Goal: Task Accomplishment & Management: Complete application form

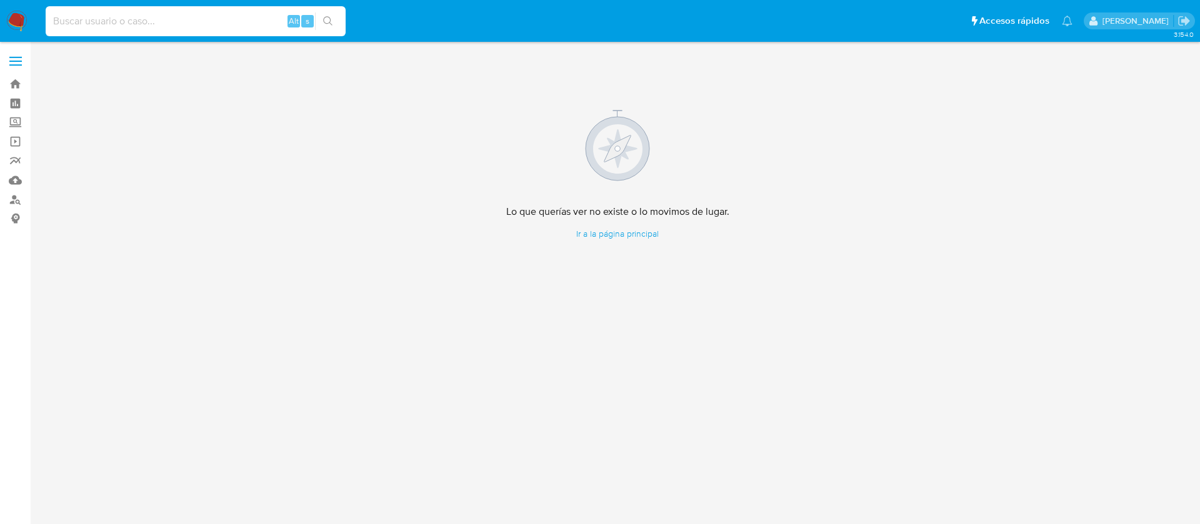
click at [89, 25] on input at bounding box center [196, 21] width 300 height 16
paste input "[PERSON_NAME] [PERSON_NAME]"
type input "[PERSON_NAME] [PERSON_NAME]"
click at [13, 122] on label "Screening" at bounding box center [74, 122] width 149 height 19
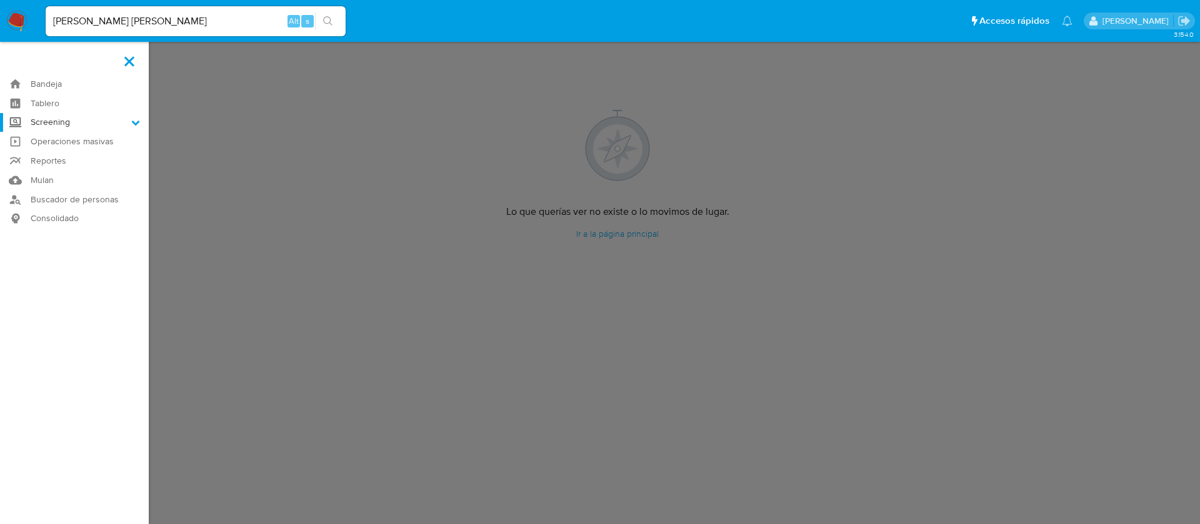
click at [0, 0] on input "Screening" at bounding box center [0, 0] width 0 height 0
click at [58, 172] on link "Herramientas" at bounding box center [74, 172] width 149 height 16
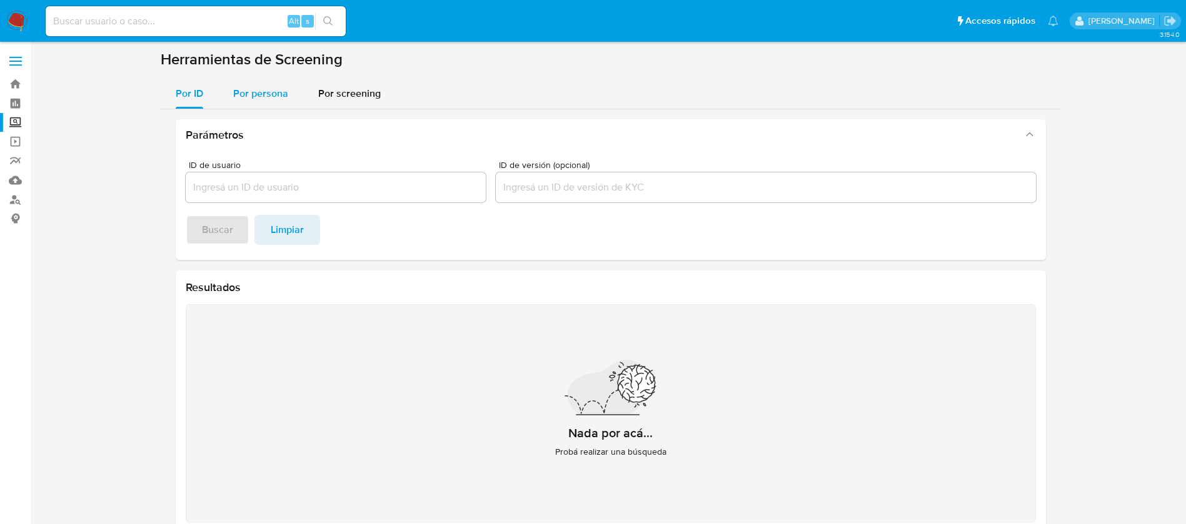
click at [279, 88] on span "Por persona" at bounding box center [260, 93] width 55 height 14
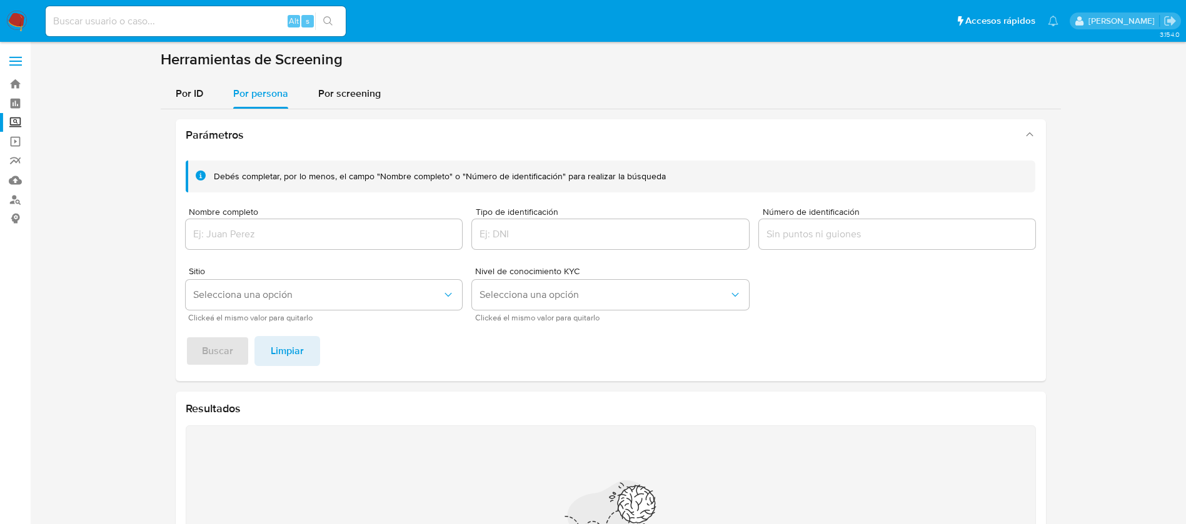
click at [302, 218] on div "Nombre completo" at bounding box center [324, 230] width 277 height 44
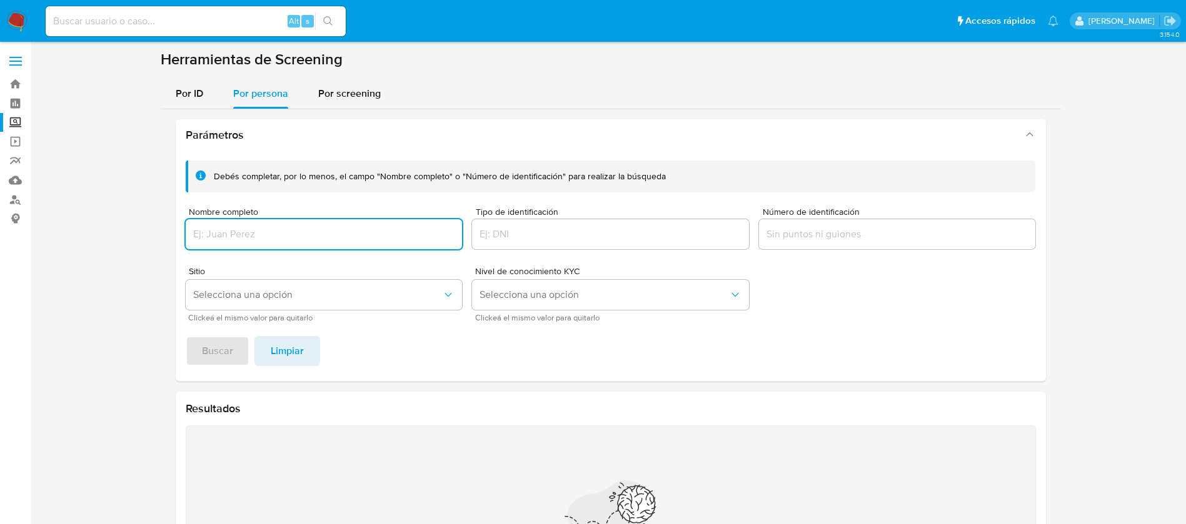
click at [298, 226] on input "Nombre completo" at bounding box center [324, 234] width 277 height 16
type input "CARLOS ANTONIO AKE DZUL"
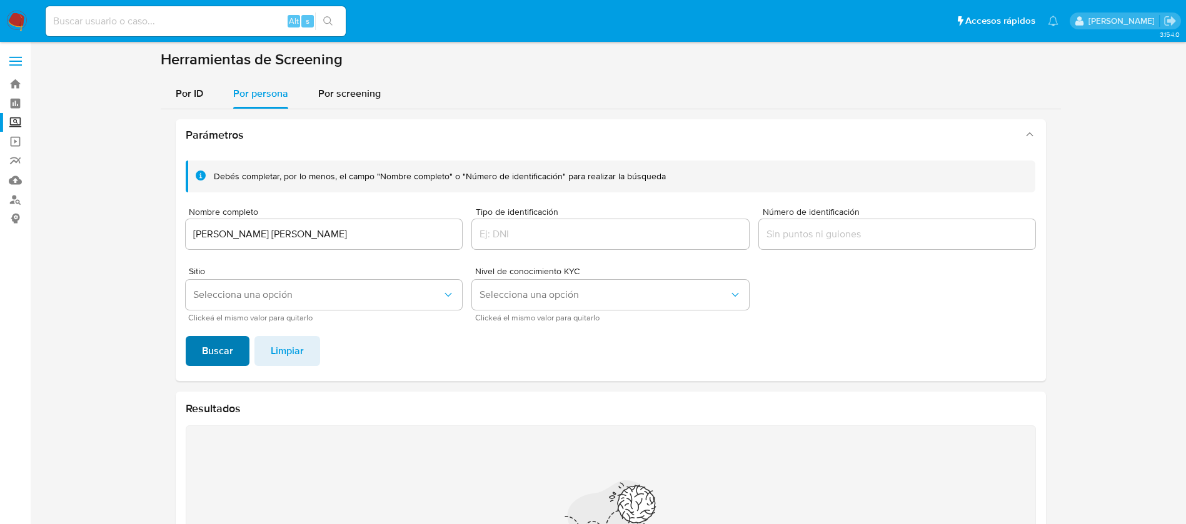
click at [221, 359] on span "Buscar" at bounding box center [217, 352] width 31 height 28
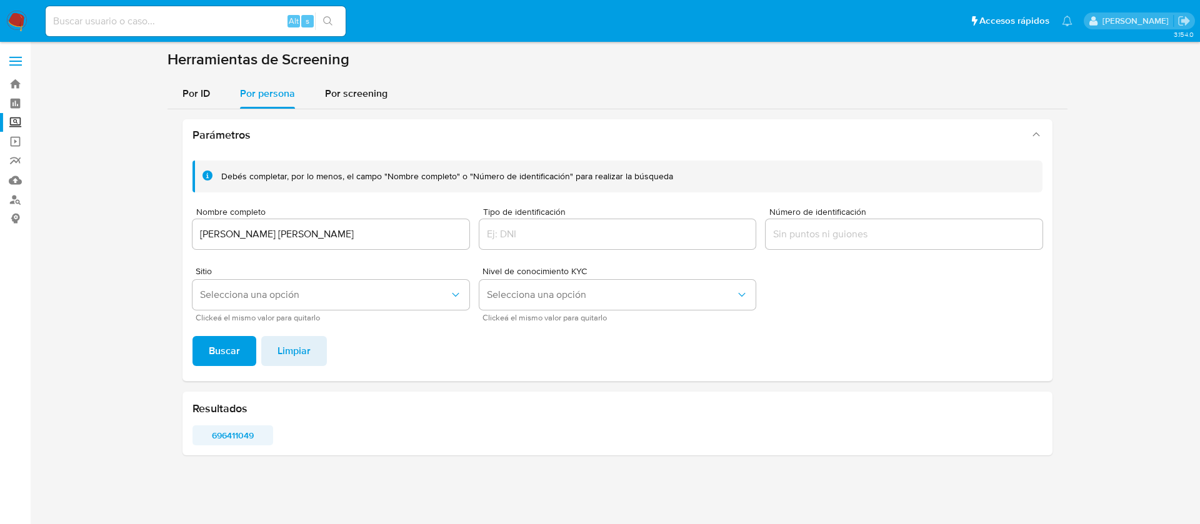
click at [229, 431] on span "696411049" at bounding box center [232, 436] width 63 height 18
click at [13, 24] on img at bounding box center [16, 21] width 21 height 21
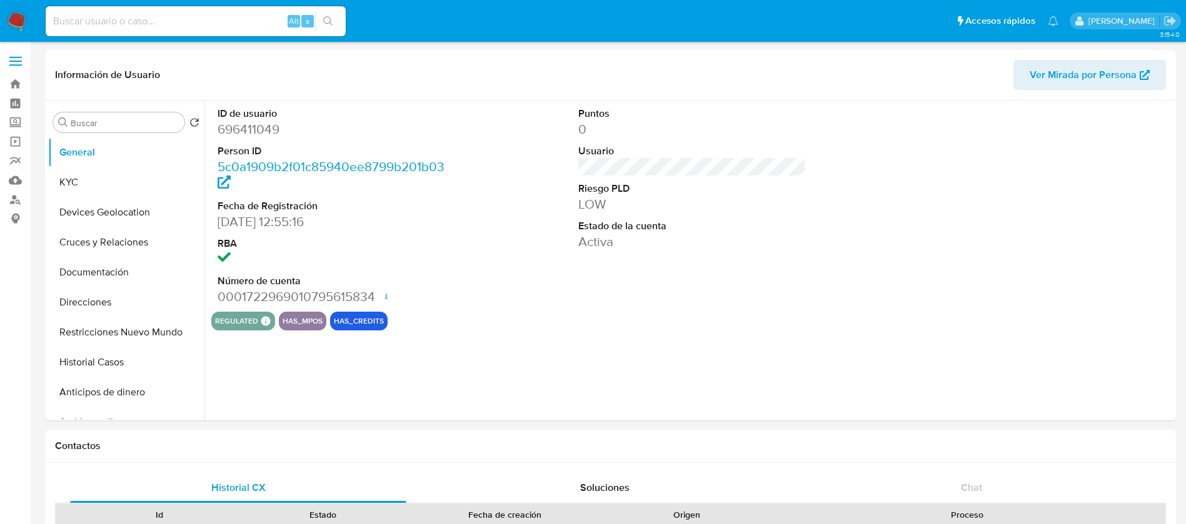
select select "10"
click at [121, 349] on button "Historial Casos" at bounding box center [121, 363] width 146 height 30
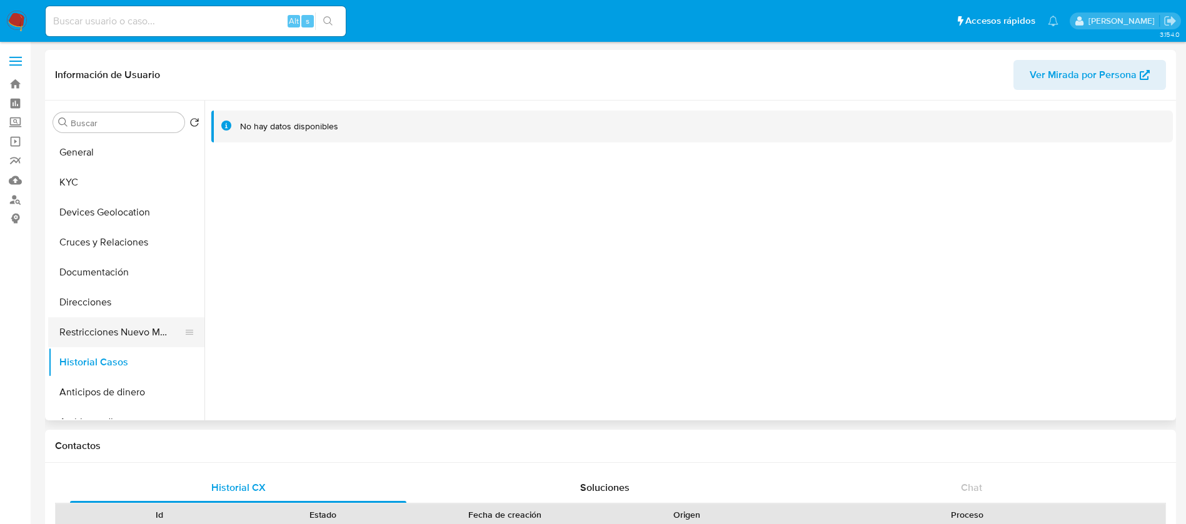
click at [88, 326] on button "Restricciones Nuevo Mundo" at bounding box center [121, 333] width 146 height 30
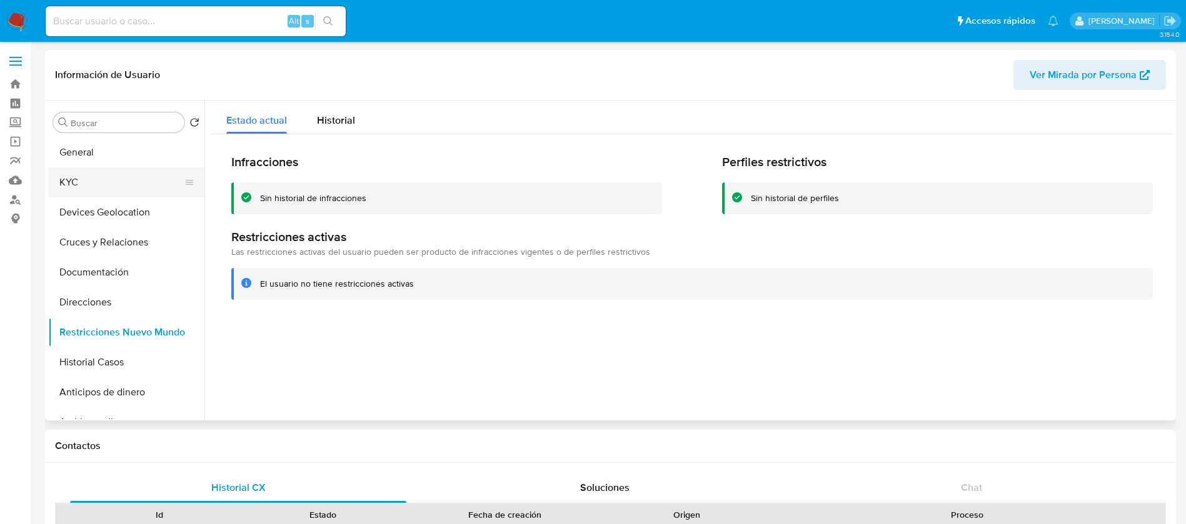
click at [85, 183] on button "KYC" at bounding box center [121, 183] width 146 height 30
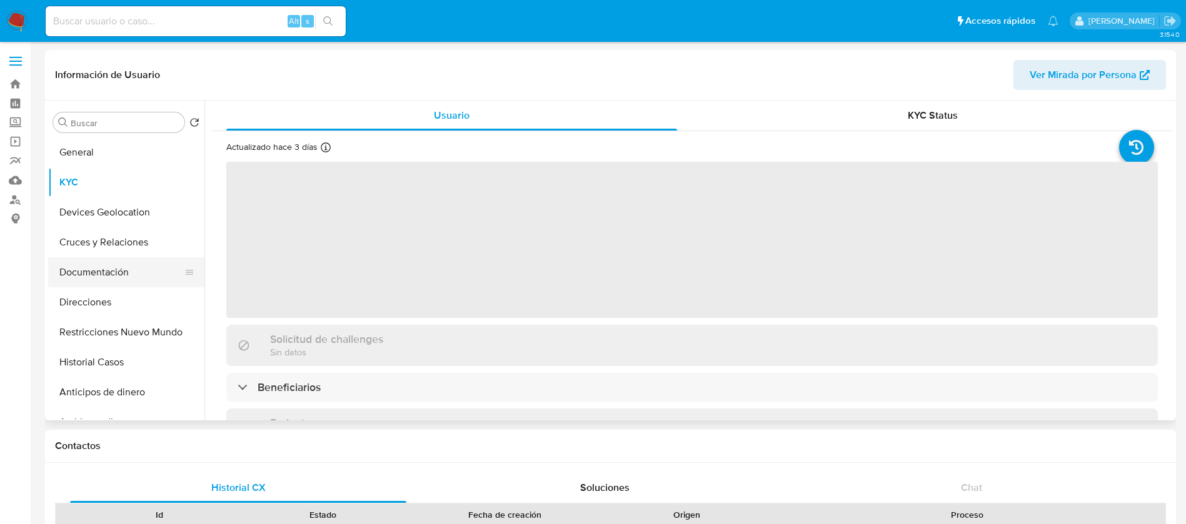
click at [124, 278] on button "Documentación" at bounding box center [121, 273] width 146 height 30
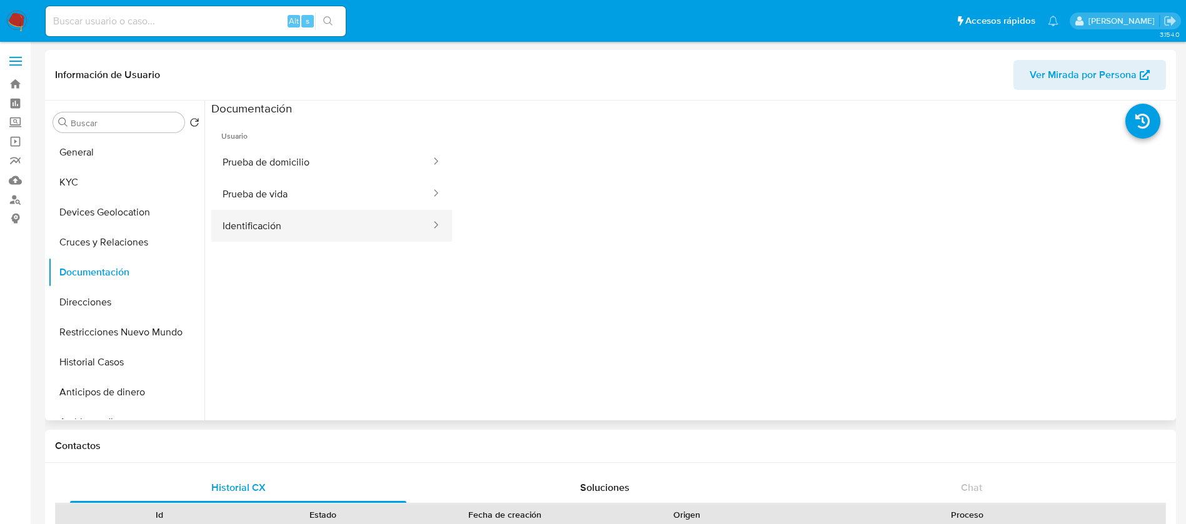
click at [294, 241] on button "Identificación" at bounding box center [321, 226] width 221 height 32
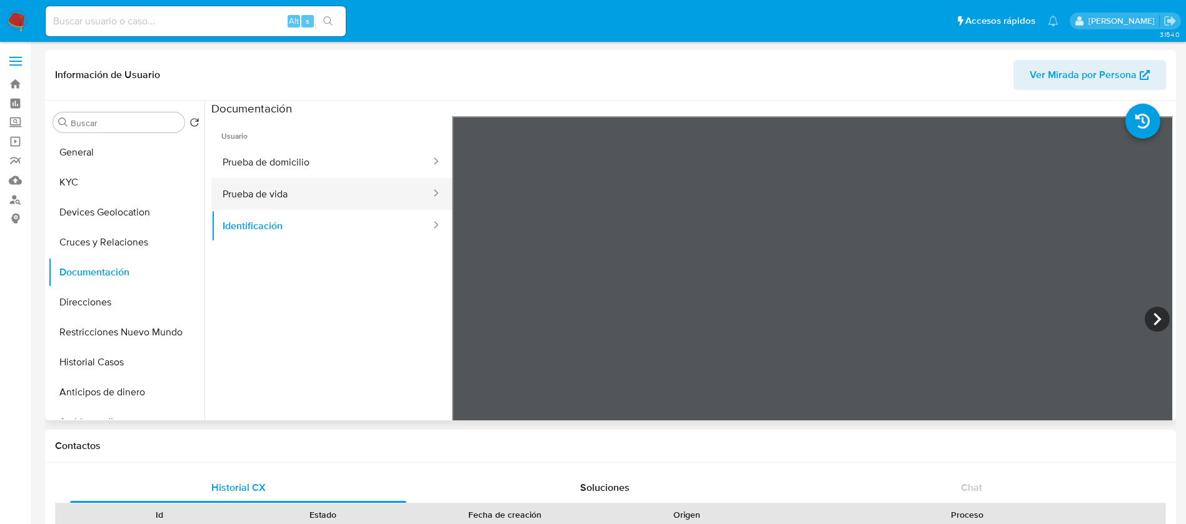
click at [296, 187] on button "Prueba de vida" at bounding box center [321, 194] width 221 height 32
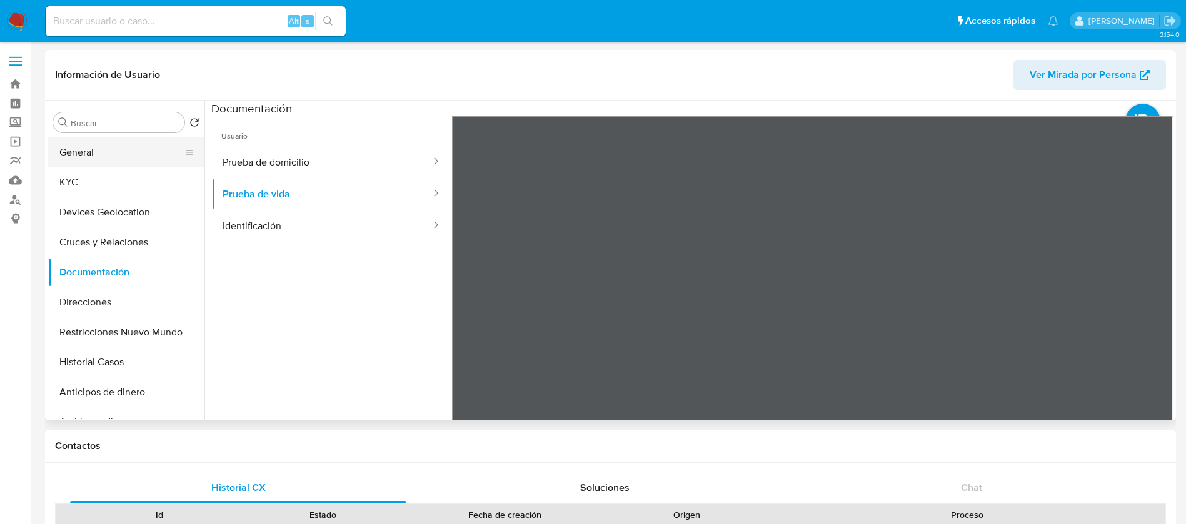
click at [141, 153] on button "General" at bounding box center [121, 153] width 146 height 30
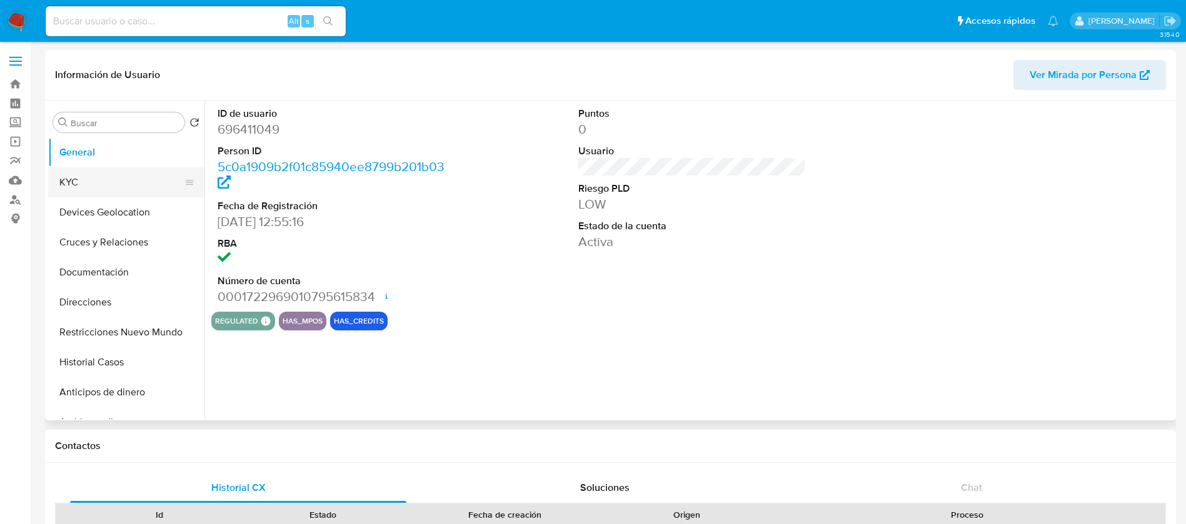
click at [124, 176] on button "KYC" at bounding box center [121, 183] width 146 height 30
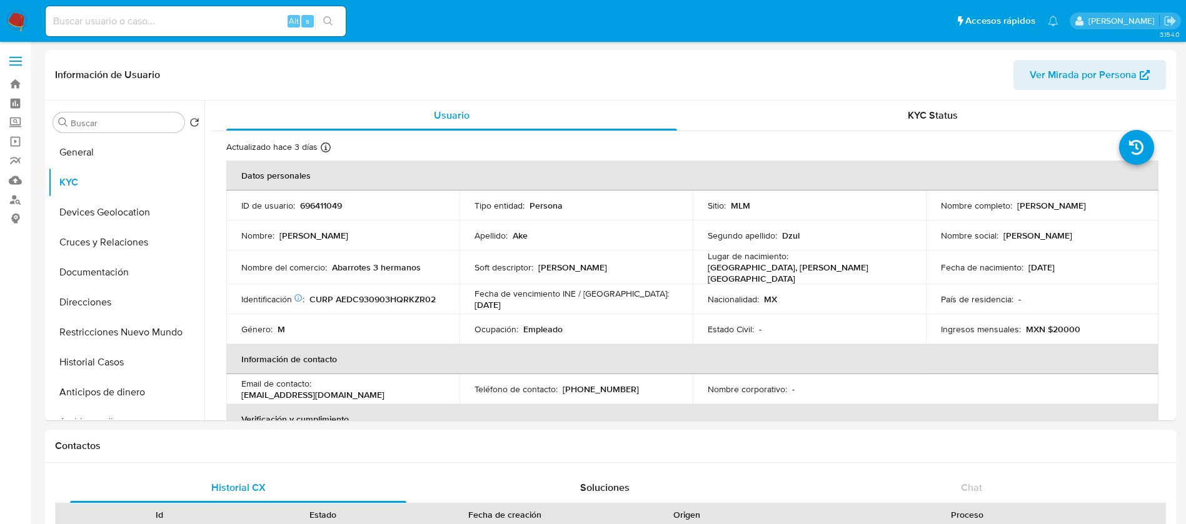
click at [289, 179] on th "Datos personales" at bounding box center [692, 176] width 932 height 30
click at [314, 205] on p "696411049" at bounding box center [321, 205] width 42 height 11
copy p "696411049"
drag, startPoint x: 1012, startPoint y: 273, endPoint x: 999, endPoint y: 286, distance: 18.6
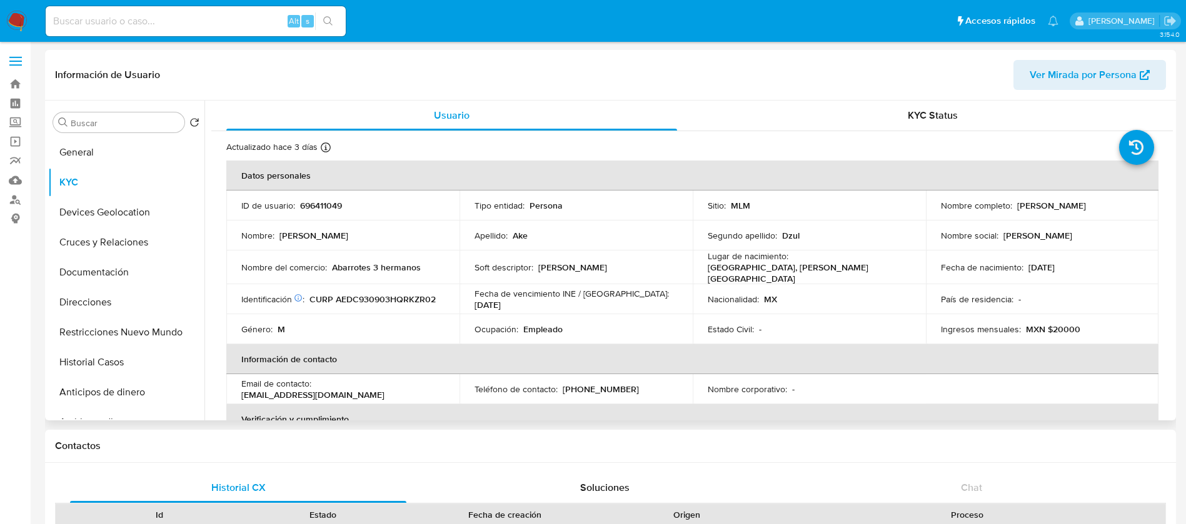
click at [1009, 278] on td "Fecha de nacimiento : 03/09/1993" at bounding box center [1042, 268] width 233 height 34
drag, startPoint x: 149, startPoint y: 27, endPoint x: 163, endPoint y: 6, distance: 25.0
click at [147, 23] on input at bounding box center [196, 21] width 300 height 16
paste input "796011414"
type input "796011414"
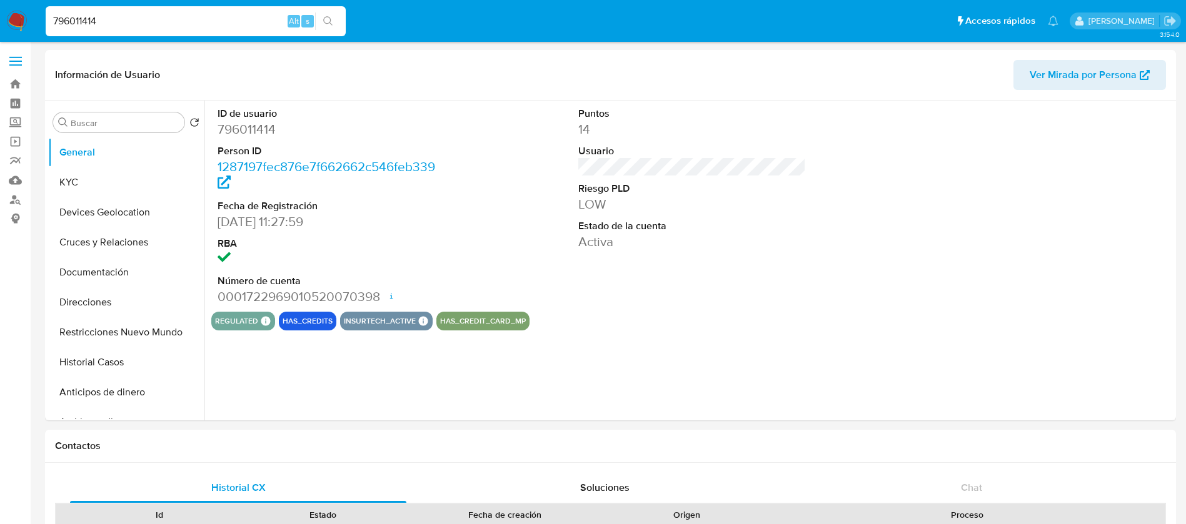
select select "10"
click at [109, 190] on button "KYC" at bounding box center [121, 183] width 146 height 30
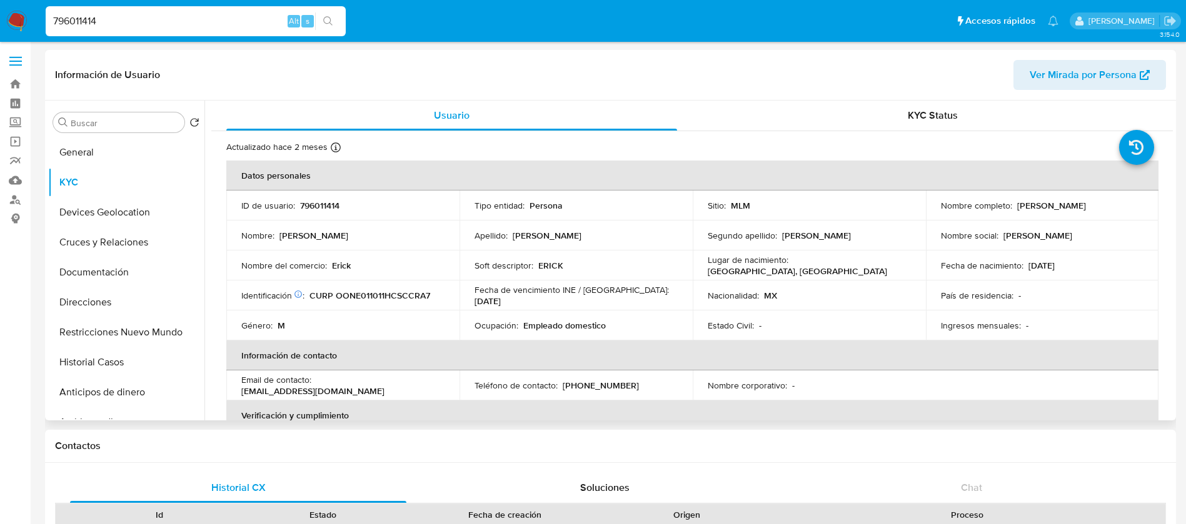
click at [1086, 327] on div "Ingresos mensuales : -" at bounding box center [1042, 325] width 203 height 11
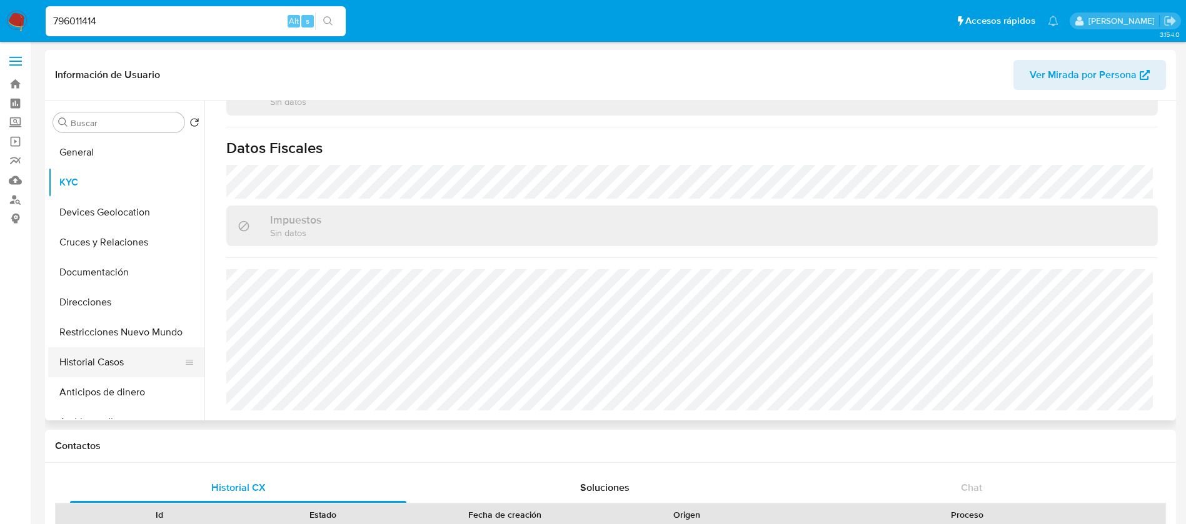
click at [74, 365] on button "Historial Casos" at bounding box center [121, 363] width 146 height 30
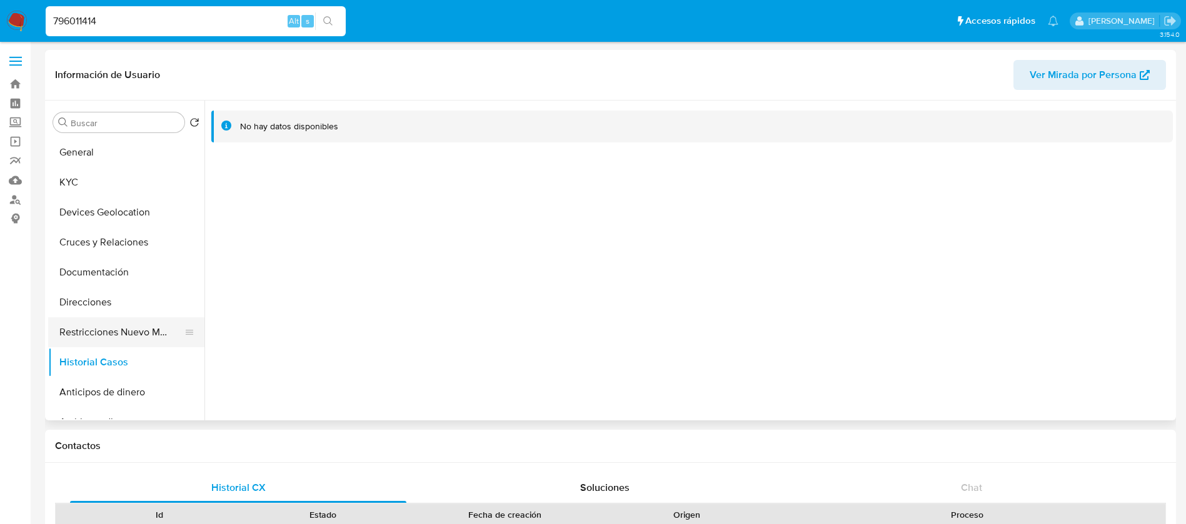
click at [104, 338] on button "Restricciones Nuevo Mundo" at bounding box center [121, 333] width 146 height 30
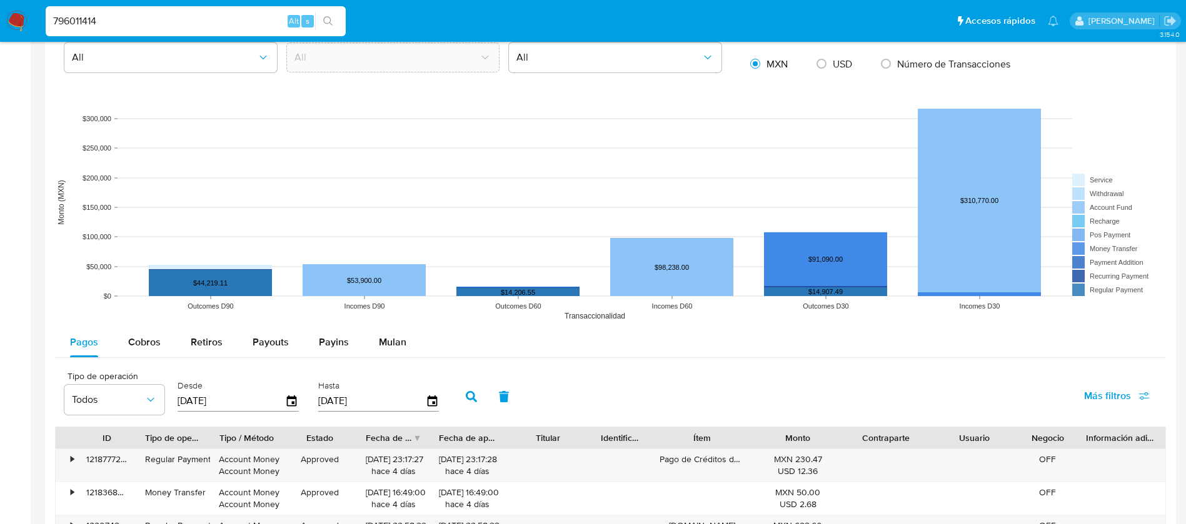
scroll to position [938, 0]
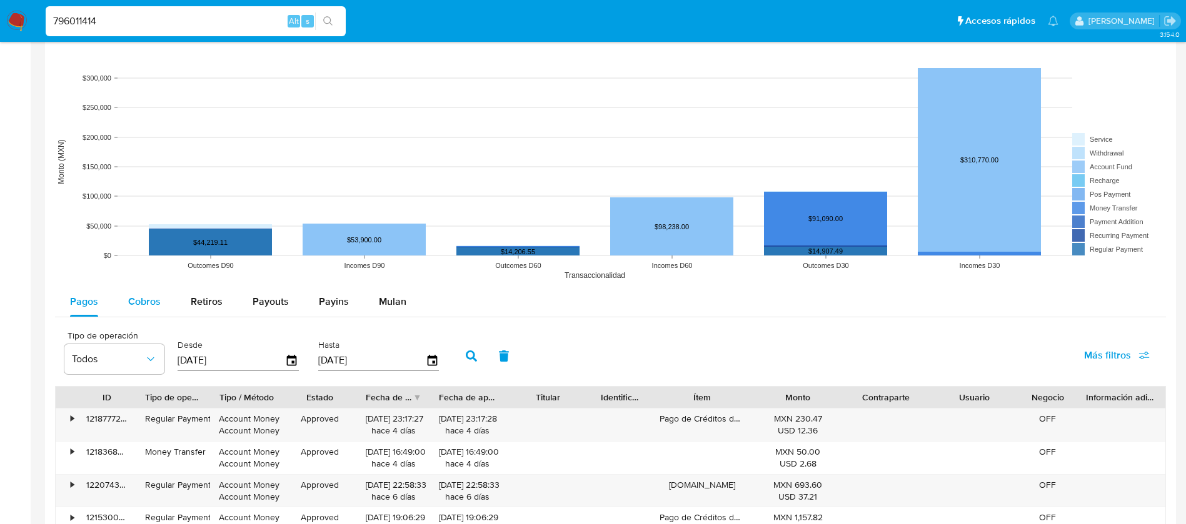
click at [141, 293] on div "Cobros" at bounding box center [144, 302] width 33 height 30
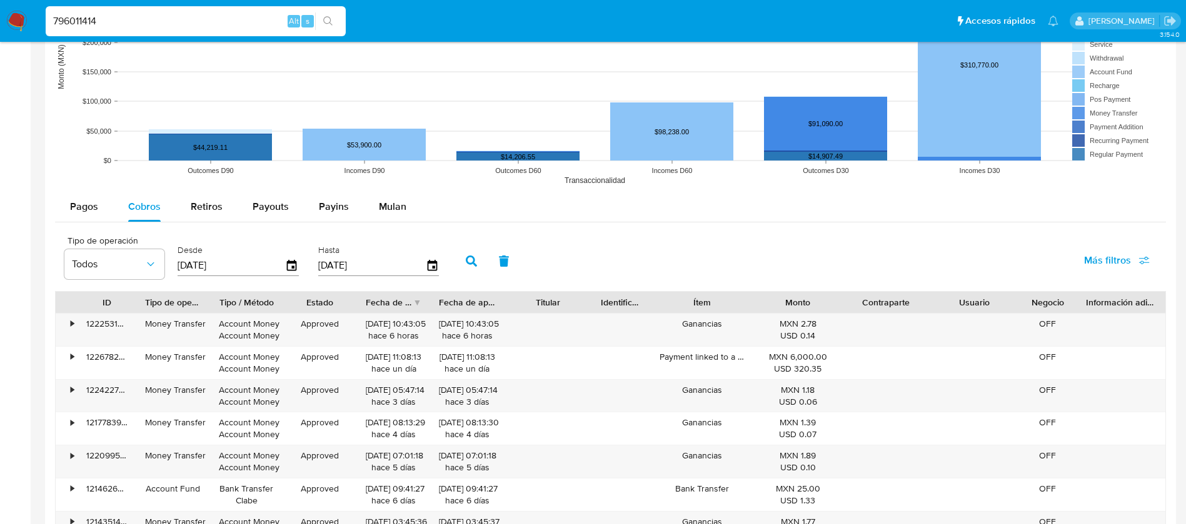
scroll to position [1125, 0]
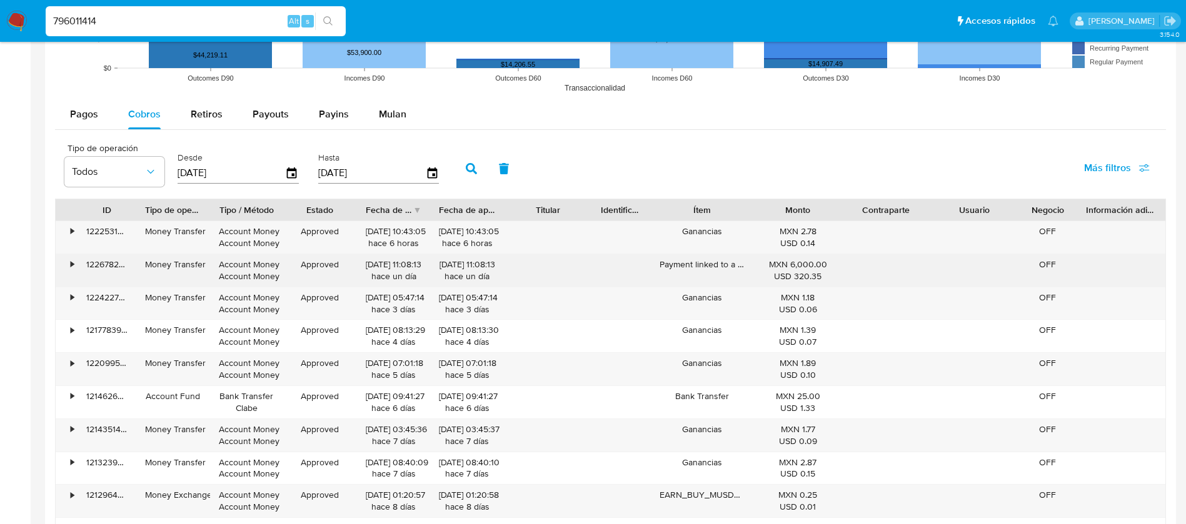
click at [66, 263] on div "•" at bounding box center [67, 270] width 22 height 33
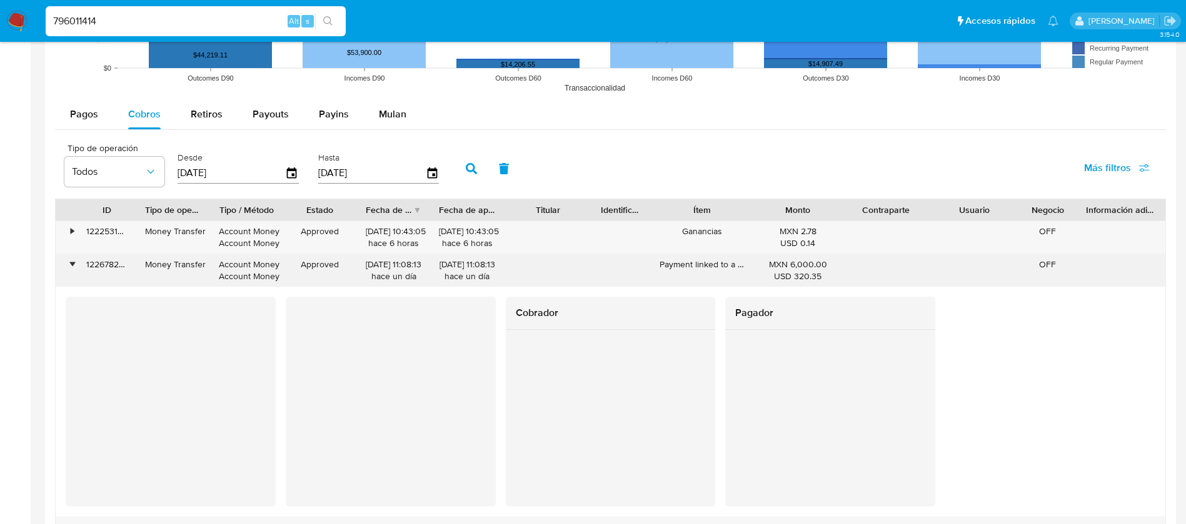
click at [66, 263] on div "•" at bounding box center [67, 270] width 22 height 33
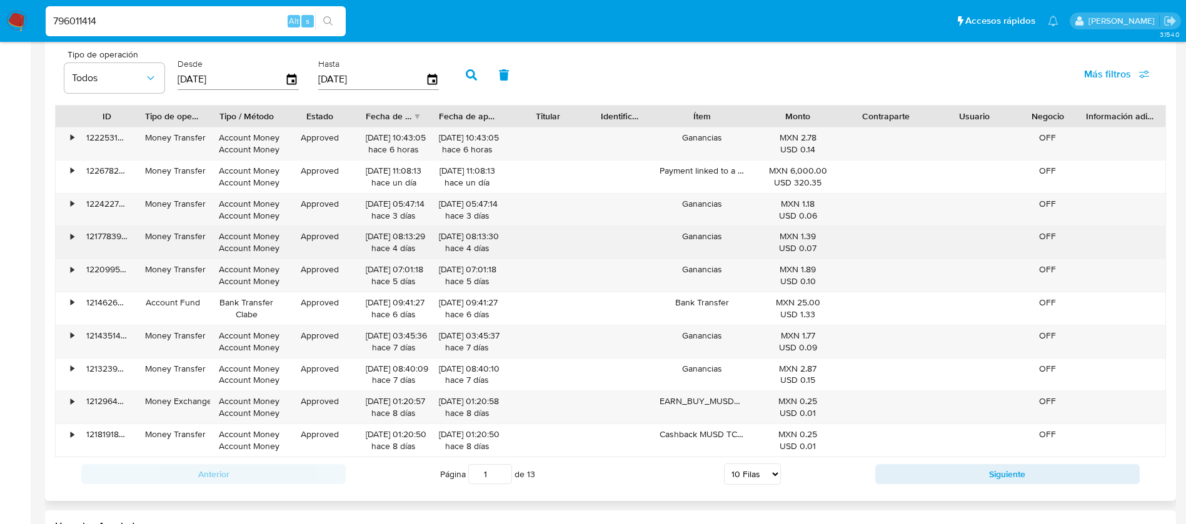
scroll to position [1313, 0]
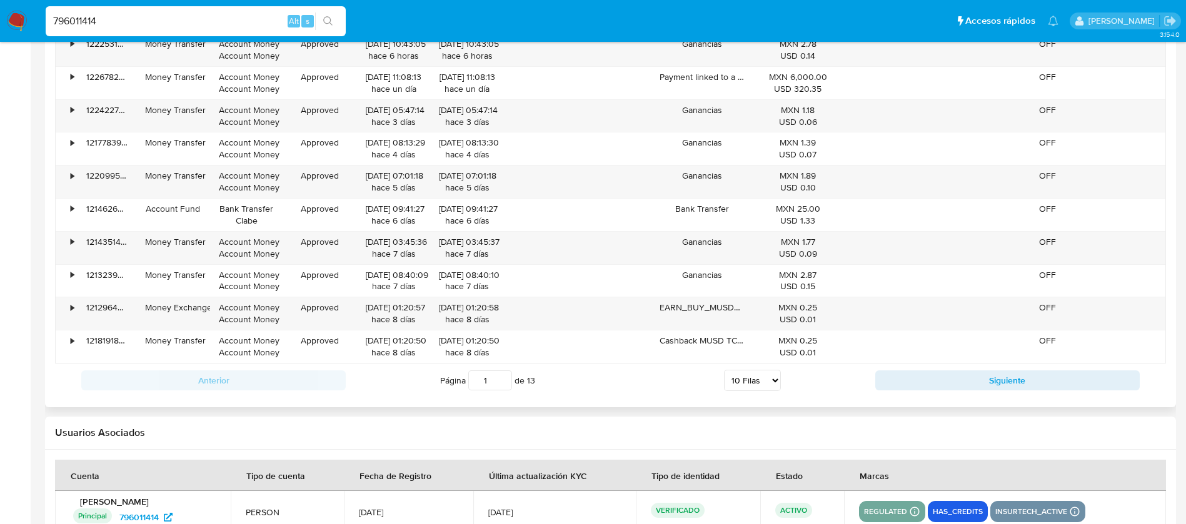
click at [745, 391] on div "Página 1 de 13 5 Filas 10 Filas 20 Filas 25 Filas 50 Filas 100 Filas" at bounding box center [610, 380] width 529 height 25
click at [748, 384] on select "5 Filas 10 Filas 20 Filas 25 Filas 50 Filas 100 Filas" at bounding box center [752, 380] width 57 height 21
select select "100"
click at [724, 370] on select "5 Filas 10 Filas 20 Filas 25 Filas 50 Filas 100 Filas" at bounding box center [752, 380] width 57 height 21
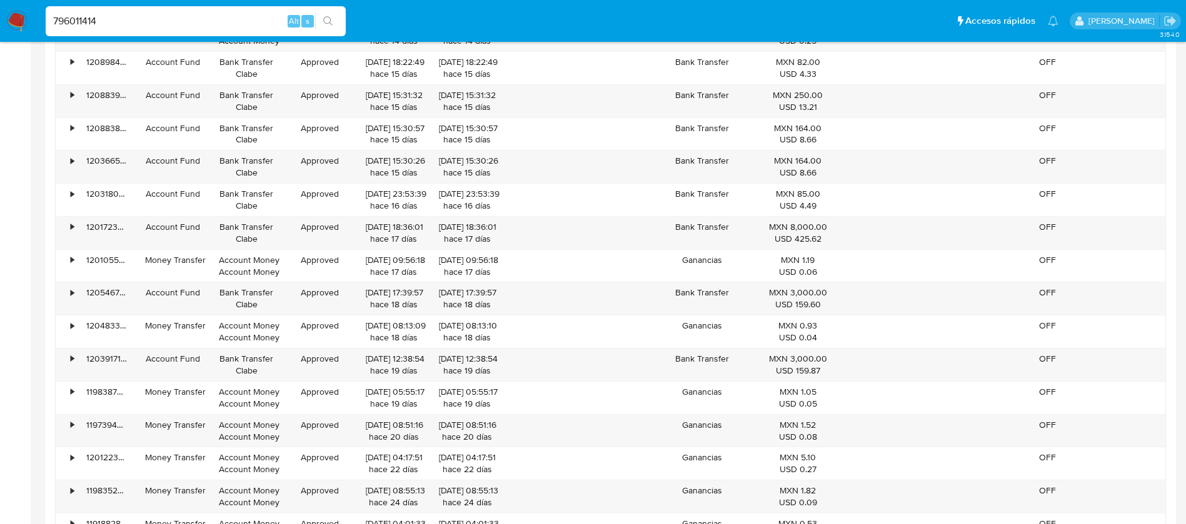
scroll to position [2063, 0]
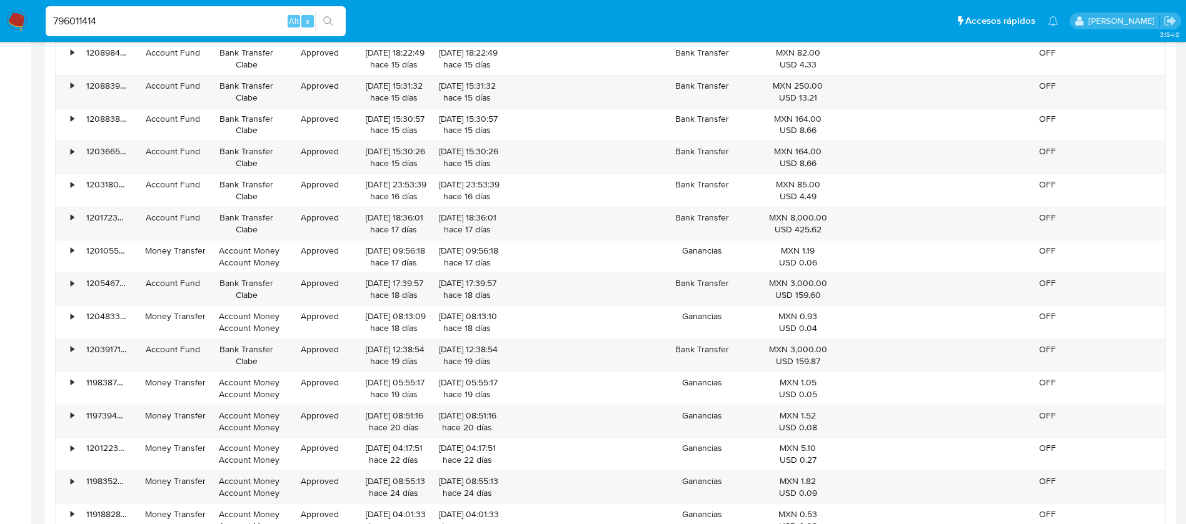
drag, startPoint x: 108, startPoint y: 23, endPoint x: 0, endPoint y: -17, distance: 114.7
click at [0, 0] on html "Pausado Ver notificaciones 796011414 Alt s Accesos rápidos Presiona las siguien…" at bounding box center [593, 378] width 1186 height 4882
paste input "2063900900"
type input "2063900900"
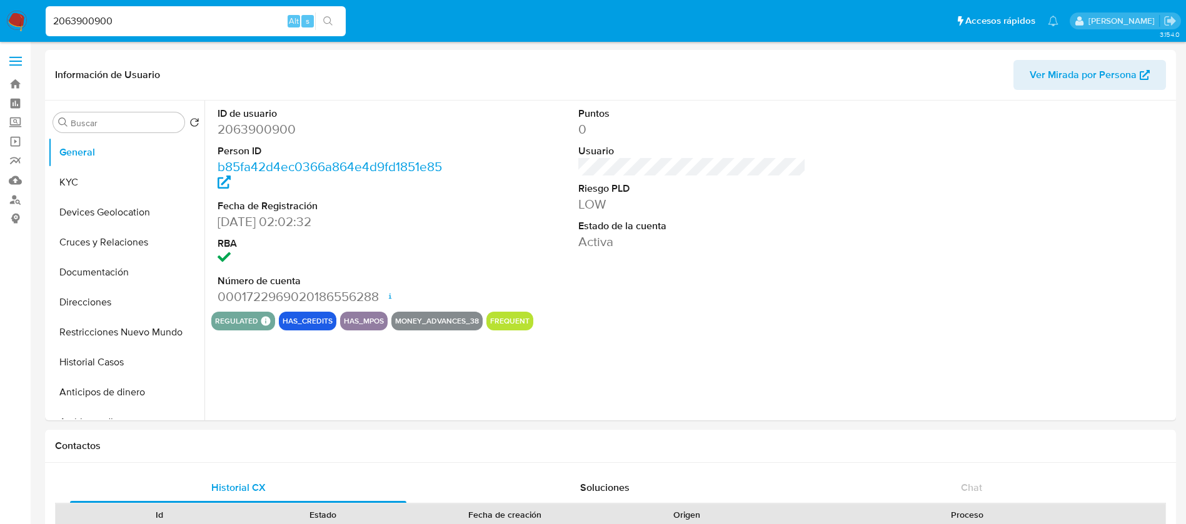
select select "10"
click at [103, 366] on button "Historial Casos" at bounding box center [121, 363] width 146 height 30
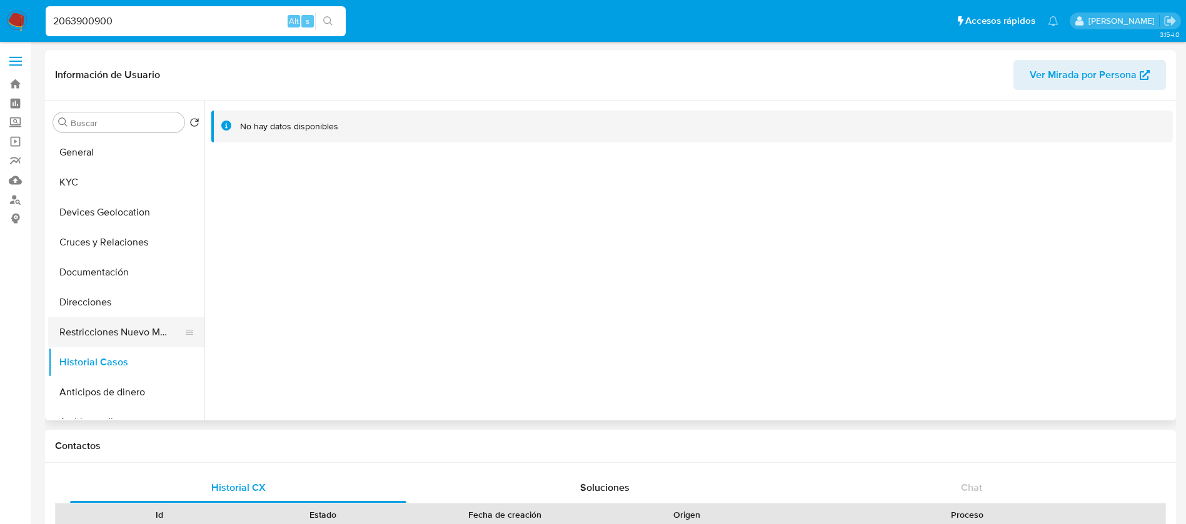
click at [109, 335] on button "Restricciones Nuevo Mundo" at bounding box center [121, 333] width 146 height 30
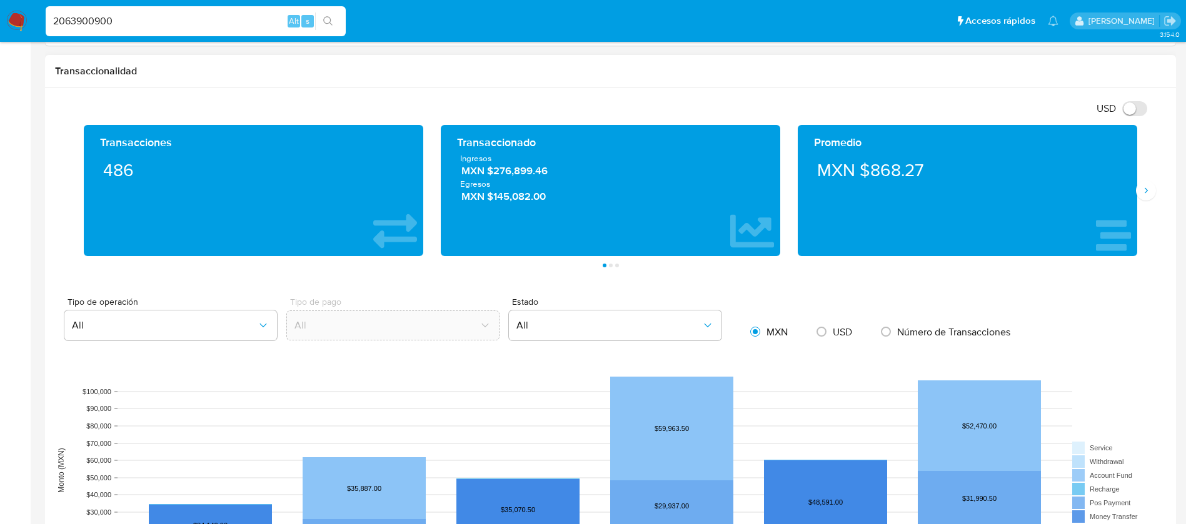
scroll to position [656, 0]
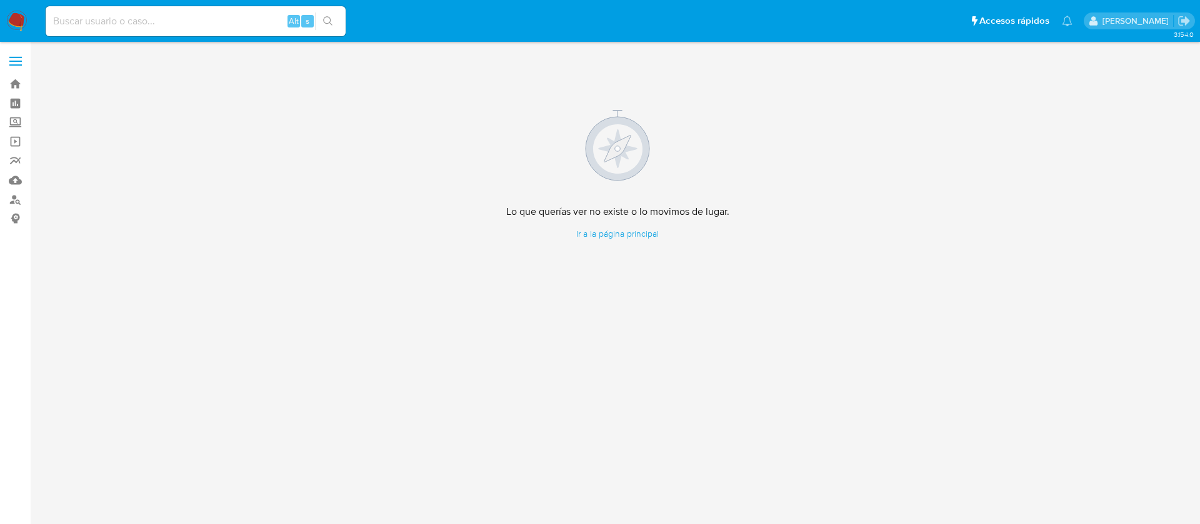
click at [13, 11] on img at bounding box center [16, 21] width 21 height 21
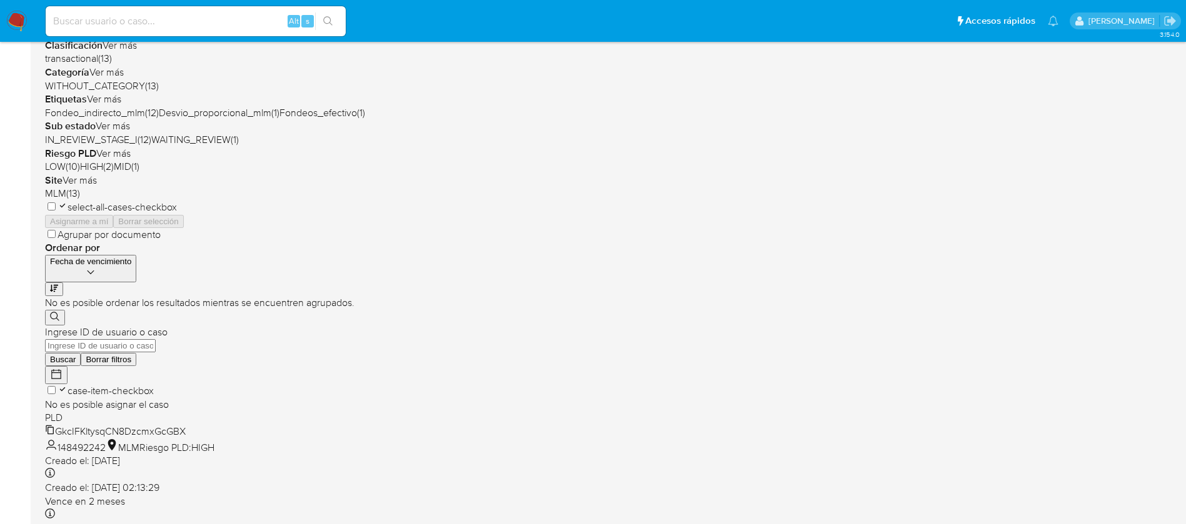
scroll to position [375, 0]
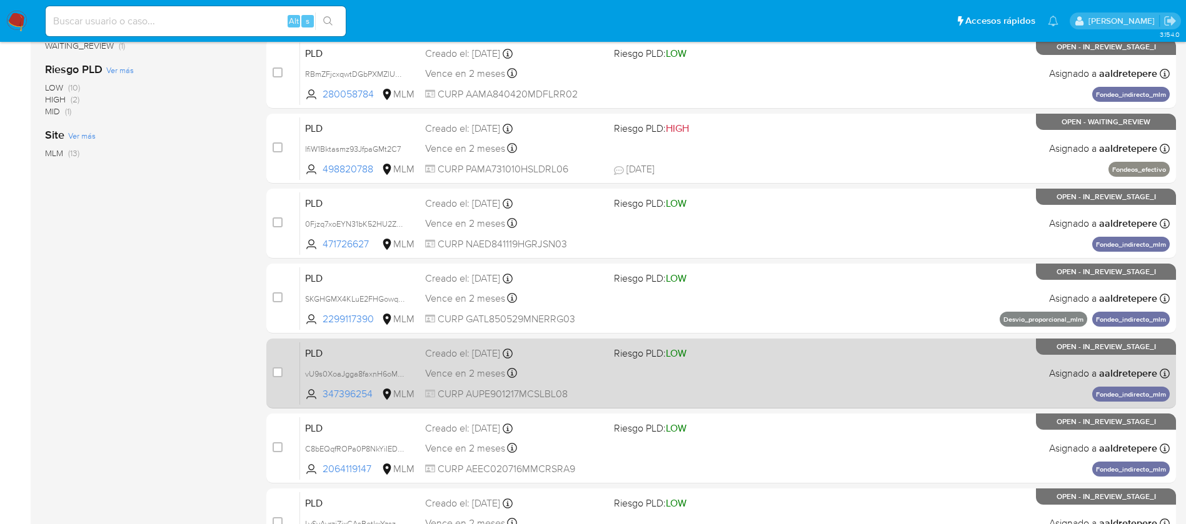
click at [833, 388] on div "PLD vU9s0XoaJgga8faxnH6oMBp6 347396254 MLM Riesgo PLD: LOW Creado el: 12/08/202…" at bounding box center [735, 373] width 870 height 63
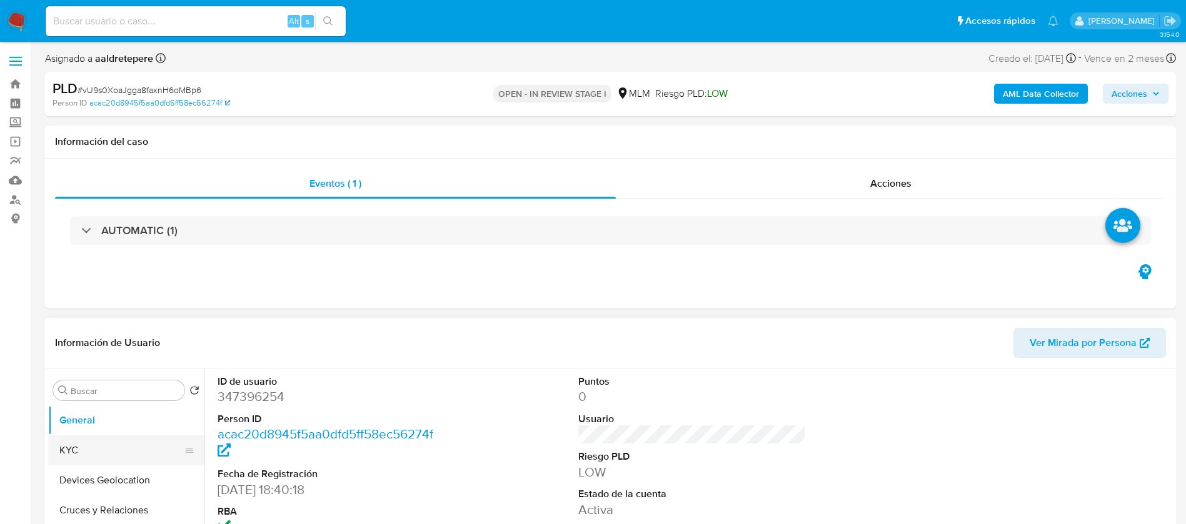
select select "10"
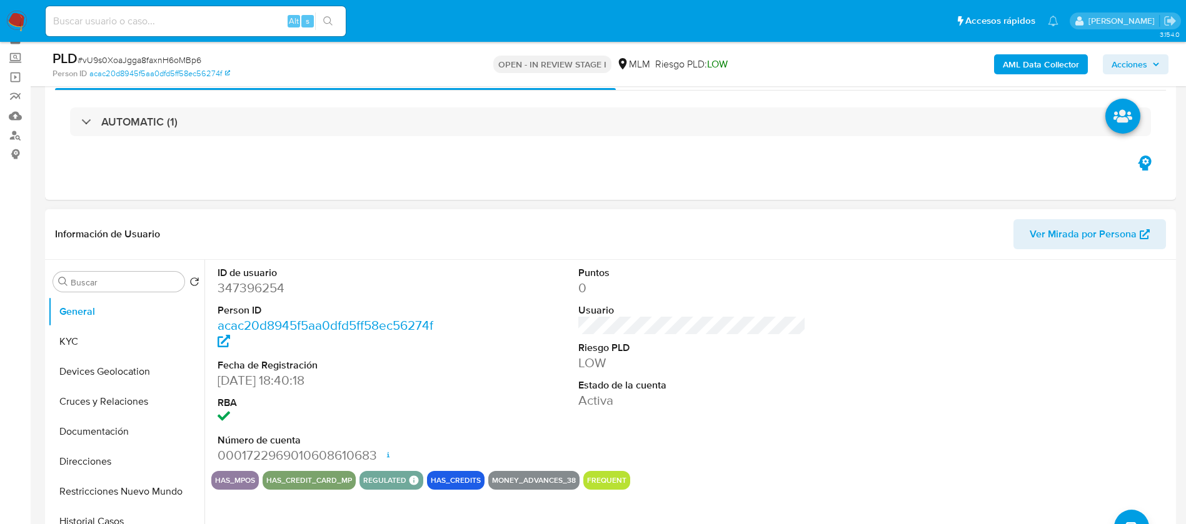
scroll to position [94, 0]
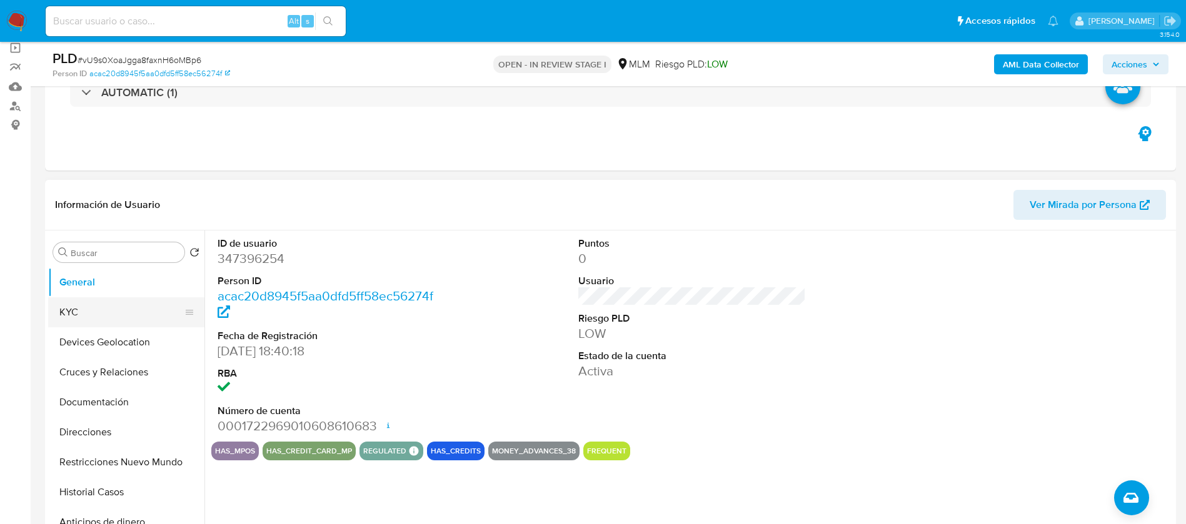
click at [115, 312] on button "KYC" at bounding box center [121, 313] width 146 height 30
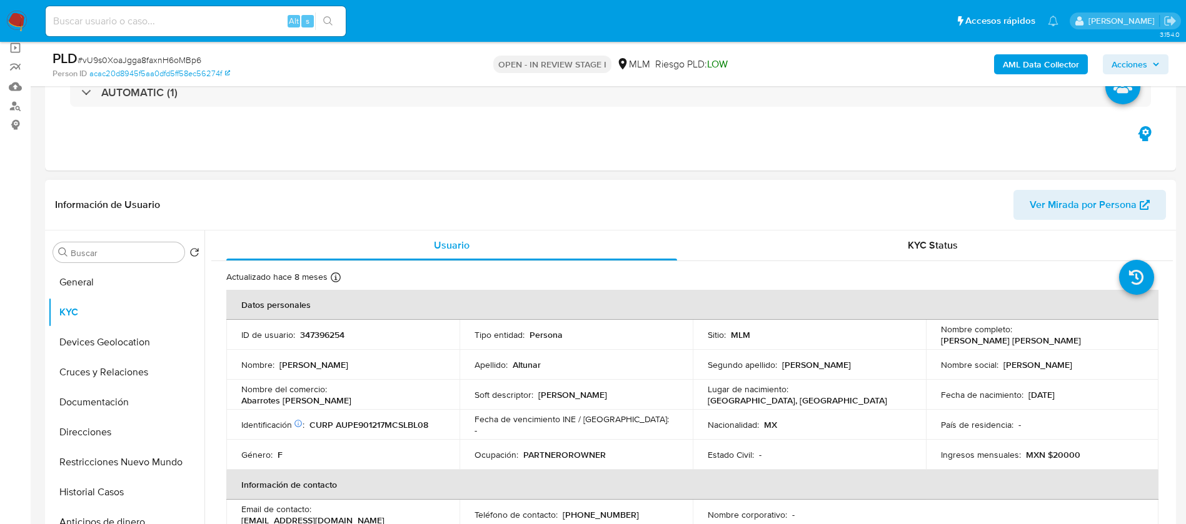
click at [752, 383] on td "Lugar de nacimiento : MEXICO, CHIAPAS" at bounding box center [809, 395] width 233 height 30
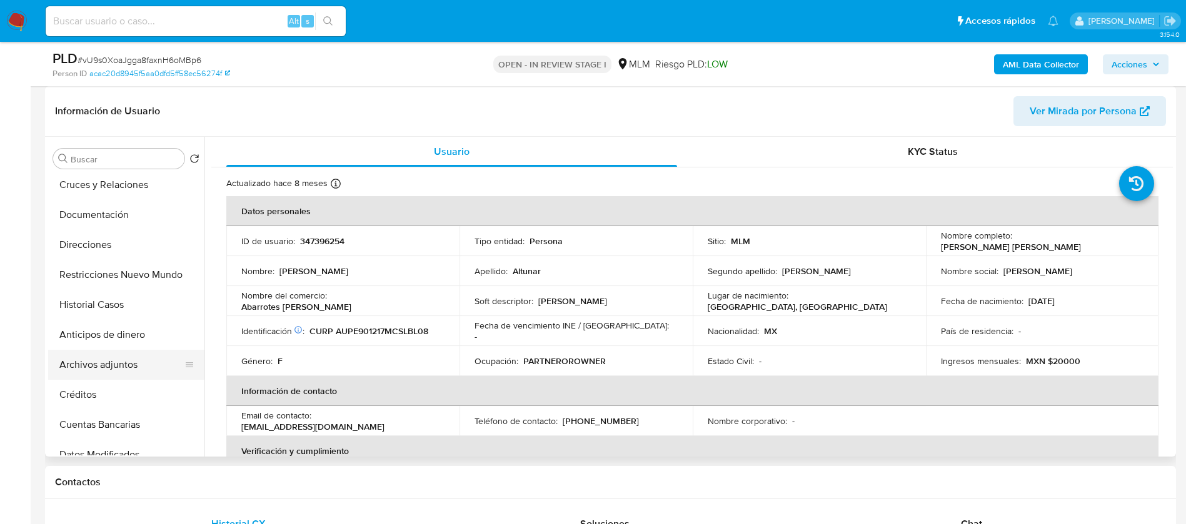
click at [113, 371] on button "Archivos adjuntos" at bounding box center [121, 365] width 146 height 30
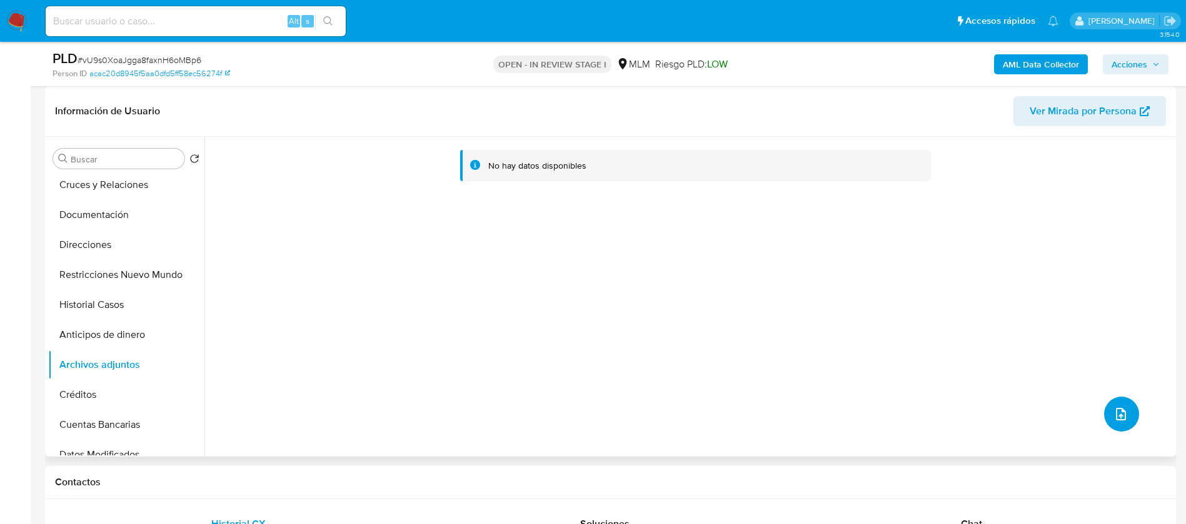
click at [1120, 421] on span "upload-file" at bounding box center [1120, 414] width 15 height 15
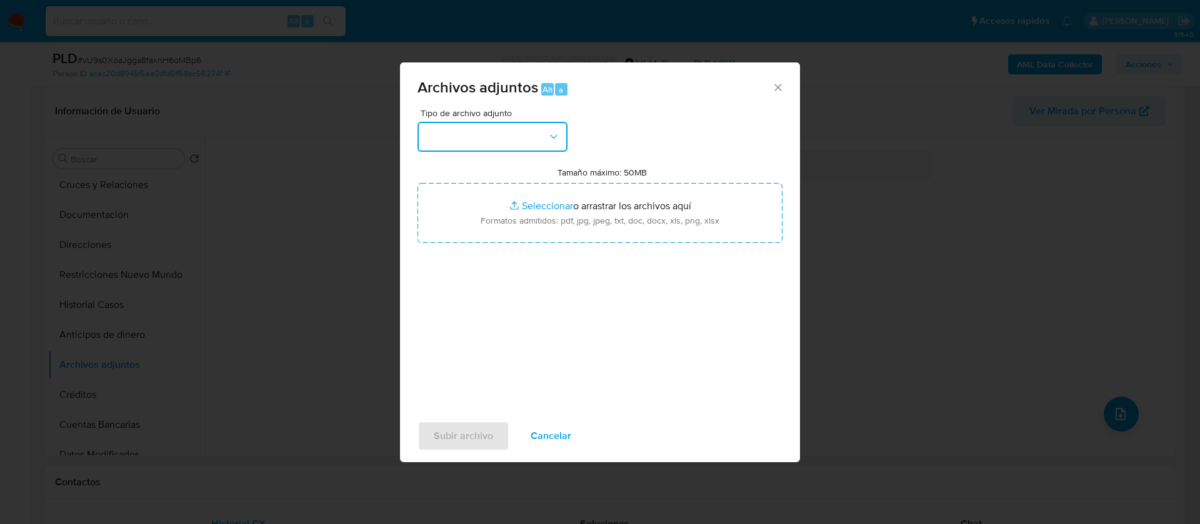
click at [473, 134] on button "button" at bounding box center [493, 137] width 150 height 30
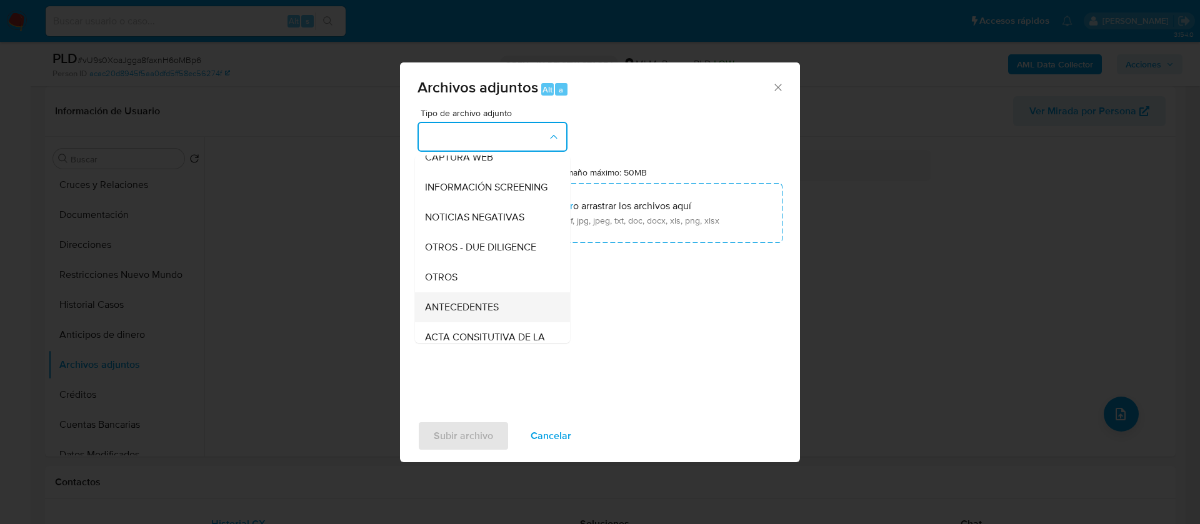
scroll to position [129, 0]
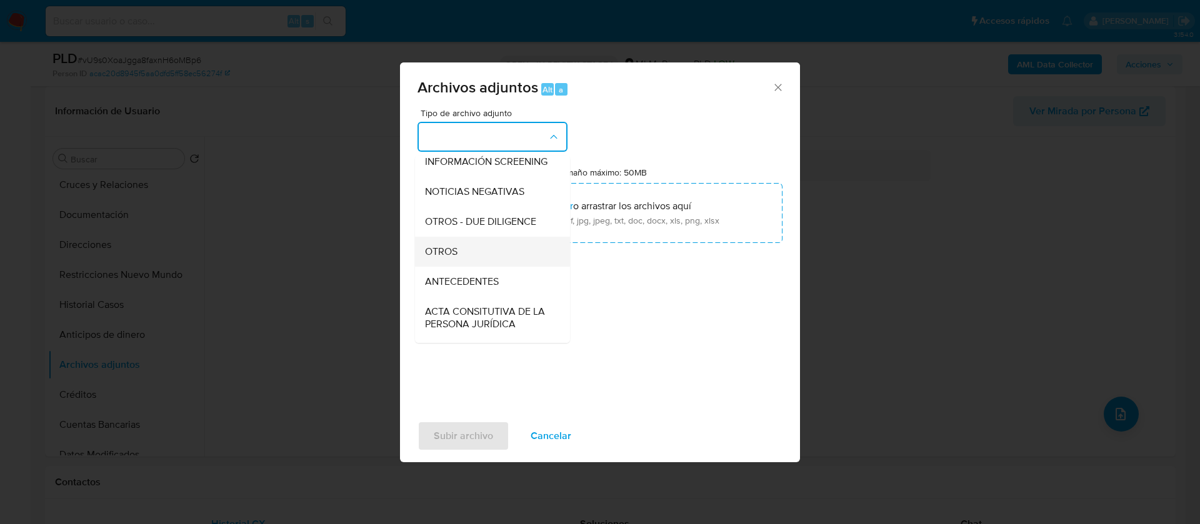
click at [467, 257] on div "OTROS" at bounding box center [489, 252] width 128 height 30
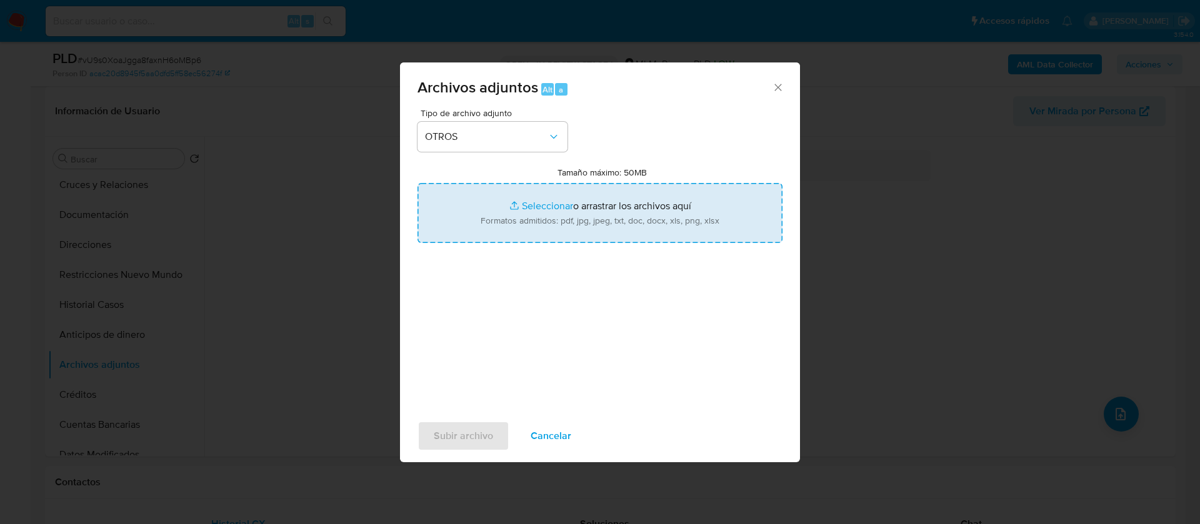
click at [553, 198] on input "Tamaño máximo: 50MB Seleccionar archivos" at bounding box center [600, 213] width 365 height 60
type input "C:\fakepath\347396254_ELIAZAR ALTUNAR PABLO_AGOSTO 2025.xlsx"
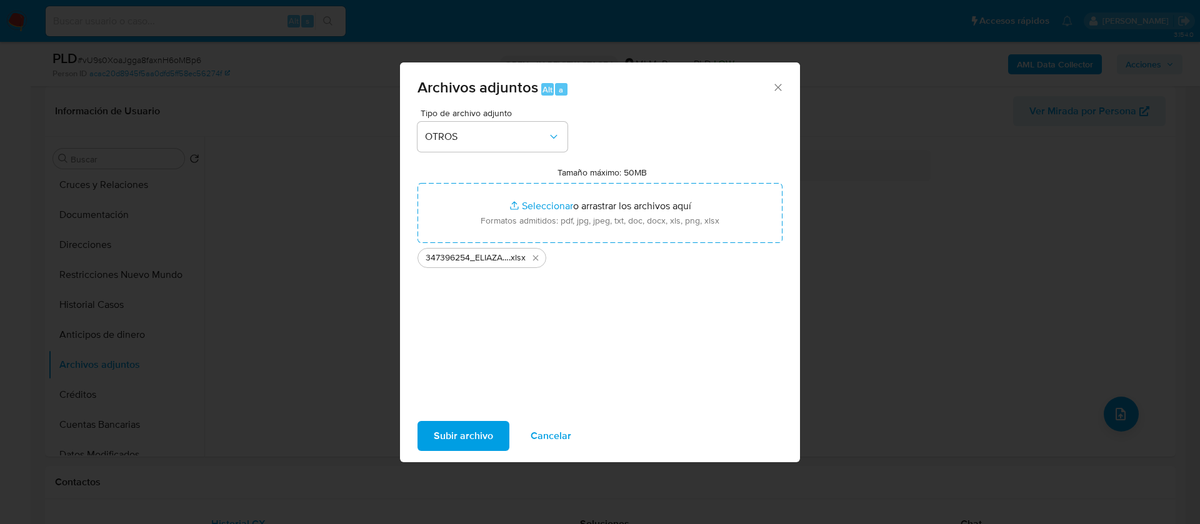
click at [481, 438] on span "Subir archivo" at bounding box center [463, 437] width 59 height 28
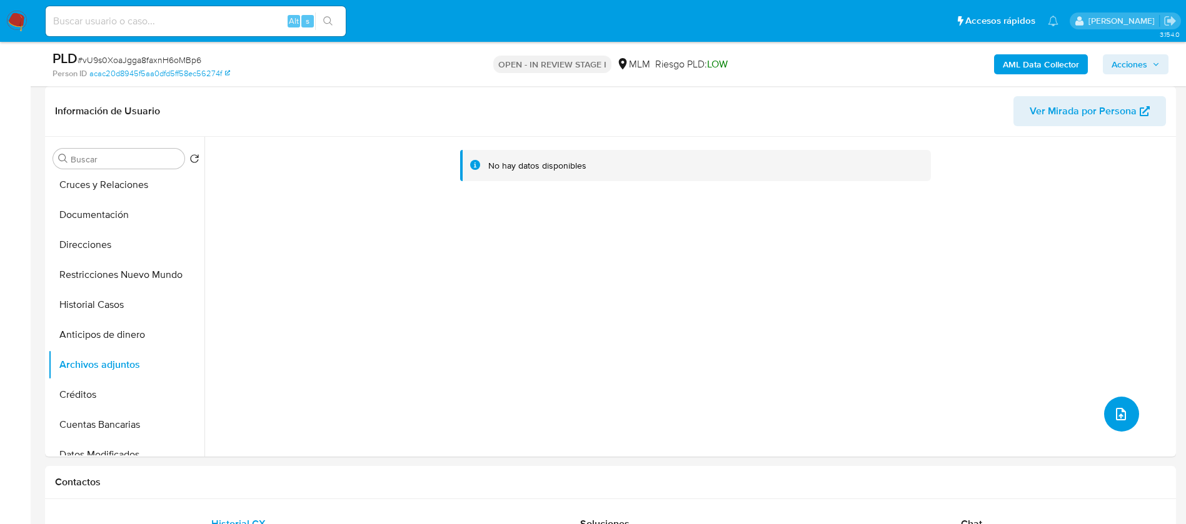
click at [1129, 416] on button "upload-file" at bounding box center [1121, 414] width 35 height 35
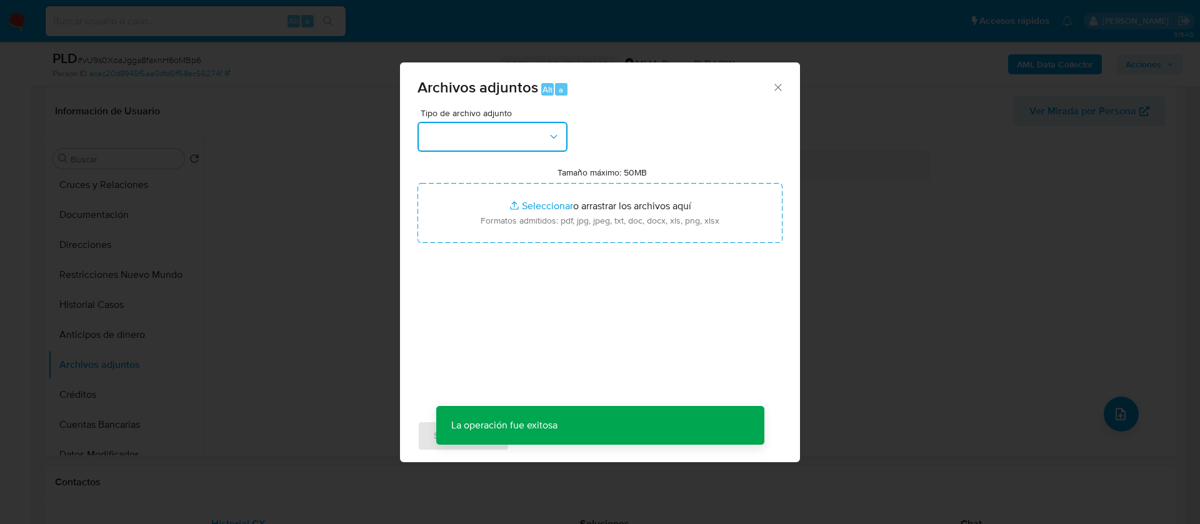
click at [504, 139] on button "button" at bounding box center [493, 137] width 150 height 30
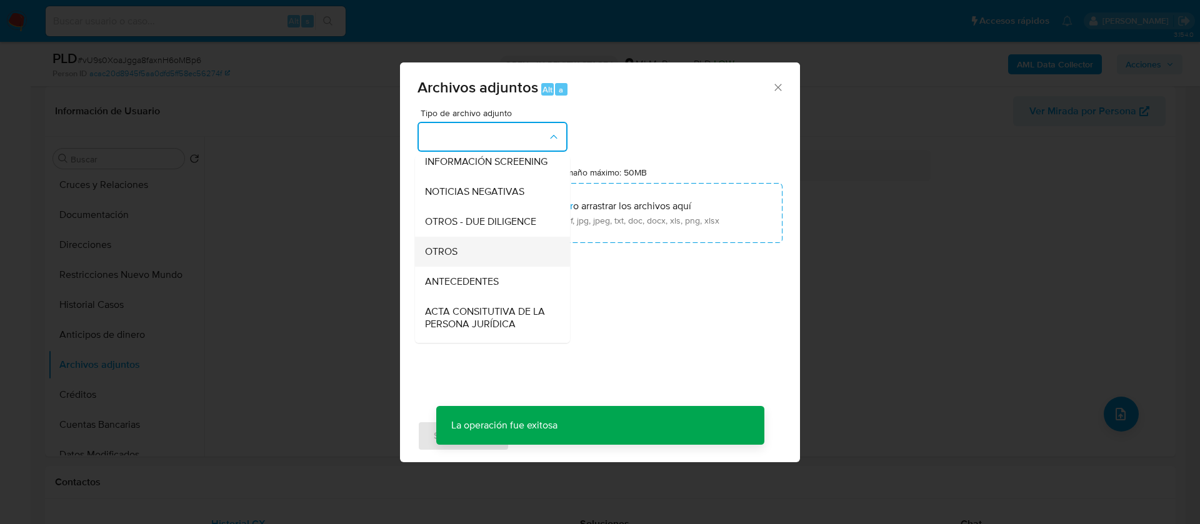
click at [484, 257] on div "OTROS" at bounding box center [489, 252] width 128 height 30
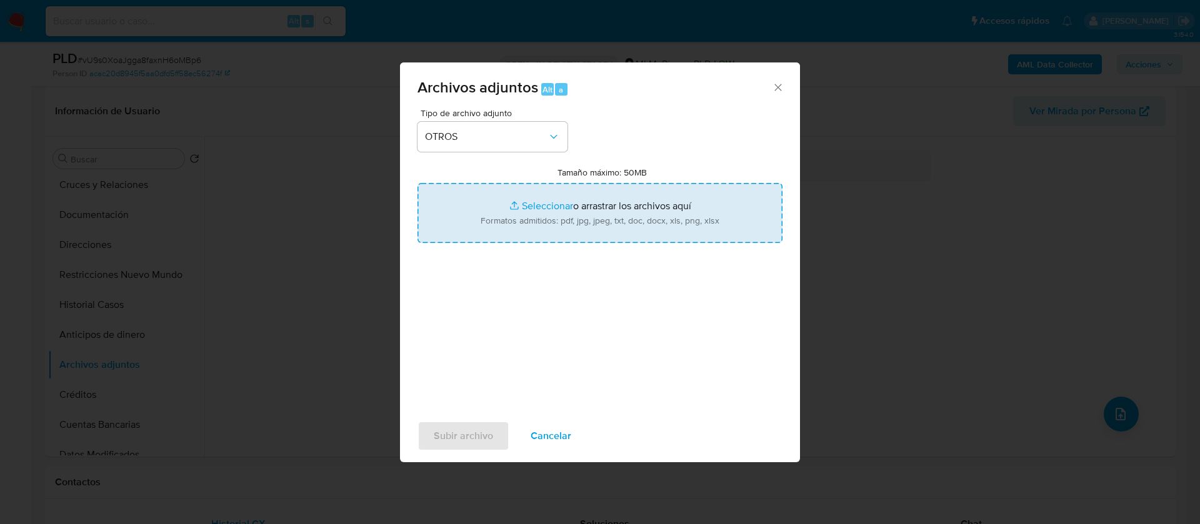
click at [521, 214] on input "Tamaño máximo: 50MB Seleccionar archivos" at bounding box center [600, 213] width 365 height 60
type input "C:\fakepath\347396254_ELIAZAR ALTUNAR PABLO_AGOSTO 2025.pdf"
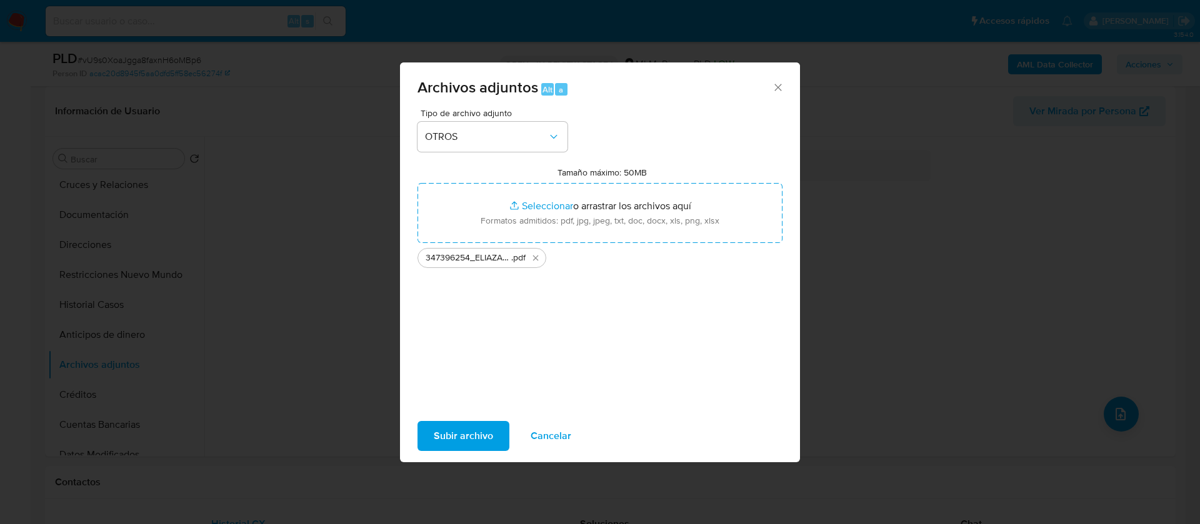
click at [478, 436] on span "Subir archivo" at bounding box center [463, 437] width 59 height 28
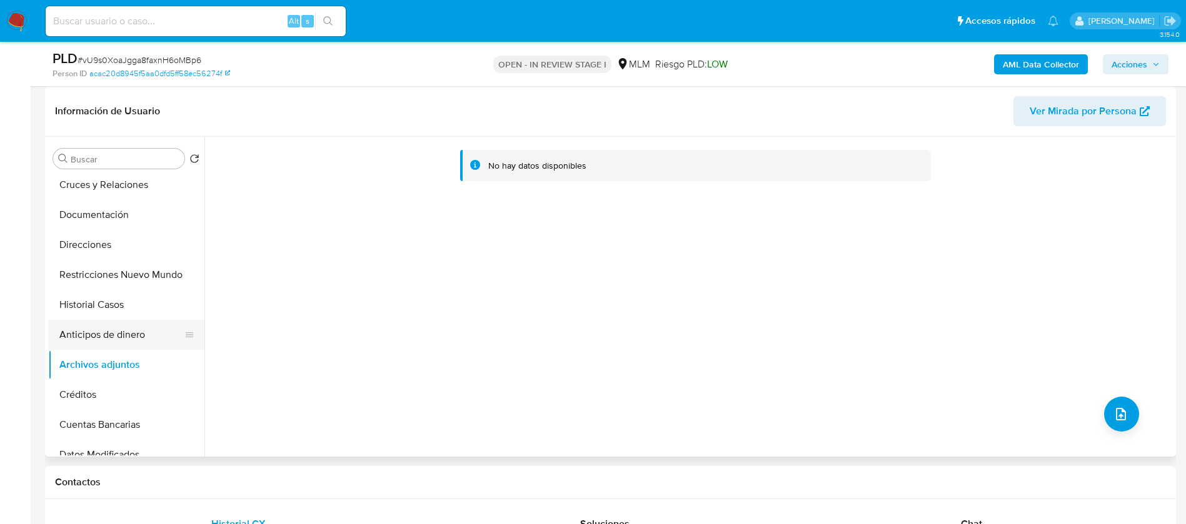
click at [114, 333] on button "Anticipos de dinero" at bounding box center [121, 335] width 146 height 30
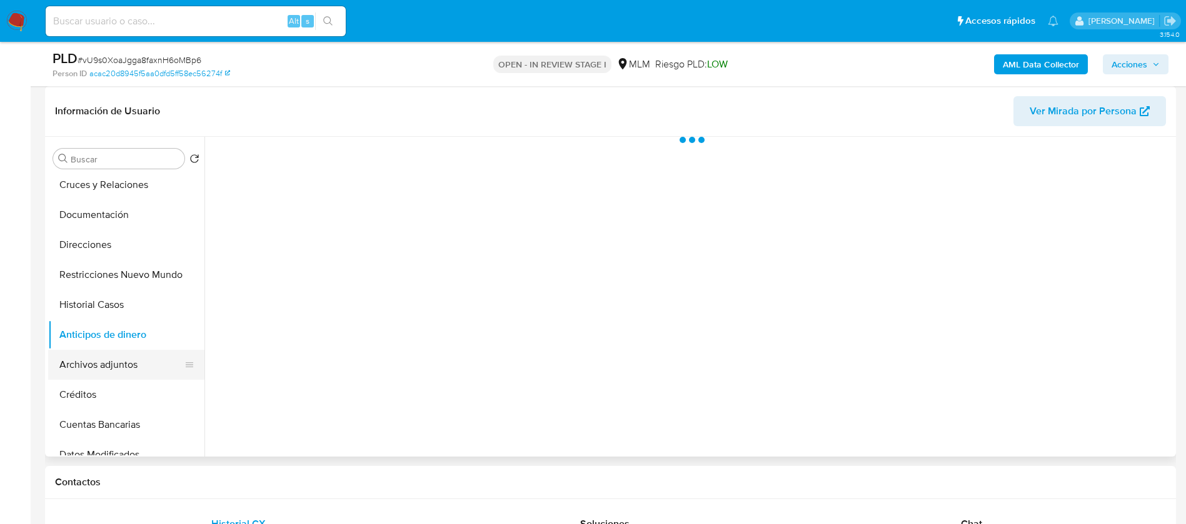
click at [117, 368] on button "Archivos adjuntos" at bounding box center [121, 365] width 146 height 30
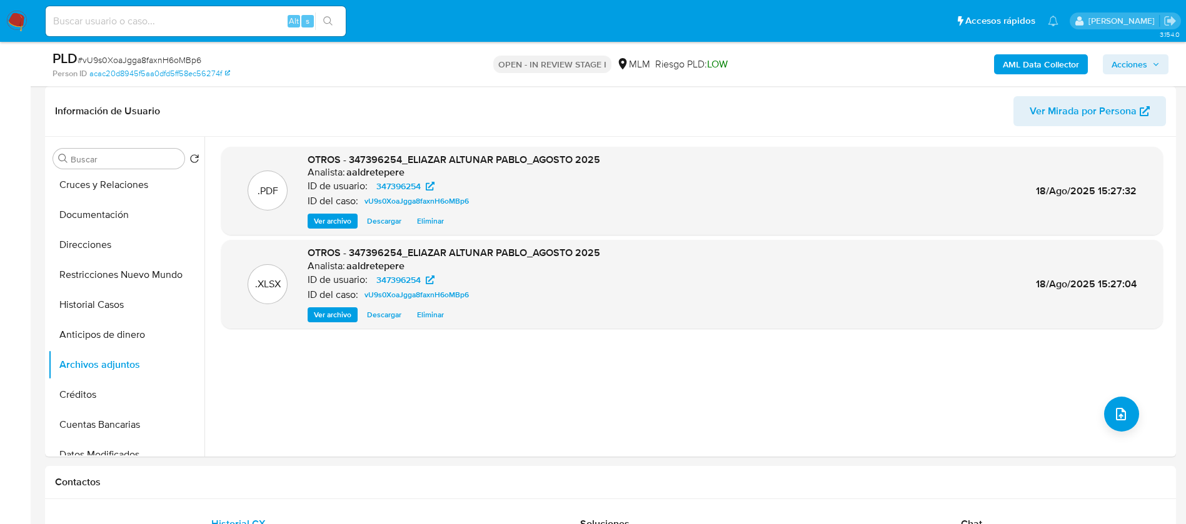
click at [1138, 56] on span "Acciones" at bounding box center [1129, 64] width 36 height 20
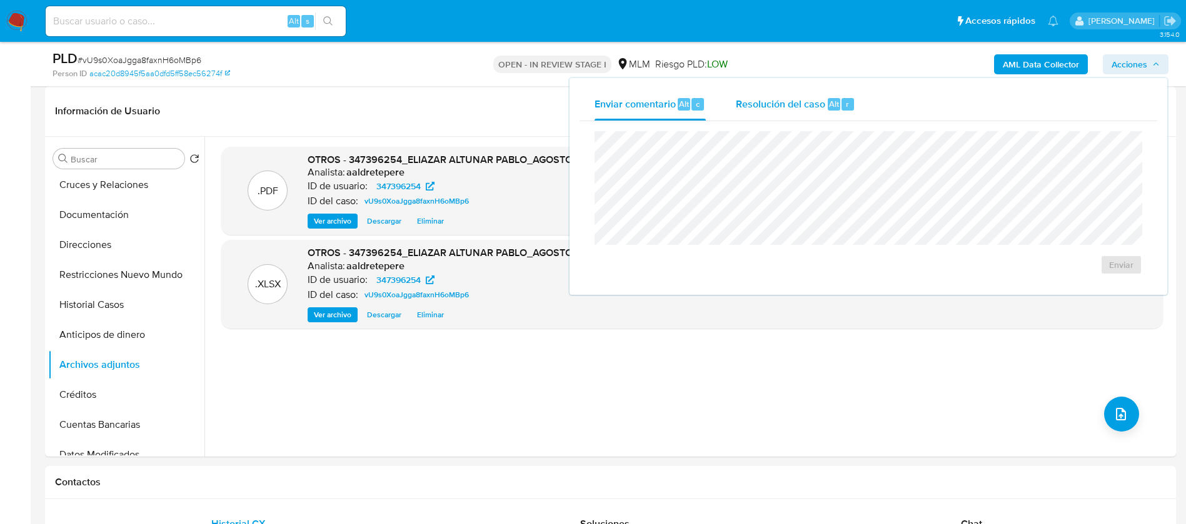
click at [778, 100] on span "Resolución del caso" at bounding box center [780, 103] width 89 height 14
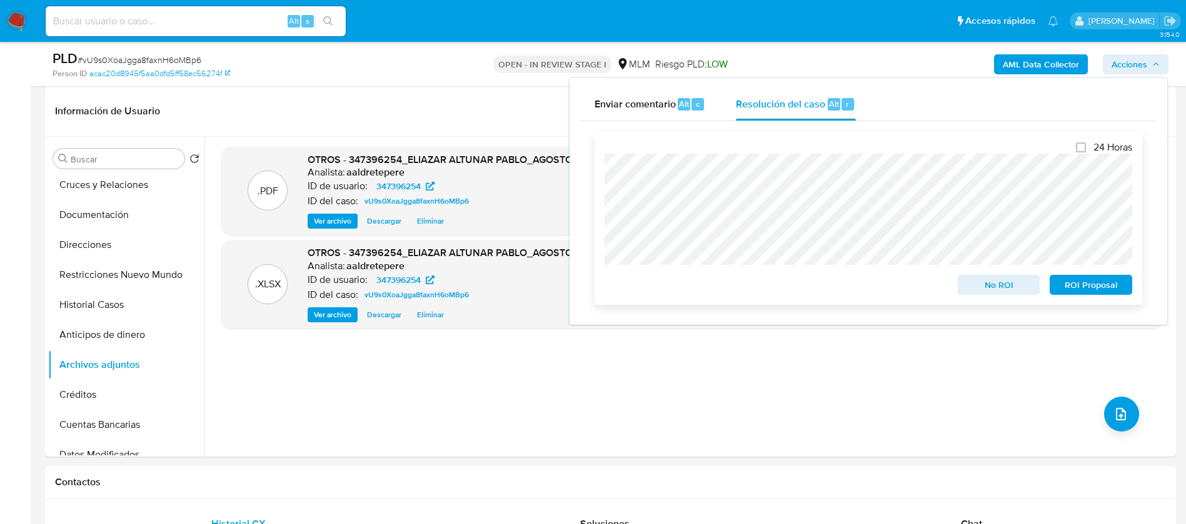
click at [604, 241] on div "24 Horas No ROI ROI Proposal" at bounding box center [869, 218] width 548 height 174
click at [978, 276] on div "No ROI" at bounding box center [999, 282] width 93 height 25
click at [977, 279] on span "No ROI" at bounding box center [998, 285] width 65 height 18
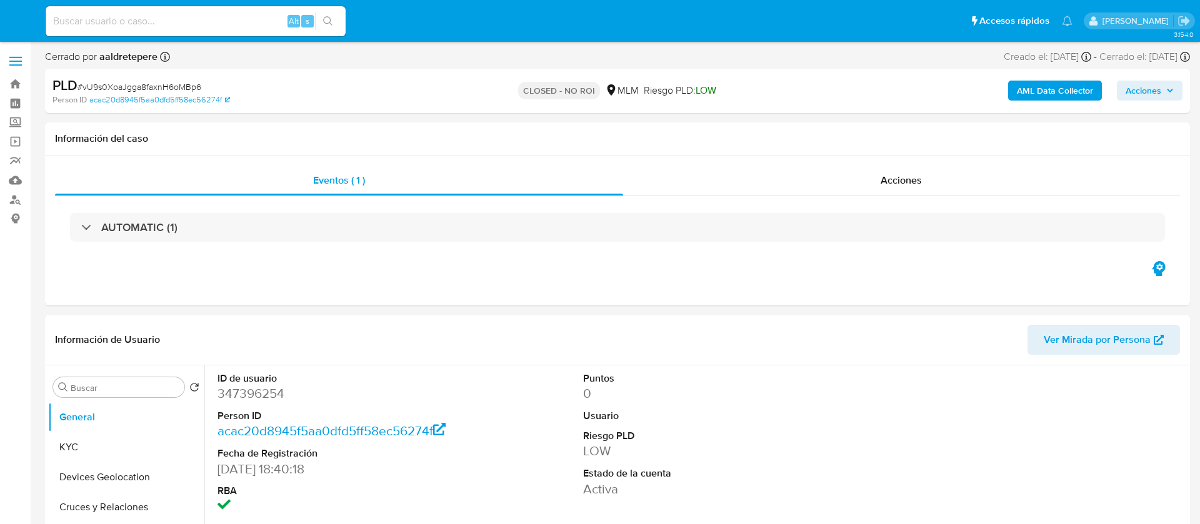
select select "10"
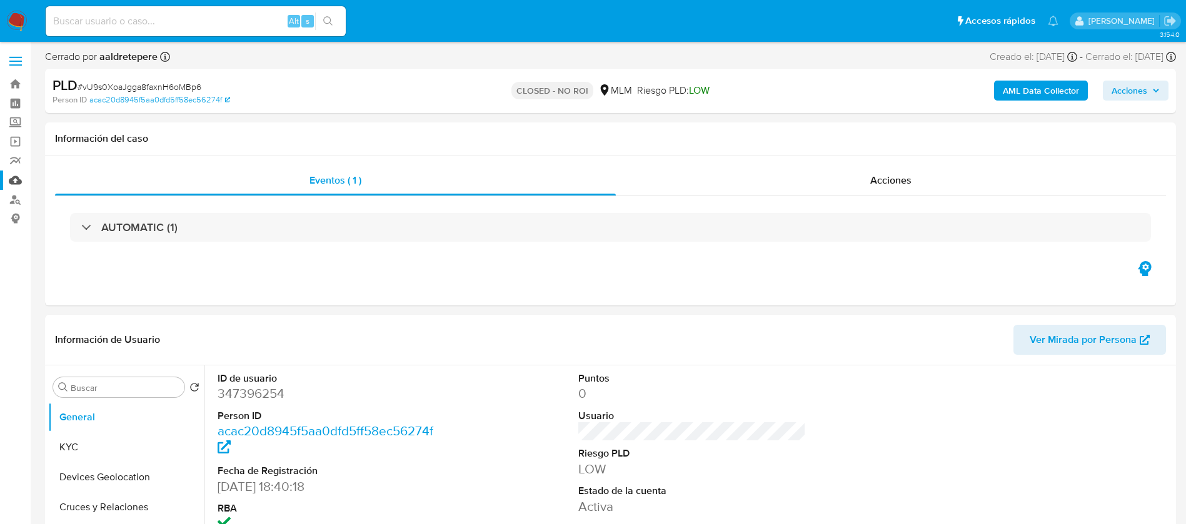
click at [11, 181] on link "Mulan" at bounding box center [74, 180] width 149 height 19
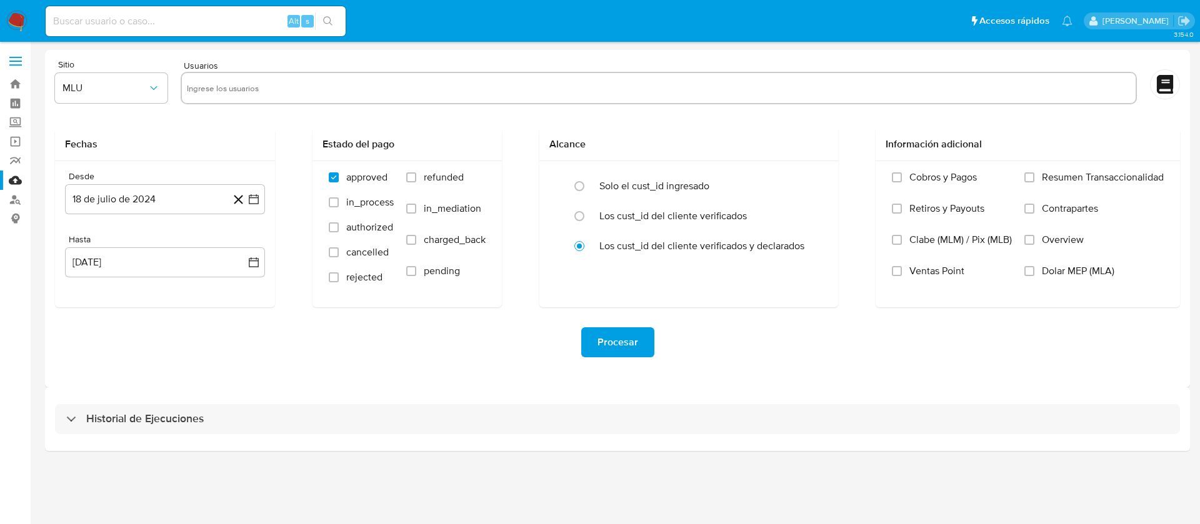
click at [321, 94] on input "text" at bounding box center [659, 88] width 944 height 20
paste input "2064119147"
type input "2064119147"
click at [129, 91] on span "MLU" at bounding box center [105, 88] width 85 height 13
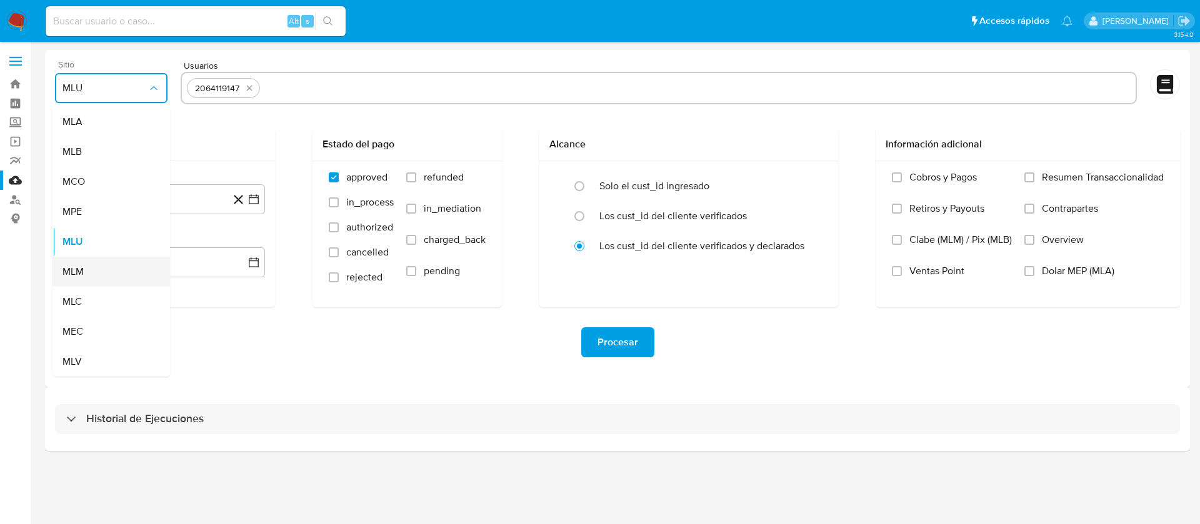
click at [91, 276] on div "MLM" at bounding box center [108, 272] width 90 height 30
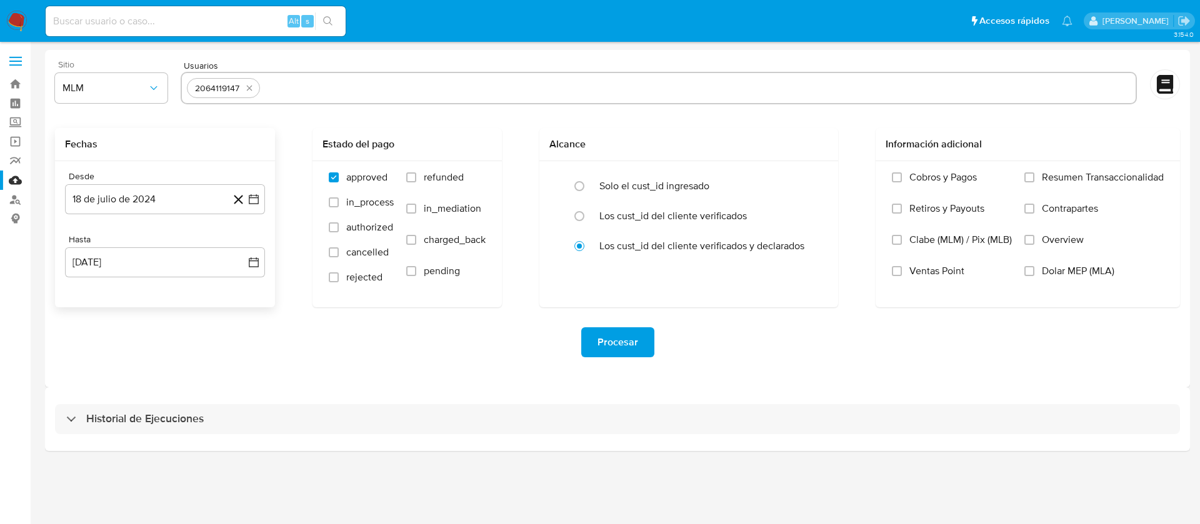
click at [122, 229] on div "Desde 18 de julio de 2024 18-07-2024 Hasta 18 de agosto de 2025 18-08-2025" at bounding box center [165, 234] width 220 height 146
click at [128, 212] on button "18 de julio de 2024" at bounding box center [165, 199] width 200 height 30
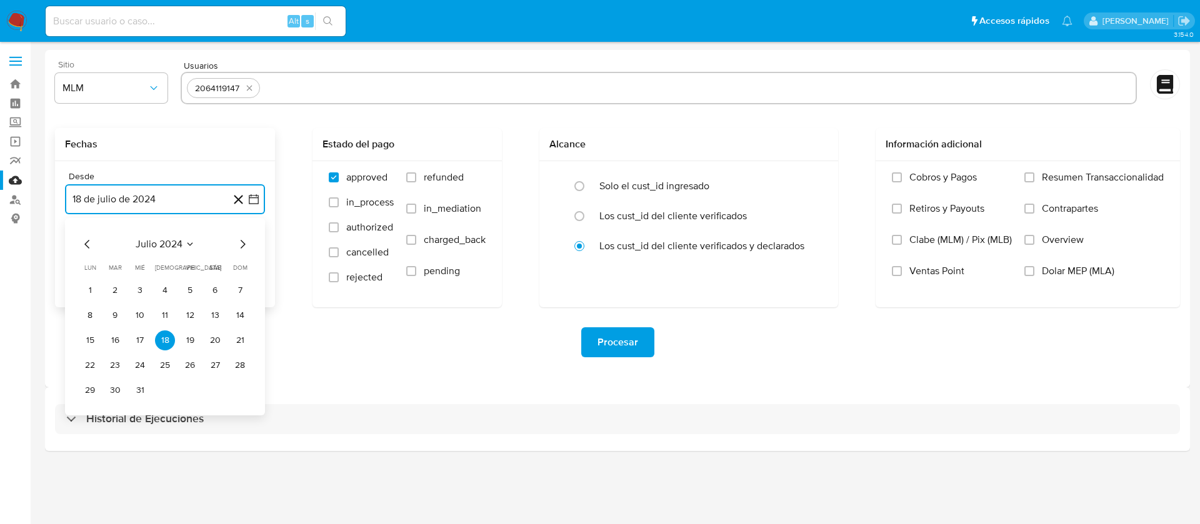
click at [154, 250] on span "julio 2024" at bounding box center [159, 244] width 47 height 13
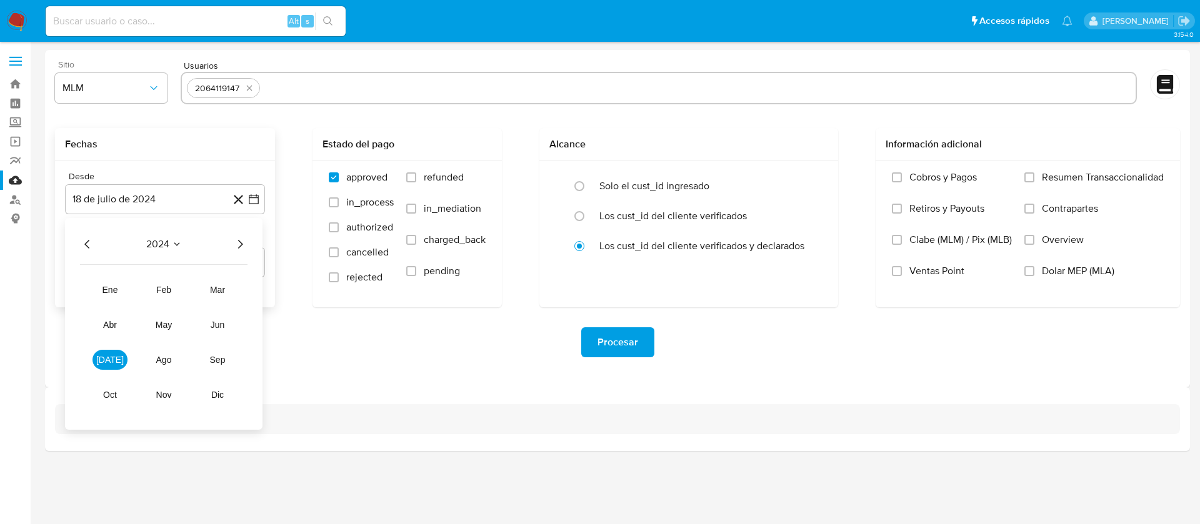
click at [241, 246] on icon "Año siguiente" at bounding box center [240, 244] width 15 height 15
click at [107, 331] on button "abr" at bounding box center [110, 325] width 35 height 20
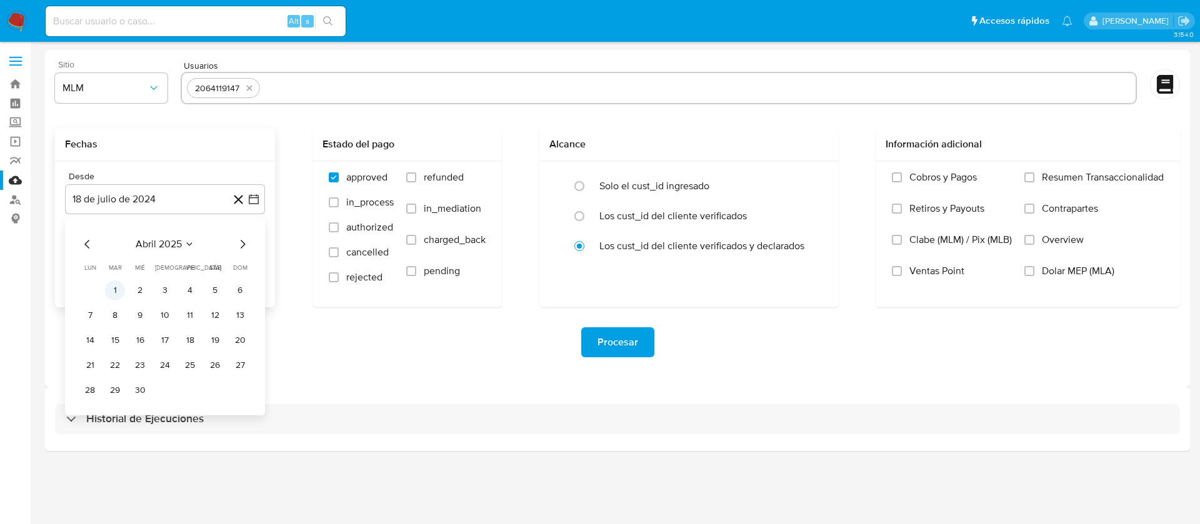
click at [119, 291] on button "1" at bounding box center [115, 291] width 20 height 20
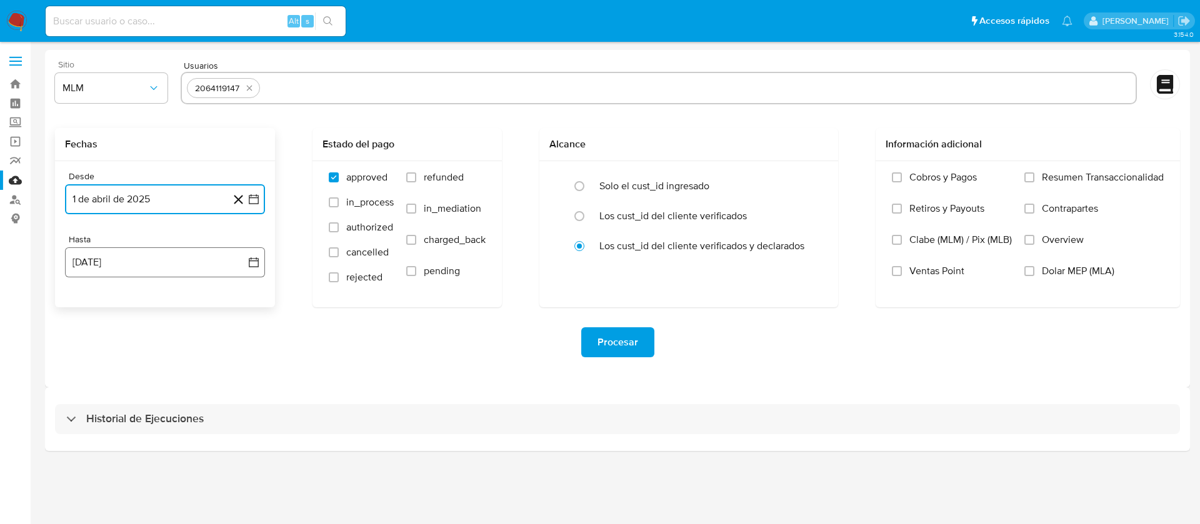
click at [131, 262] on button "18 de agosto de 2025" at bounding box center [165, 263] width 200 height 30
click at [89, 306] on icon "Mes anterior" at bounding box center [87, 307] width 15 height 15
click at [167, 453] on button "31" at bounding box center [165, 454] width 20 height 20
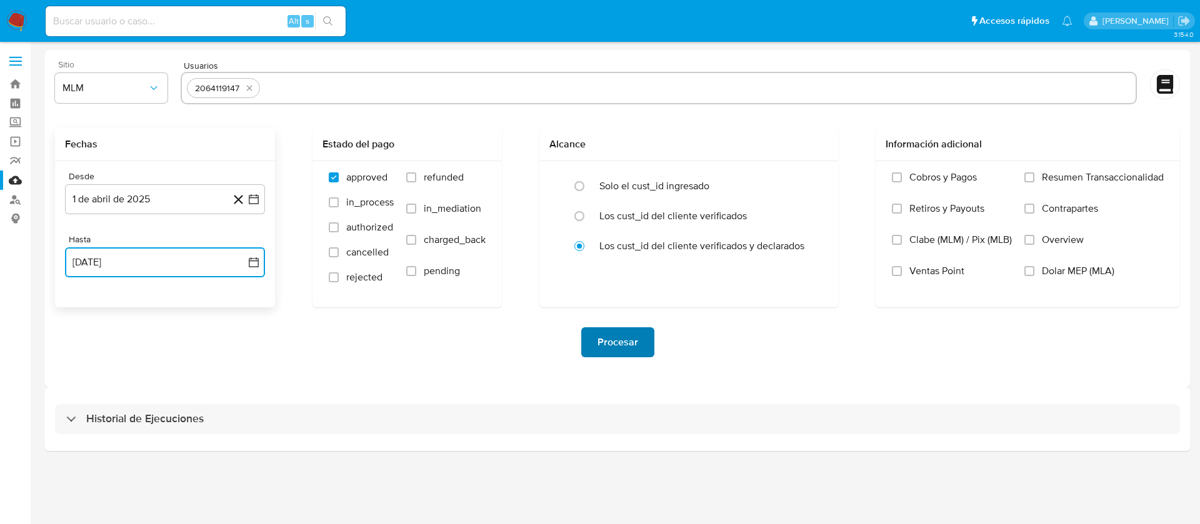
click at [621, 344] on span "Procesar" at bounding box center [618, 343] width 41 height 28
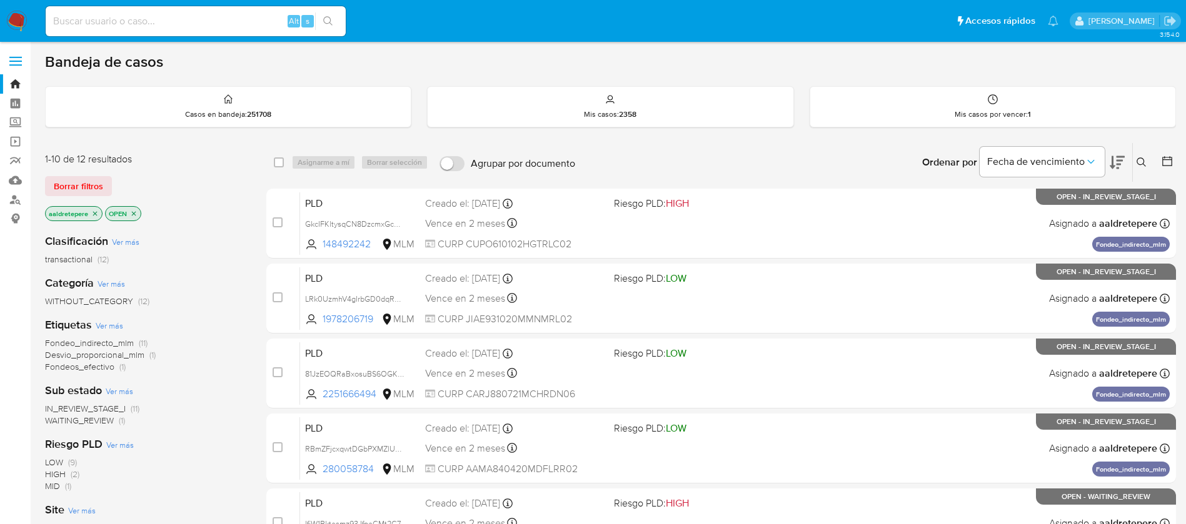
click at [211, 25] on input at bounding box center [196, 21] width 300 height 16
paste input "674512854"
type input "674512854"
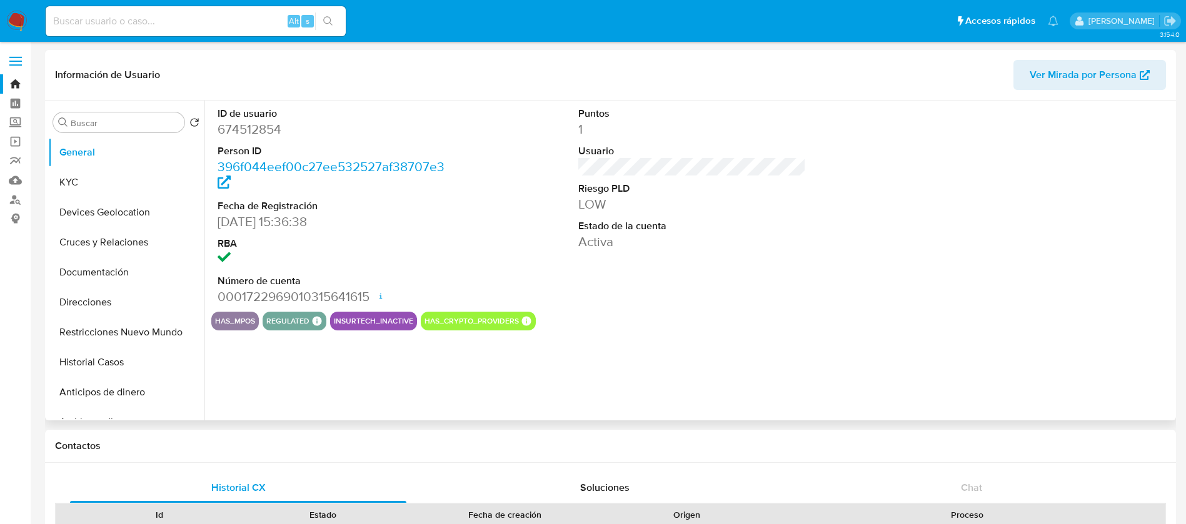
select select "10"
click at [121, 363] on button "Historial Casos" at bounding box center [121, 363] width 146 height 30
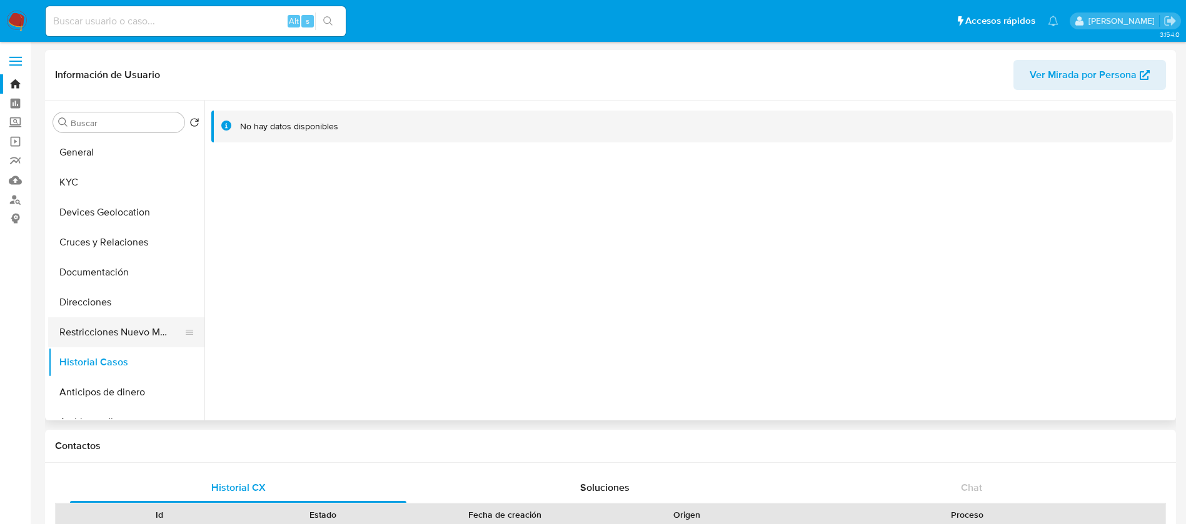
click at [155, 334] on button "Restricciones Nuevo Mundo" at bounding box center [121, 333] width 146 height 30
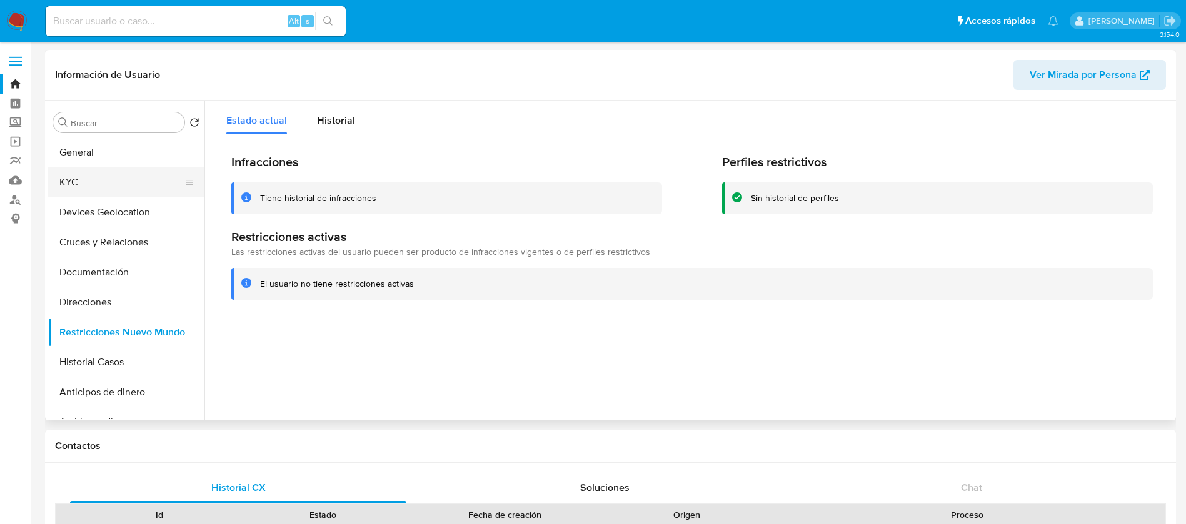
click at [95, 182] on button "KYC" at bounding box center [121, 183] width 146 height 30
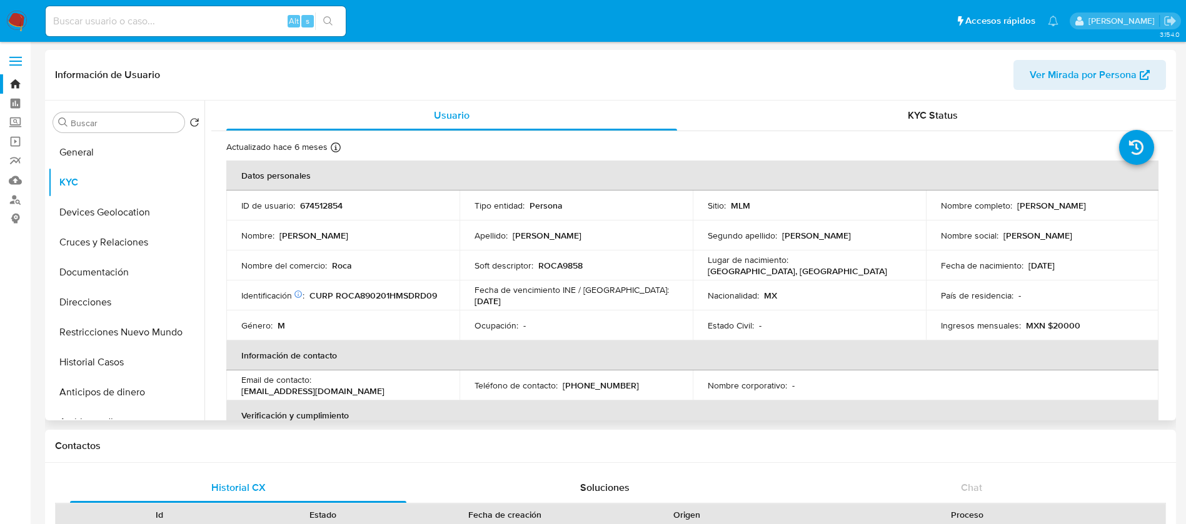
drag, startPoint x: 1076, startPoint y: 327, endPoint x: 1071, endPoint y: 321, distance: 7.6
click at [1076, 327] on div "Ingresos mensuales : MXN $20000" at bounding box center [1042, 325] width 203 height 11
click at [136, 29] on input at bounding box center [196, 21] width 300 height 16
paste input "1927887213"
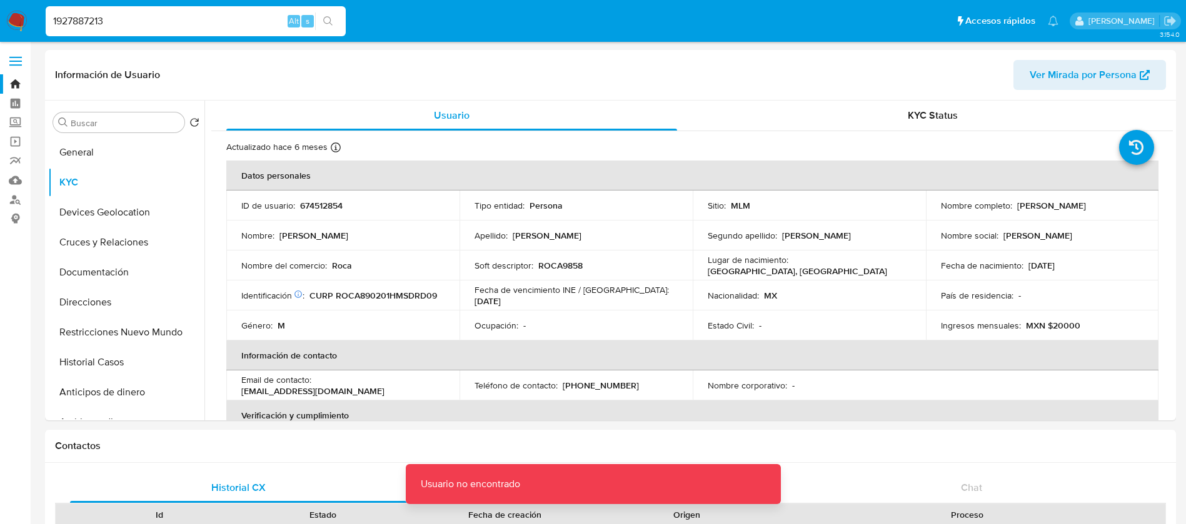
click at [147, 14] on input "1927887213" at bounding box center [196, 21] width 300 height 16
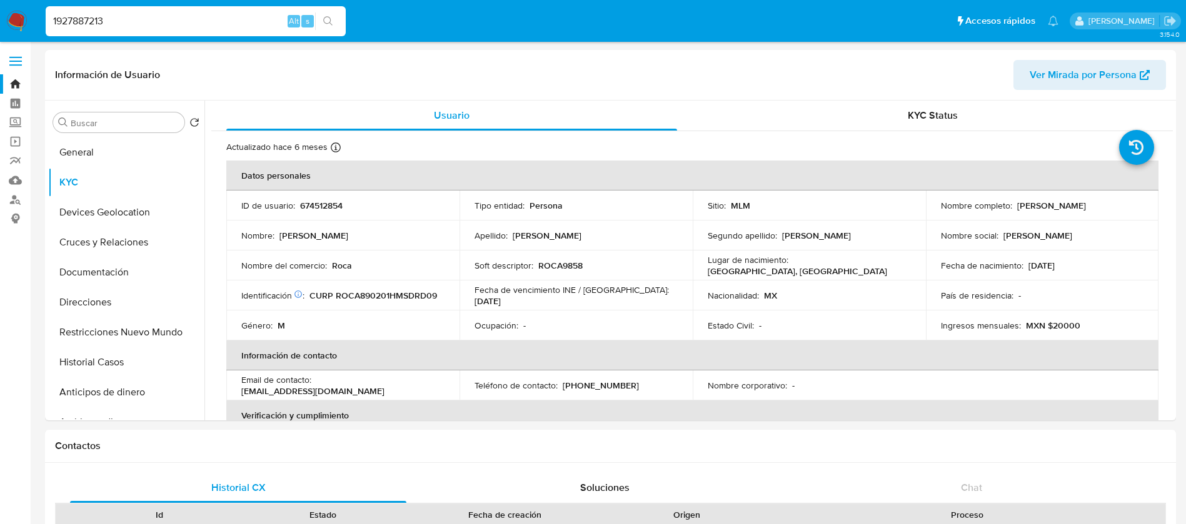
type input "1927887213"
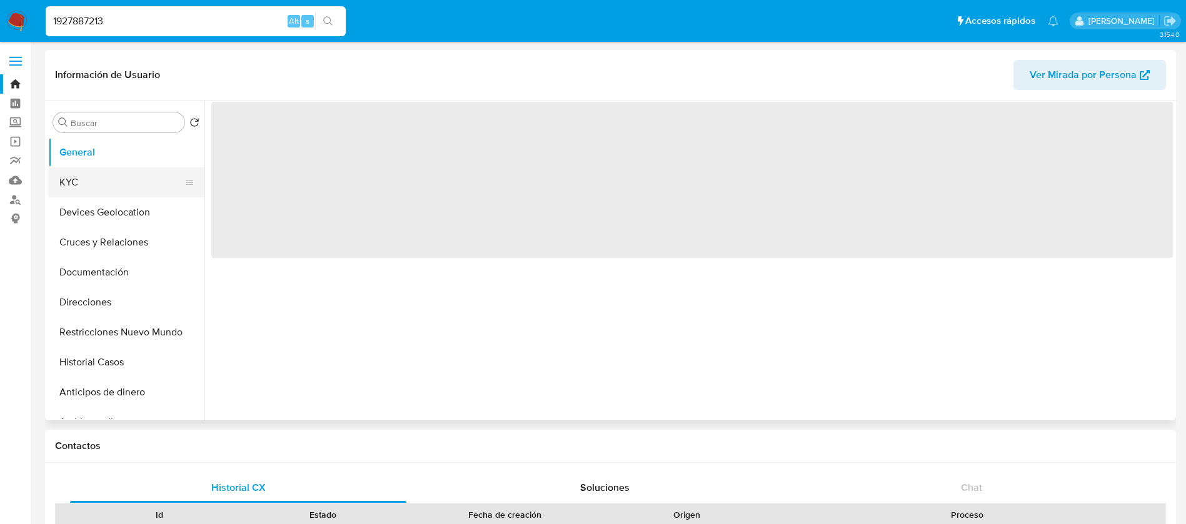
click at [101, 176] on button "KYC" at bounding box center [121, 183] width 146 height 30
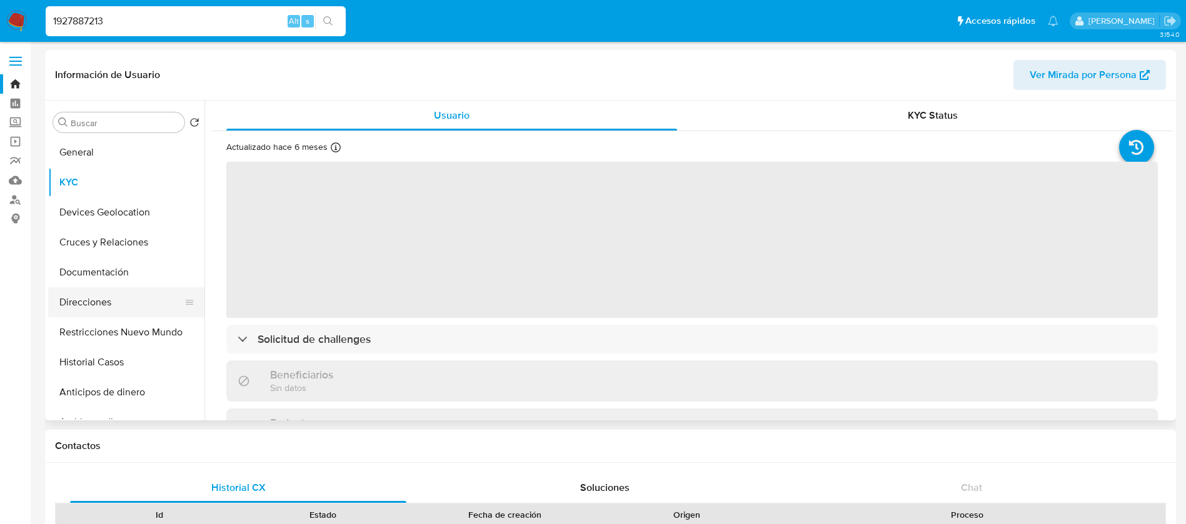
select select "10"
click at [108, 331] on button "Restricciones Nuevo Mundo" at bounding box center [121, 333] width 146 height 30
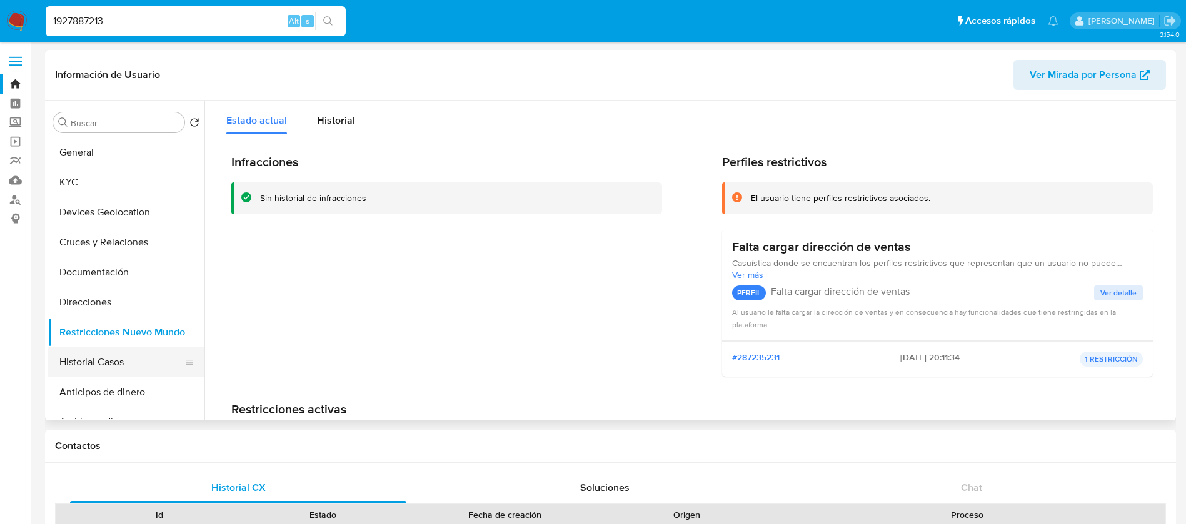
click at [116, 359] on button "Historial Casos" at bounding box center [121, 363] width 146 height 30
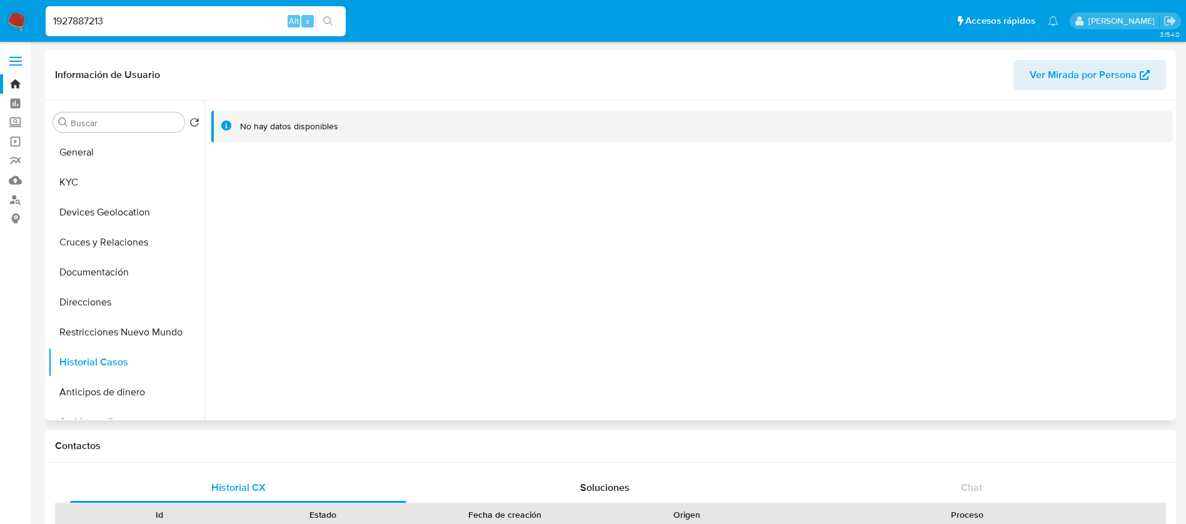
drag, startPoint x: 119, startPoint y: 177, endPoint x: 209, endPoint y: 219, distance: 99.0
click at [121, 178] on button "KYC" at bounding box center [126, 183] width 156 height 30
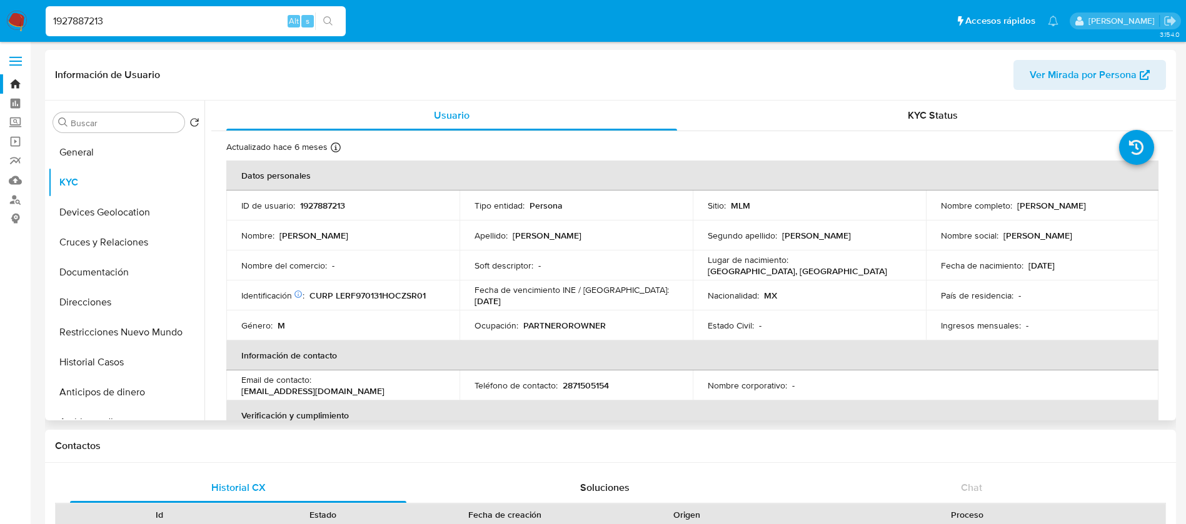
click at [1000, 289] on td "País de residencia : -" at bounding box center [1042, 296] width 233 height 30
drag, startPoint x: 501, startPoint y: 324, endPoint x: 701, endPoint y: 328, distance: 200.1
click at [701, 323] on tr "Género : M Ocupación : PARTNEROROWNER Estado Civil : - Ingresos mensuales : -" at bounding box center [692, 326] width 932 height 30
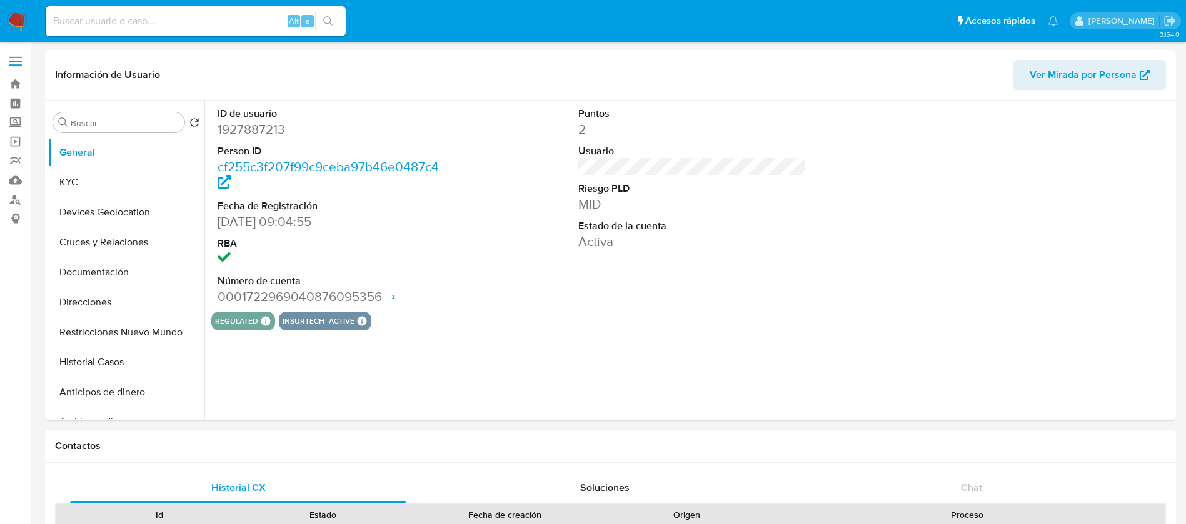
select select "10"
click at [13, 28] on img at bounding box center [16, 21] width 21 height 21
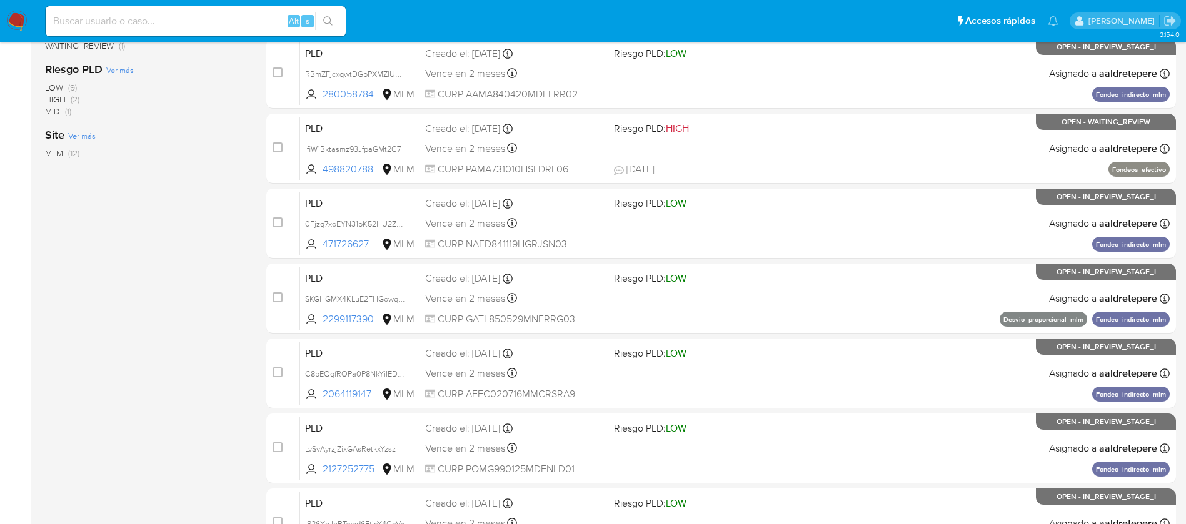
scroll to position [463, 0]
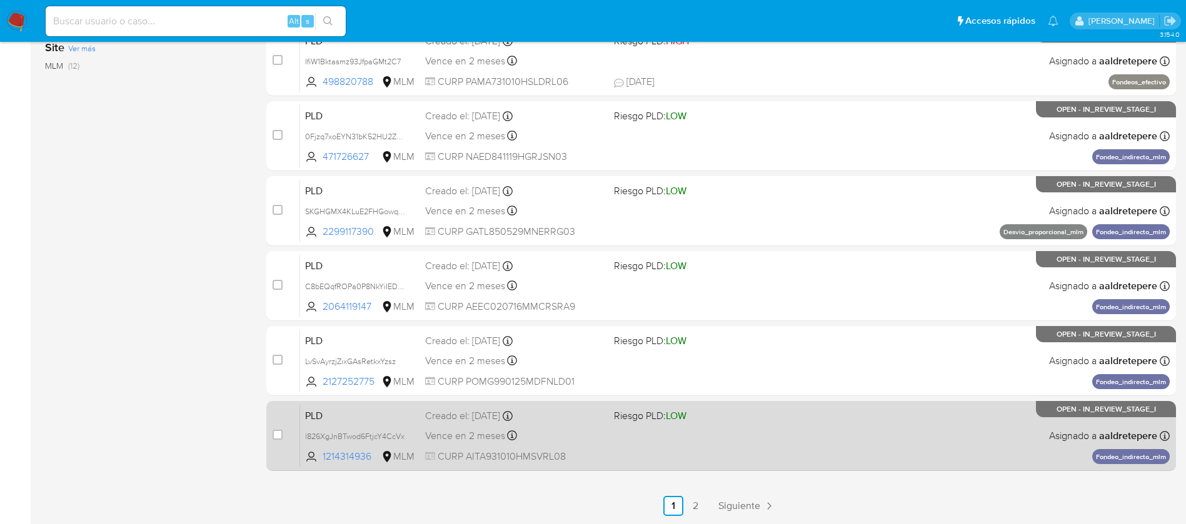
click at [646, 422] on span "Riesgo PLD: LOW" at bounding box center [650, 416] width 73 height 14
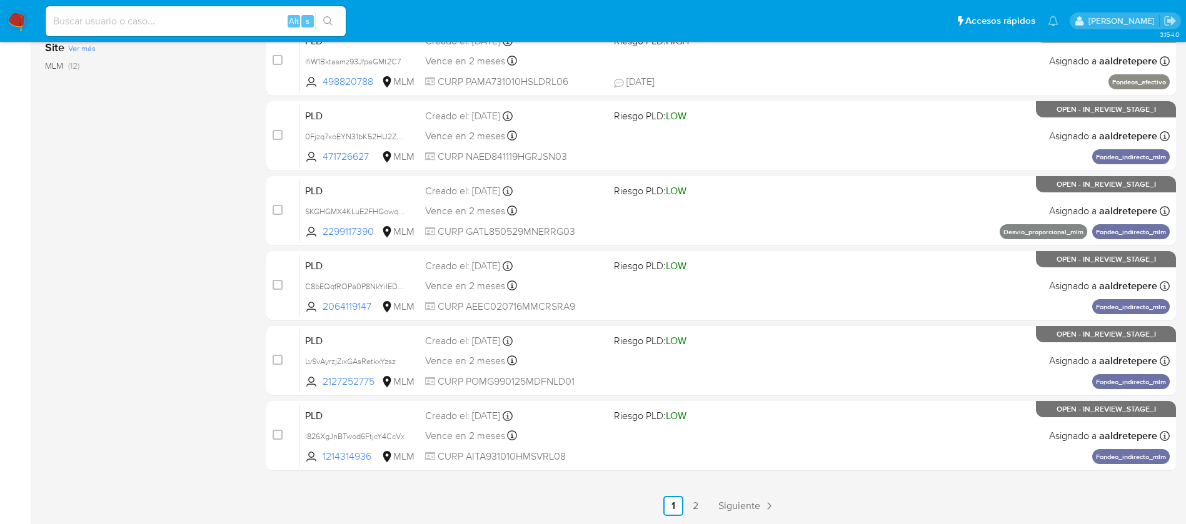
click at [16, 16] on img at bounding box center [16, 21] width 21 height 21
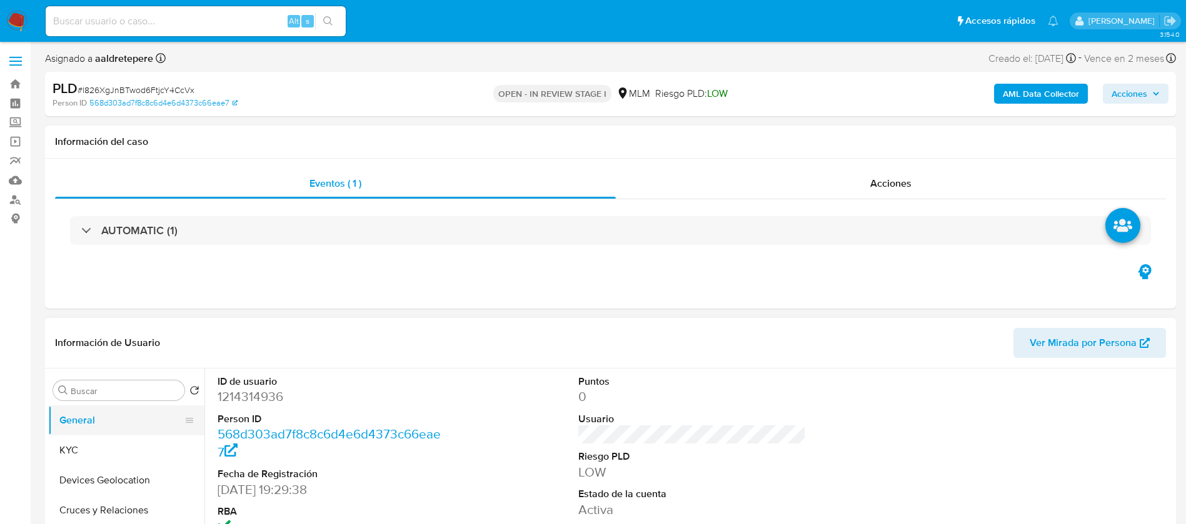
click at [111, 434] on button "General" at bounding box center [121, 421] width 146 height 30
select select "10"
click at [109, 445] on button "KYC" at bounding box center [121, 451] width 146 height 30
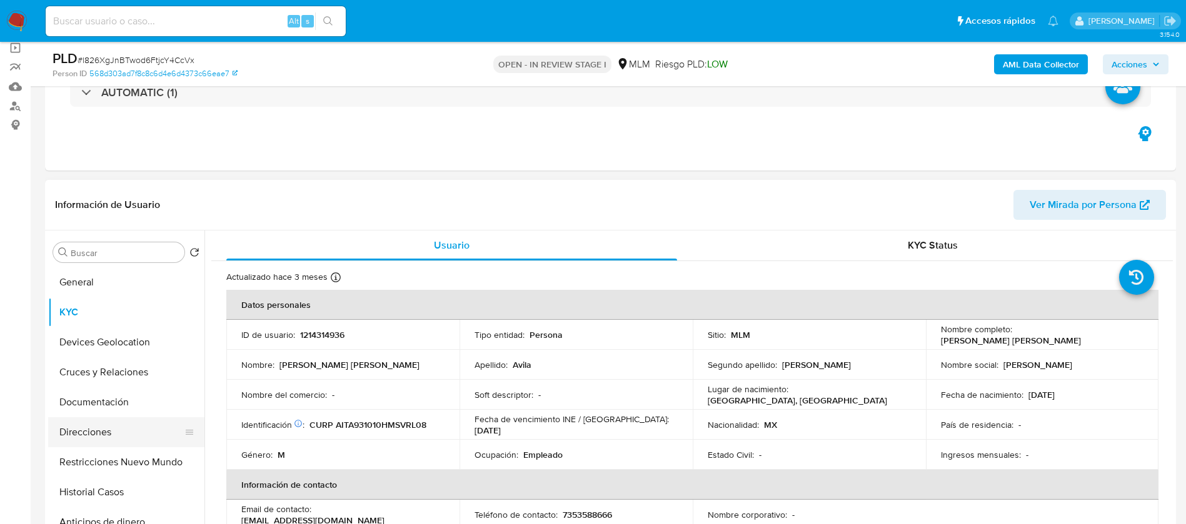
scroll to position [188, 0]
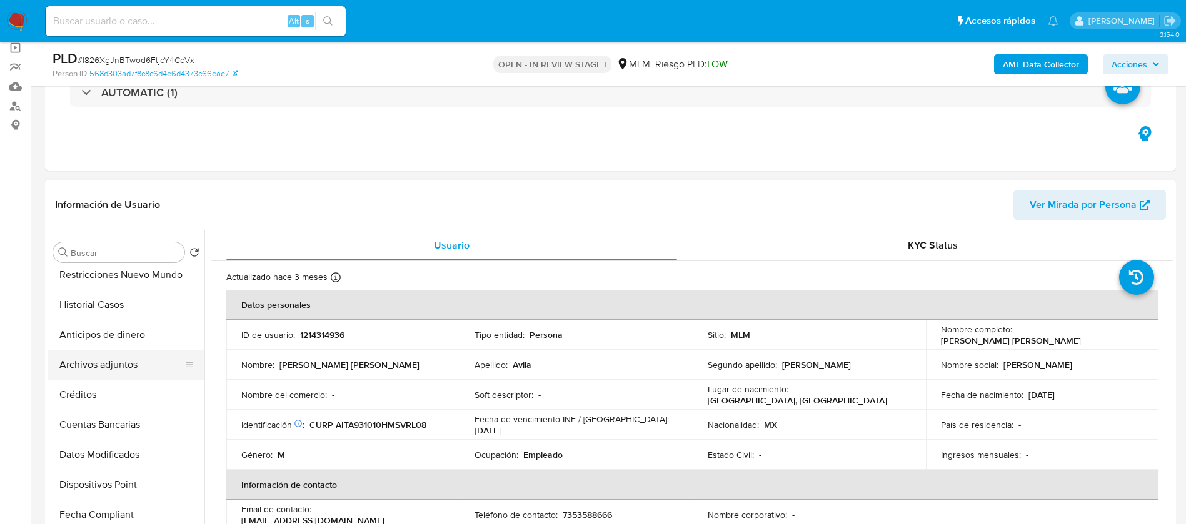
click at [125, 379] on button "Archivos adjuntos" at bounding box center [121, 365] width 146 height 30
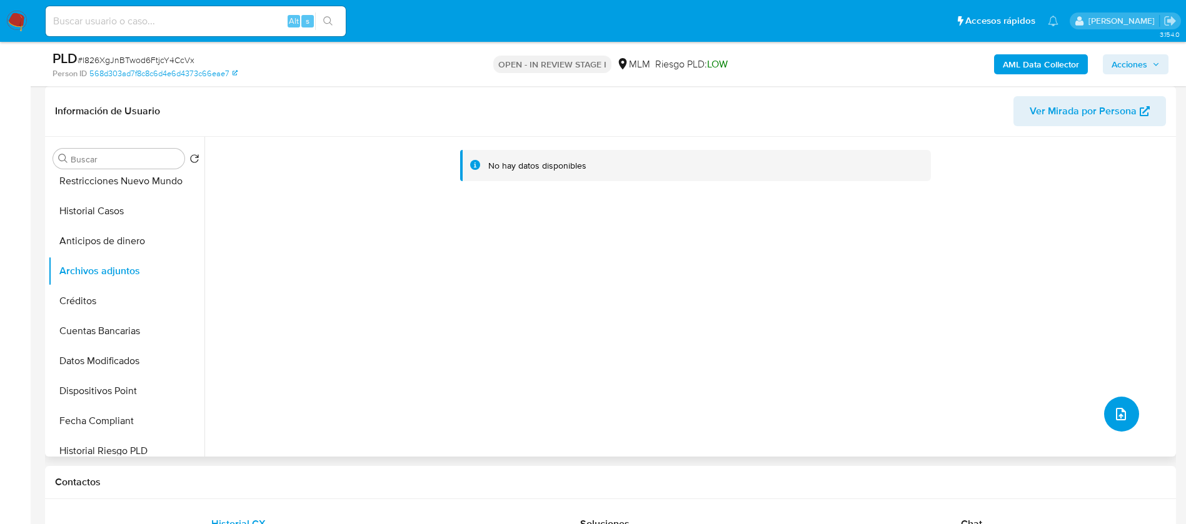
click at [1125, 413] on button "upload-file" at bounding box center [1121, 414] width 35 height 35
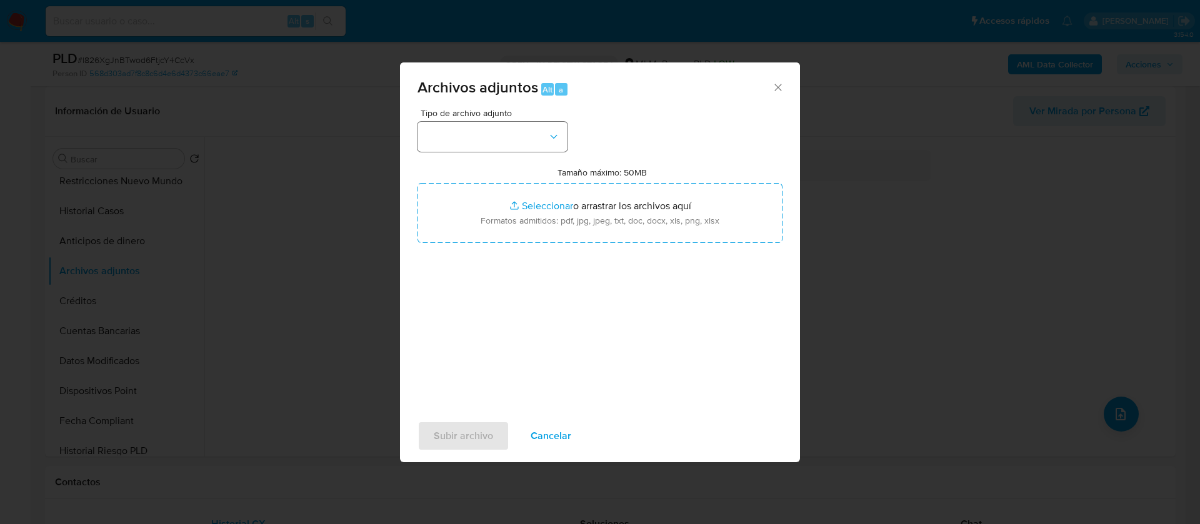
drag, startPoint x: 516, startPoint y: 156, endPoint x: 498, endPoint y: 133, distance: 29.8
click at [514, 153] on div "Tipo de archivo adjunto Tamaño máximo: 50MB Seleccionar archivos Seleccionar o …" at bounding box center [600, 256] width 365 height 295
click at [498, 133] on button "button" at bounding box center [493, 137] width 150 height 30
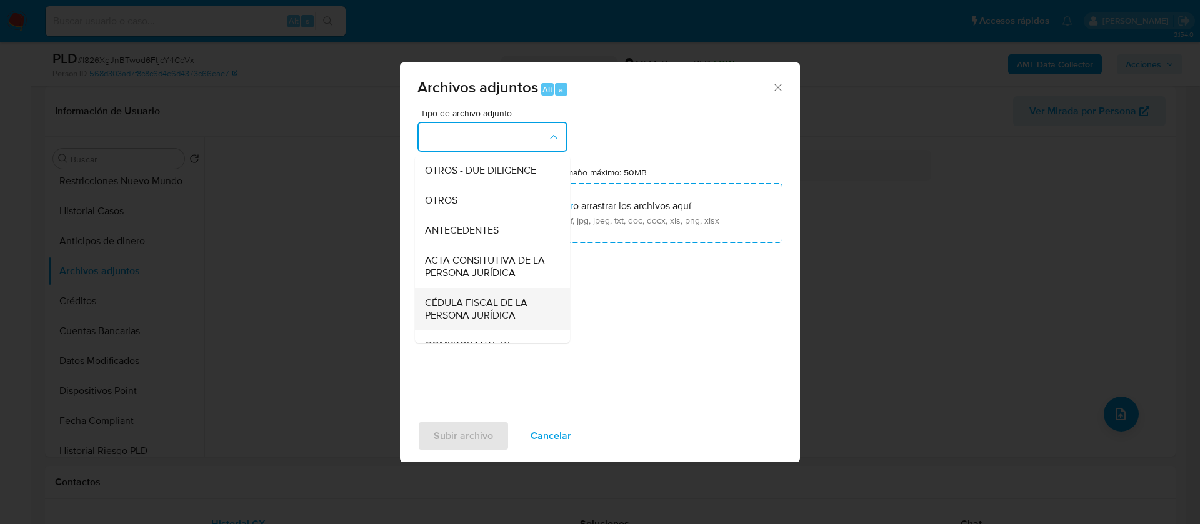
scroll to position [223, 0]
click at [483, 166] on div "OTROS" at bounding box center [489, 158] width 128 height 30
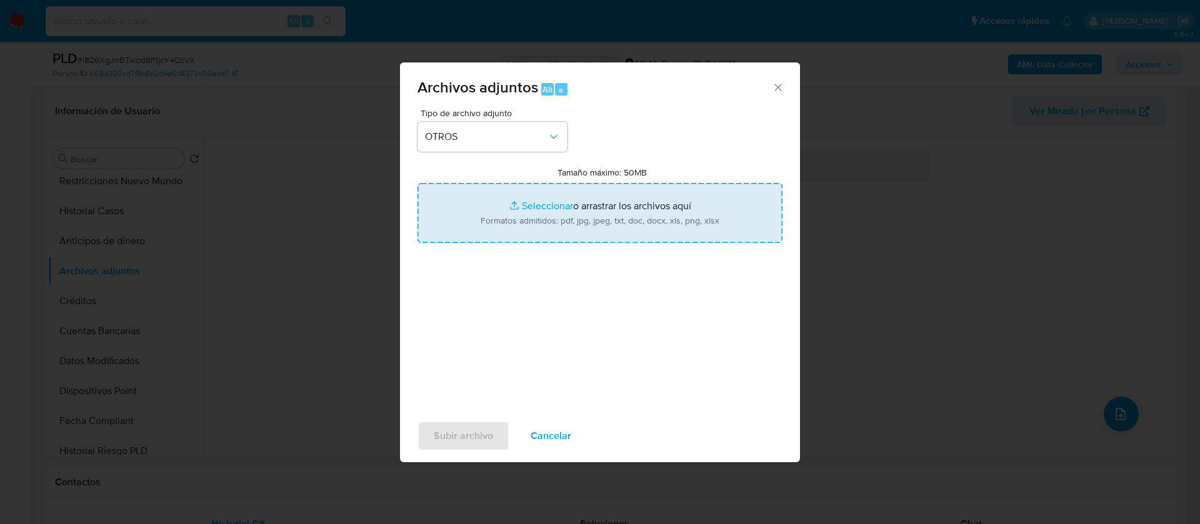
click at [662, 223] on input "Tamaño máximo: 50MB Seleccionar archivos" at bounding box center [600, 213] width 365 height 60
type input "C:\fakepath\1214314936_JOSE ALFREDO AVILA TORNEZ_AGOSTO 2025.xlsx"
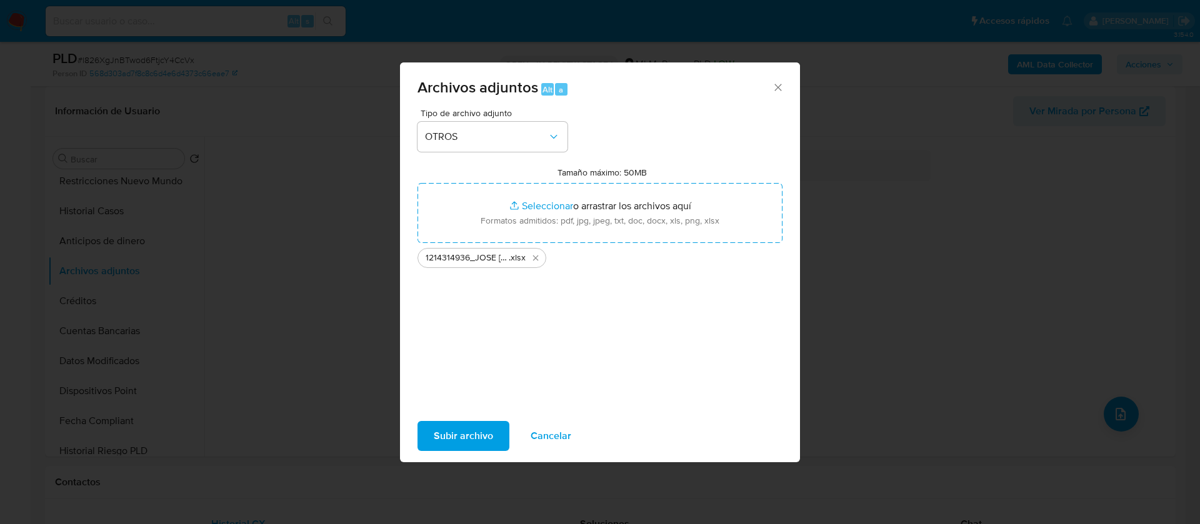
click at [486, 435] on span "Subir archivo" at bounding box center [463, 437] width 59 height 28
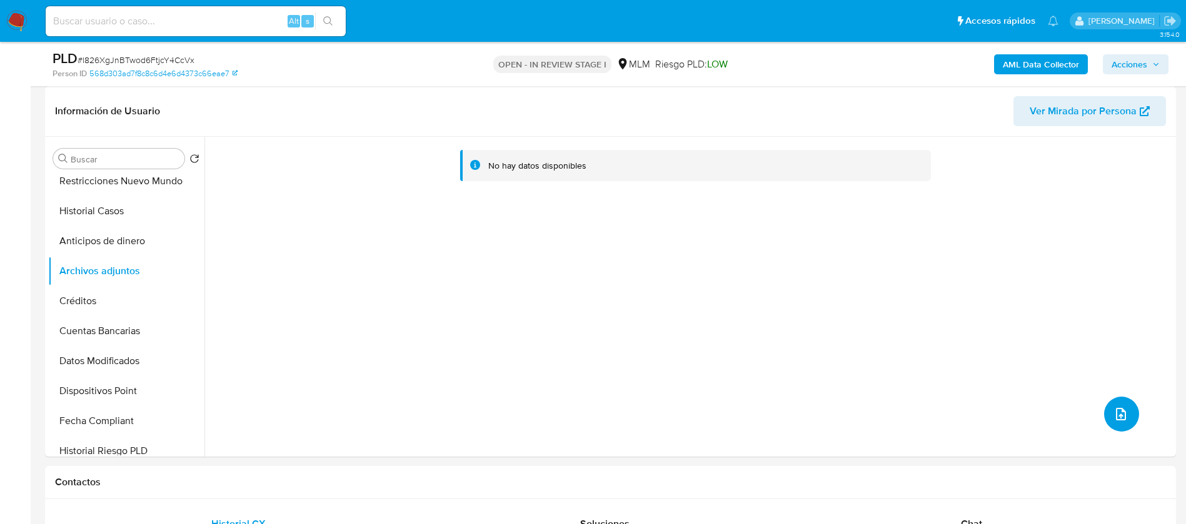
click at [1124, 416] on button "upload-file" at bounding box center [1121, 414] width 35 height 35
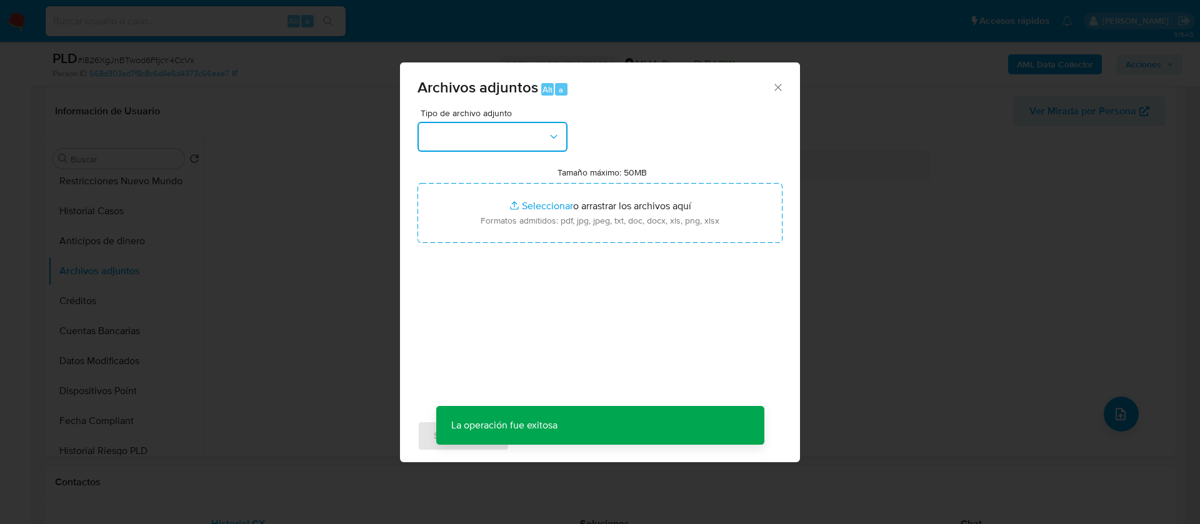
click at [496, 133] on button "button" at bounding box center [493, 137] width 150 height 30
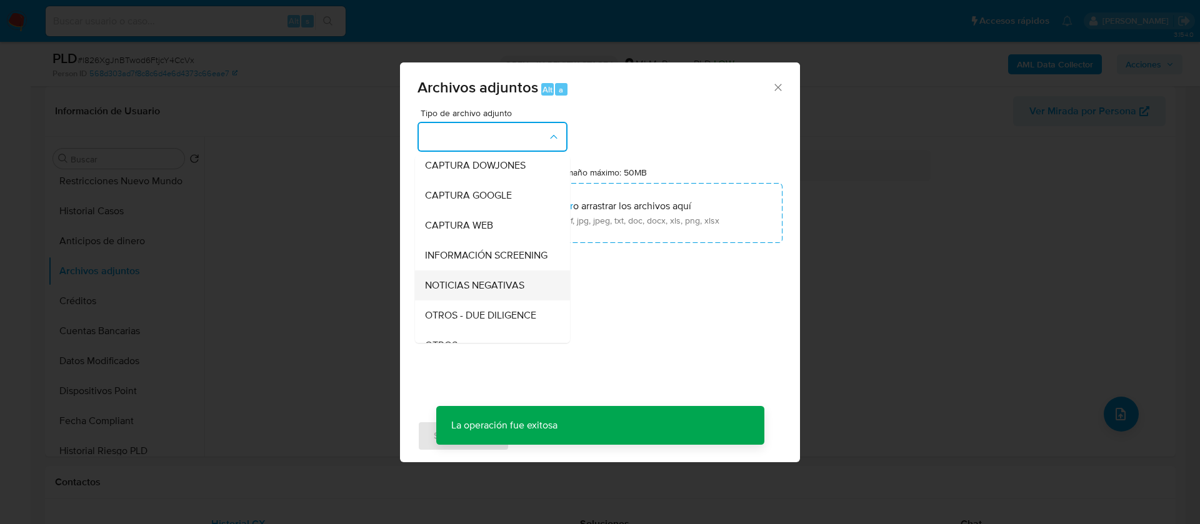
scroll to position [129, 0]
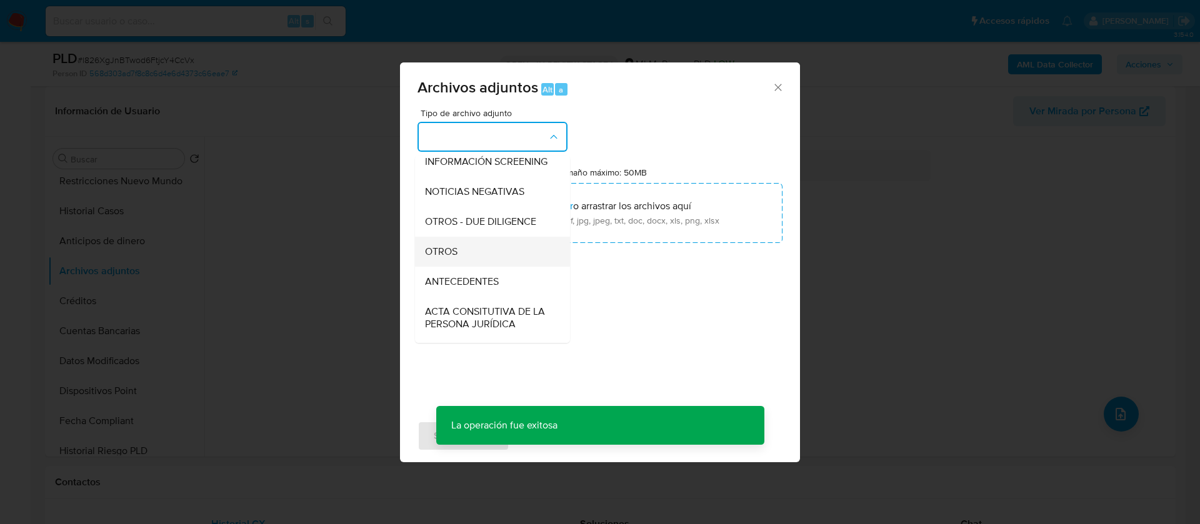
click at [469, 266] on div "OTROS" at bounding box center [489, 252] width 128 height 30
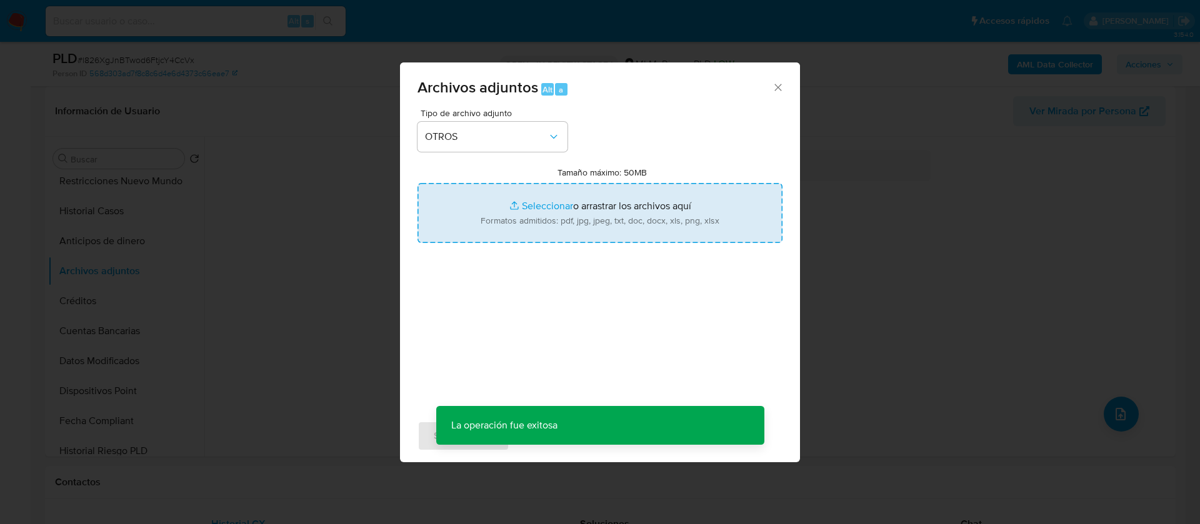
click at [595, 221] on input "Tamaño máximo: 50MB Seleccionar archivos" at bounding box center [600, 213] width 365 height 60
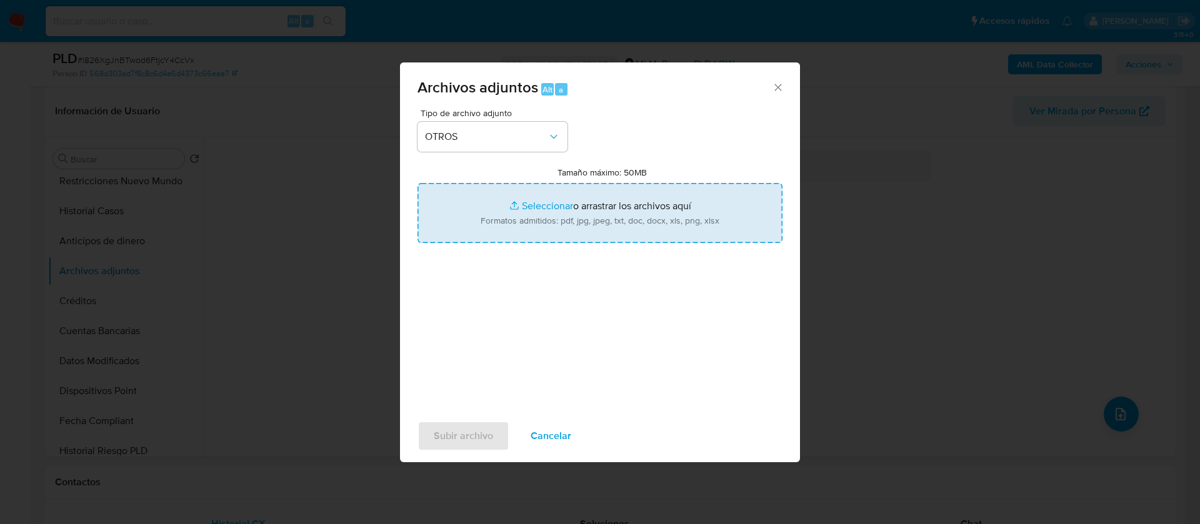
type input "C:\fakepath\1214314936_JOSE ALFREDO AVILA TORNEZ_AGOSTO 2025.xlsx"
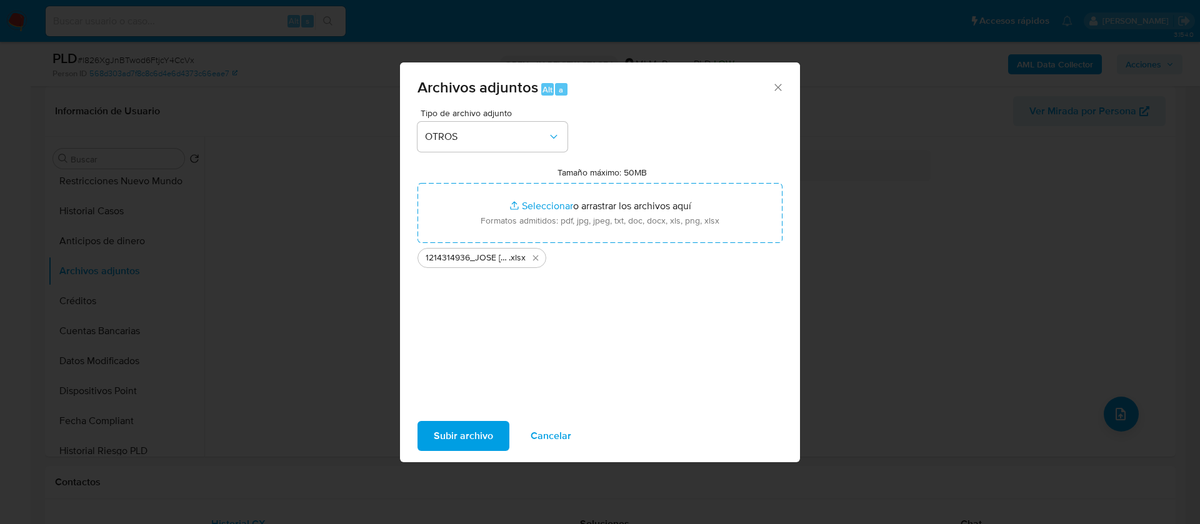
click at [485, 441] on span "Subir archivo" at bounding box center [463, 437] width 59 height 28
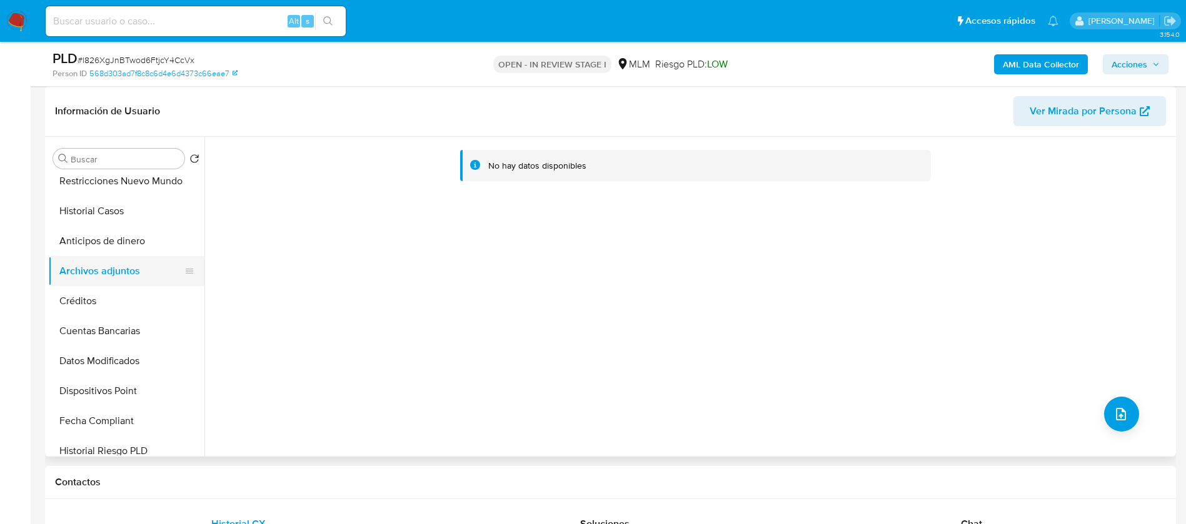
click at [108, 282] on button "Archivos adjuntos" at bounding box center [121, 271] width 146 height 30
drag, startPoint x: 46, startPoint y: 301, endPoint x: 121, endPoint y: 290, distance: 75.2
click at [47, 301] on div "Buscar Volver al orden por defecto General KYC Devices Geolocation Cruces y Rel…" at bounding box center [610, 297] width 1131 height 320
click at [121, 289] on button "Créditos" at bounding box center [121, 301] width 146 height 30
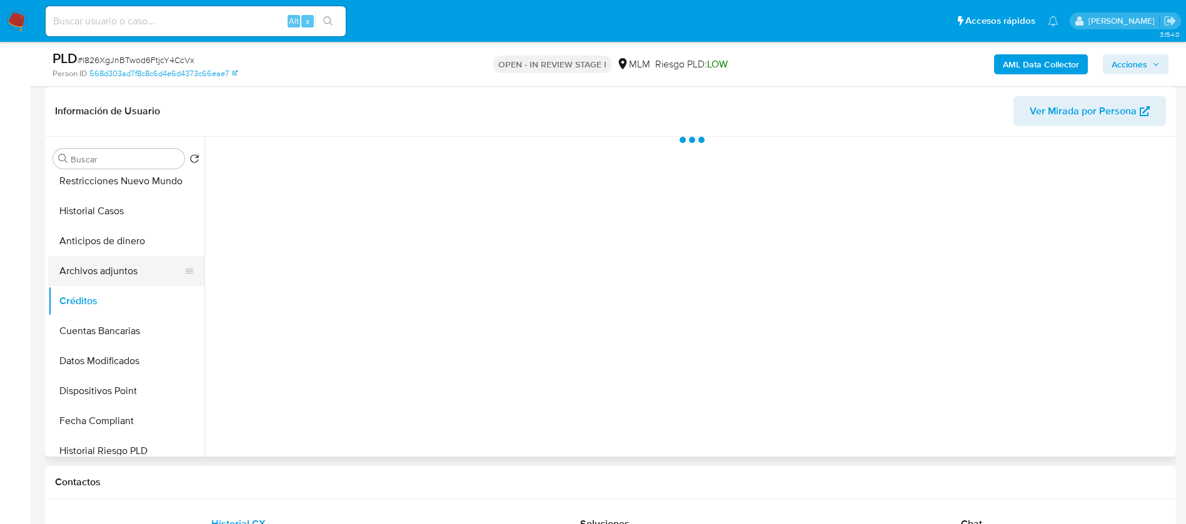
click at [118, 276] on button "Archivos adjuntos" at bounding box center [121, 271] width 146 height 30
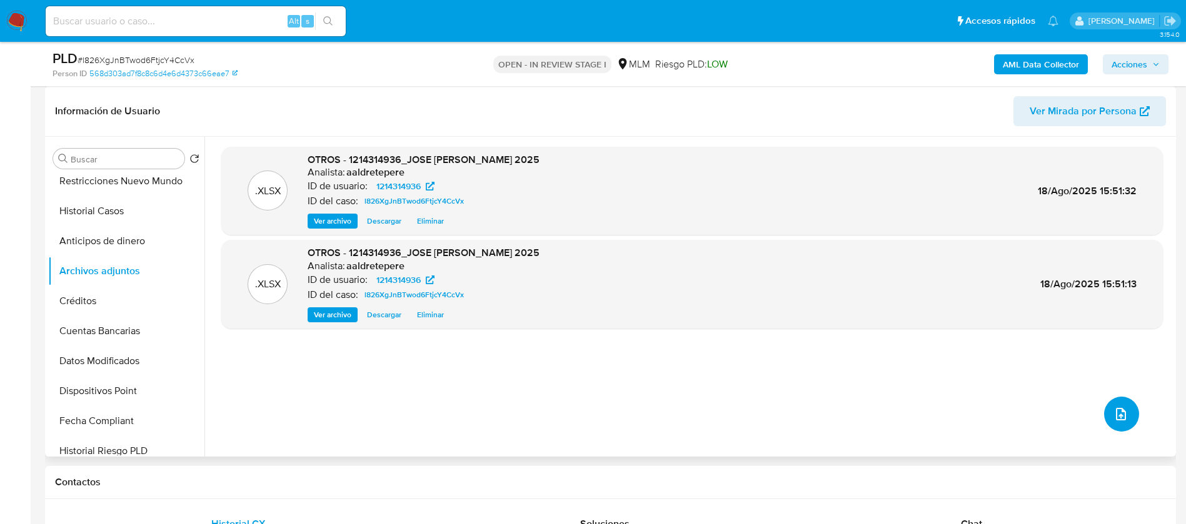
click at [1124, 414] on button "upload-file" at bounding box center [1121, 414] width 35 height 35
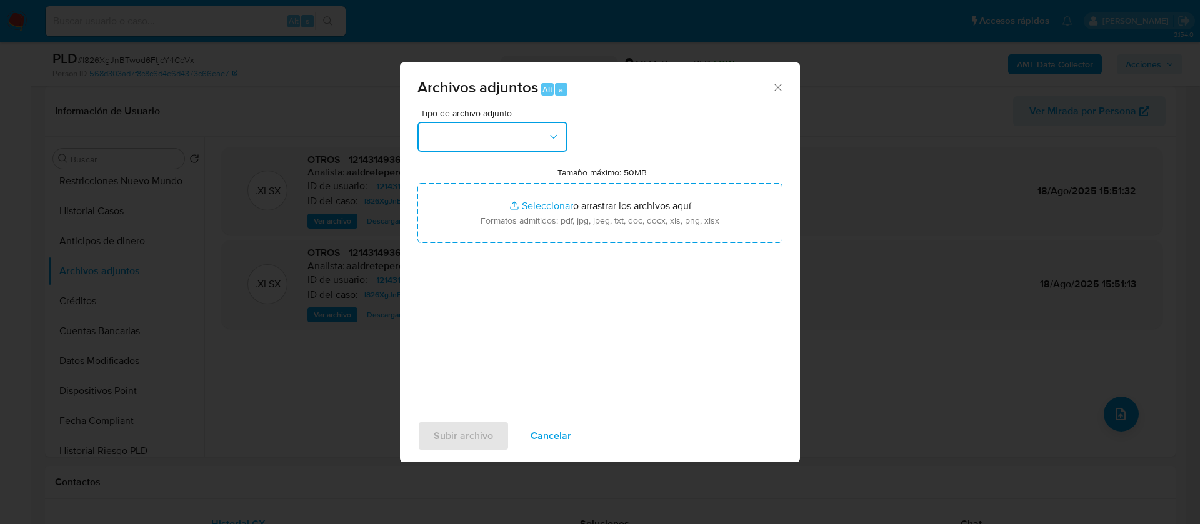
click at [470, 134] on button "button" at bounding box center [493, 137] width 150 height 30
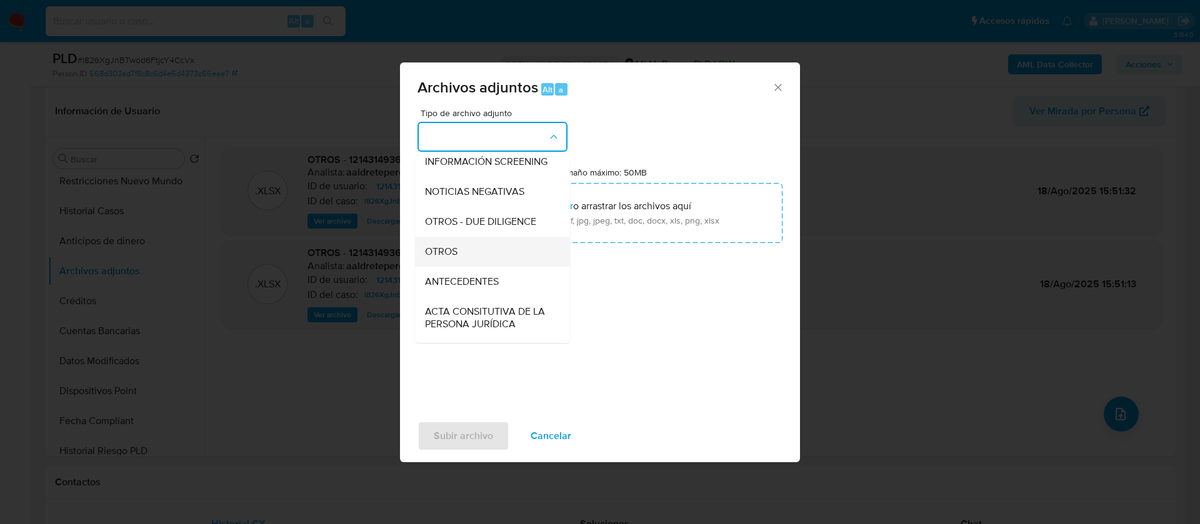
click at [486, 267] on div "OTROS" at bounding box center [489, 252] width 128 height 30
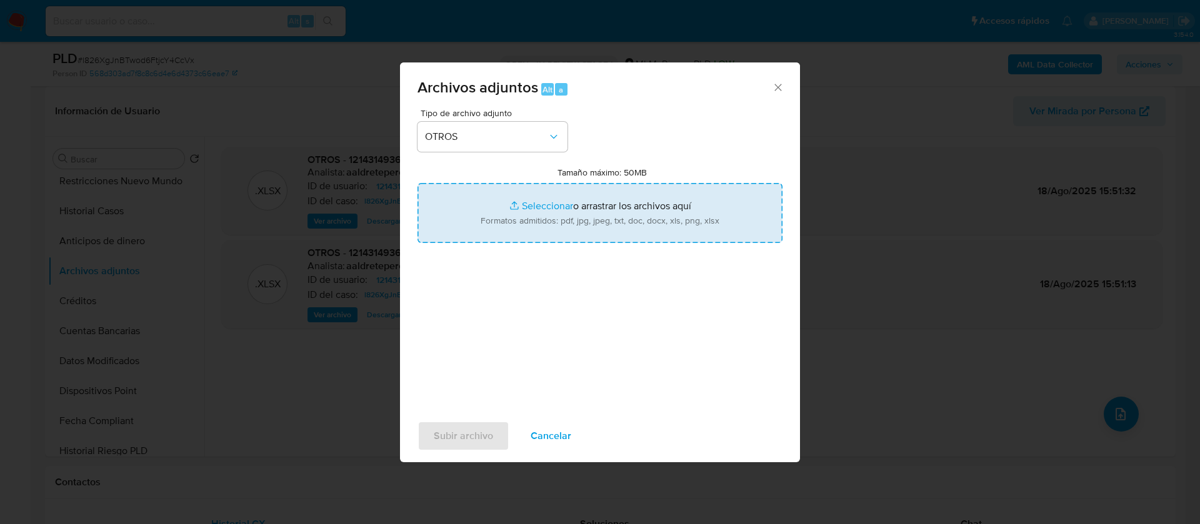
click at [583, 221] on input "Tamaño máximo: 50MB Seleccionar archivos" at bounding box center [600, 213] width 365 height 60
type input "C:\fakepath\1214314936_JOSE ALFREDO AVILA TORNEZ_AGOSTO 2025.pdf"
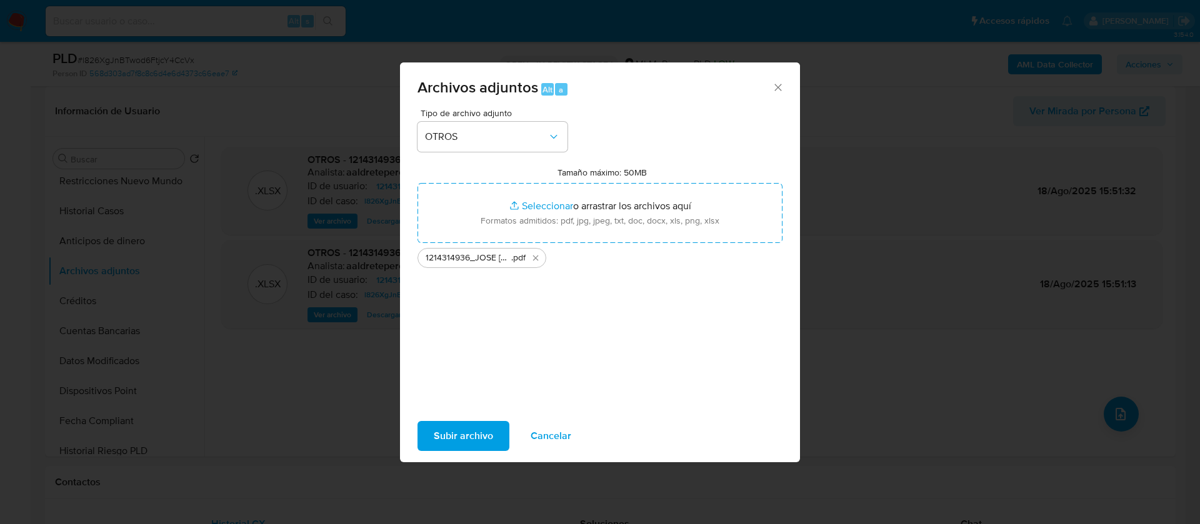
click at [451, 439] on span "Subir archivo" at bounding box center [463, 437] width 59 height 28
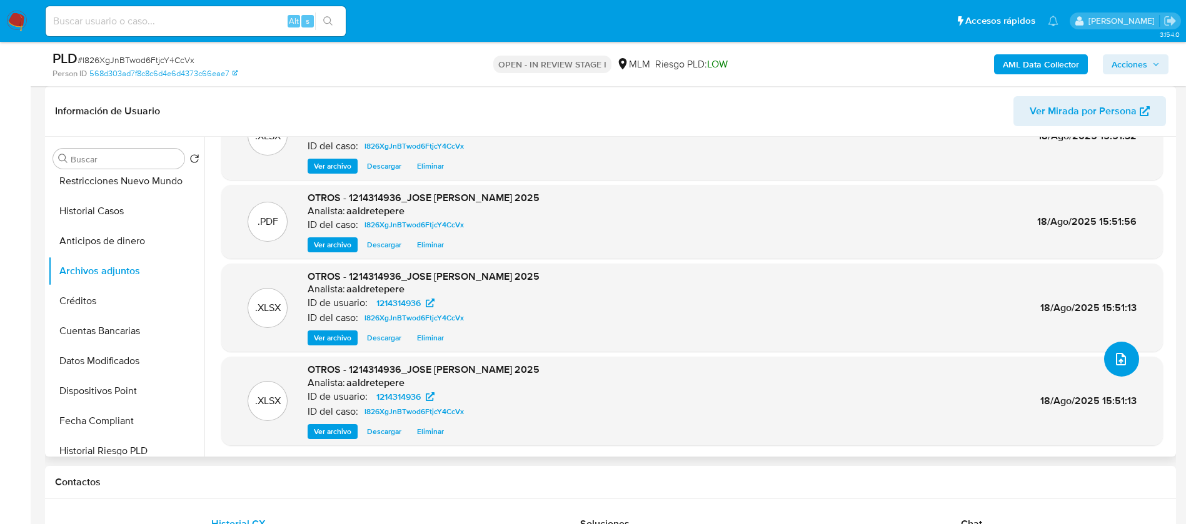
scroll to position [0, 0]
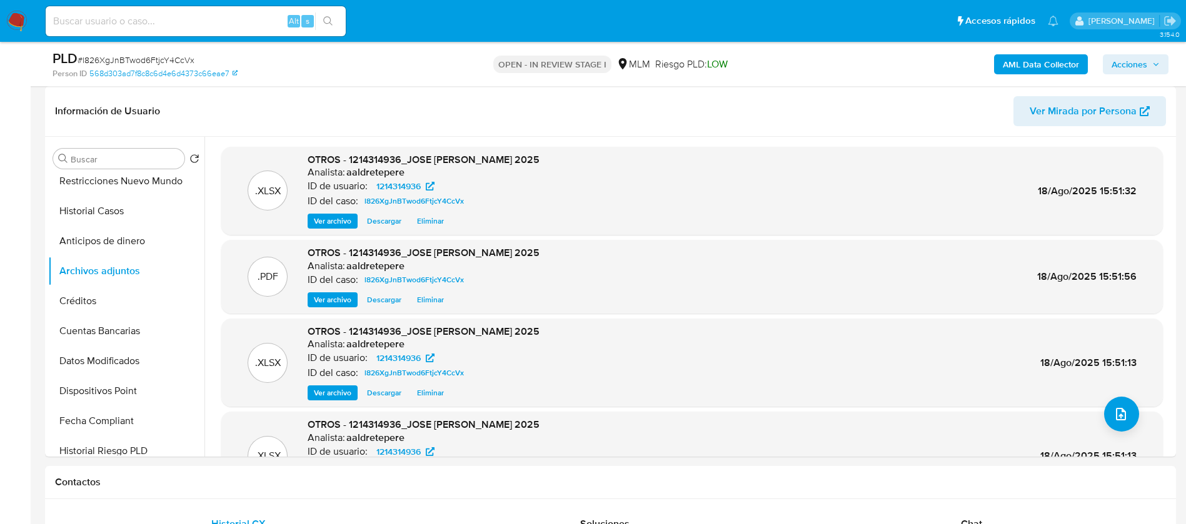
click at [1120, 68] on span "Acciones" at bounding box center [1129, 64] width 36 height 20
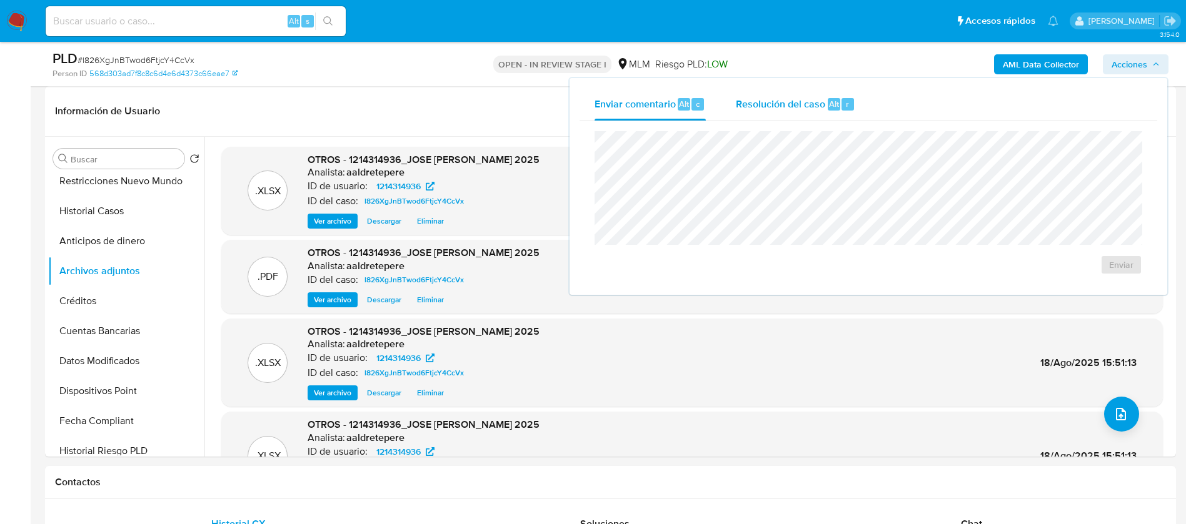
click at [796, 114] on div "Resolución del caso Alt r" at bounding box center [795, 104] width 119 height 33
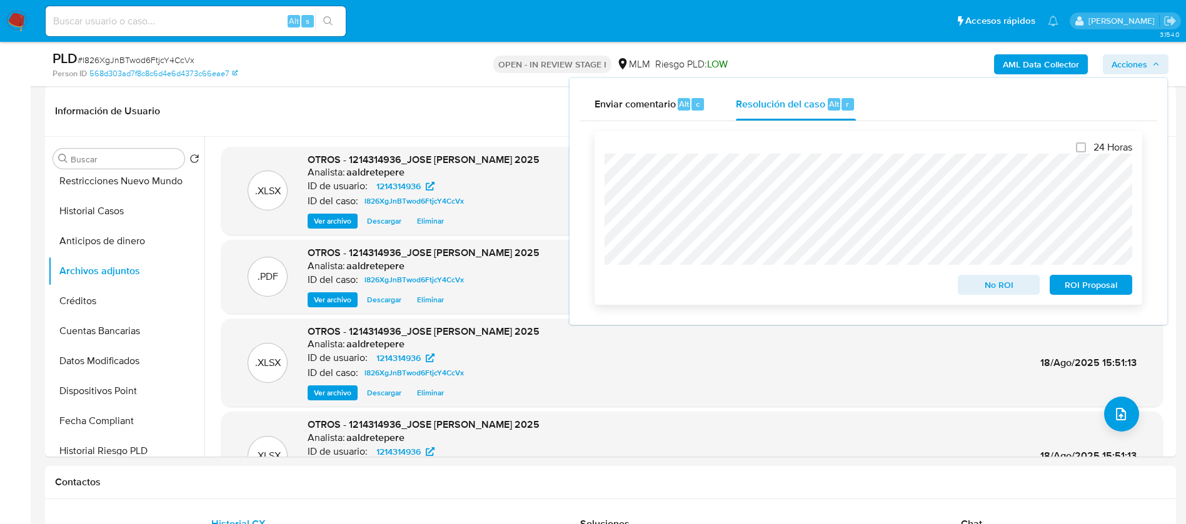
click at [997, 291] on span "No ROI" at bounding box center [998, 285] width 65 height 18
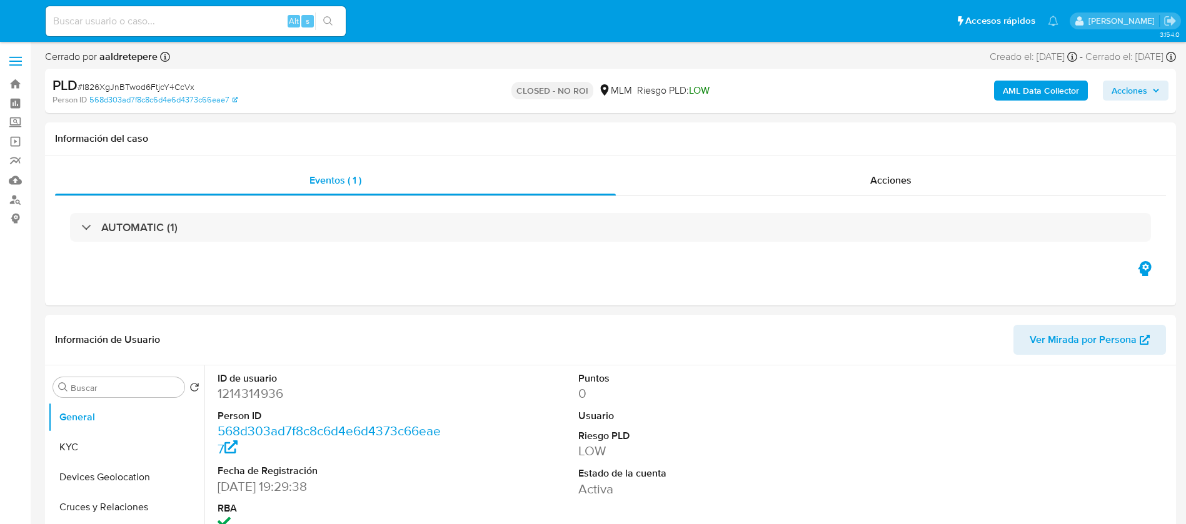
select select "10"
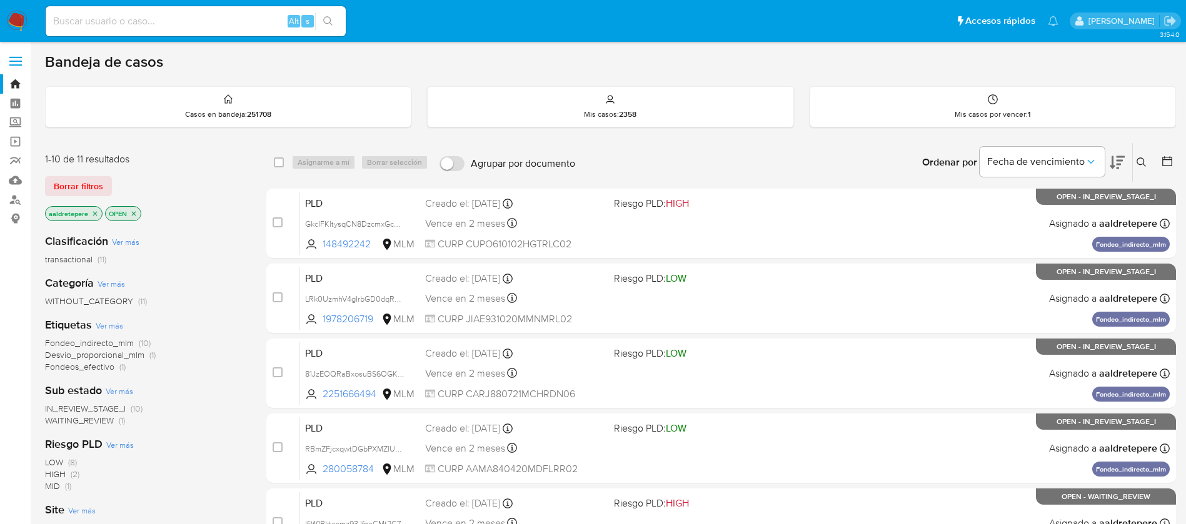
click at [165, 21] on input at bounding box center [196, 21] width 300 height 16
paste input "1128265132"
type input "1128265132"
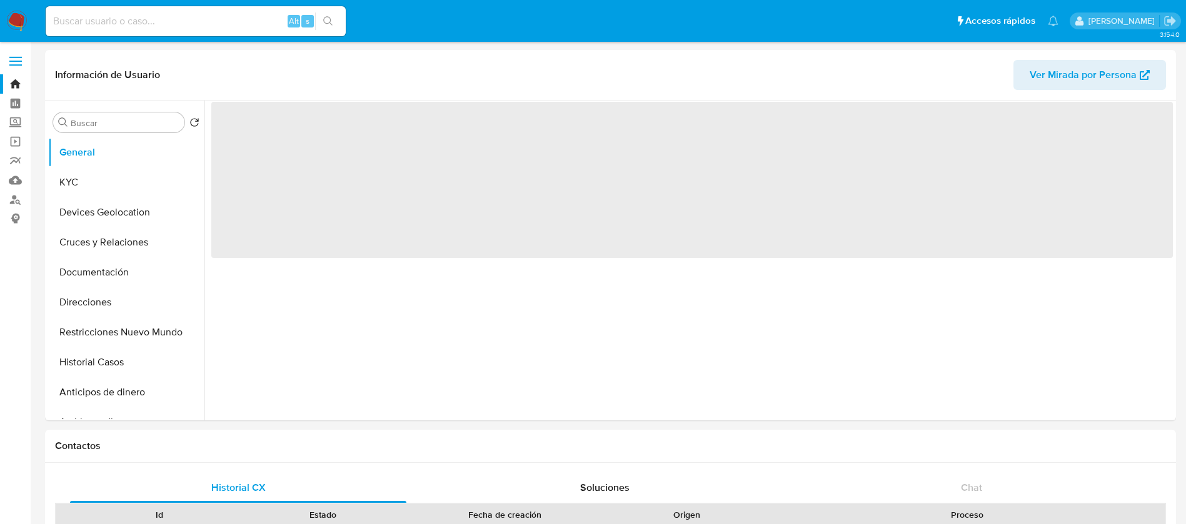
select select "10"
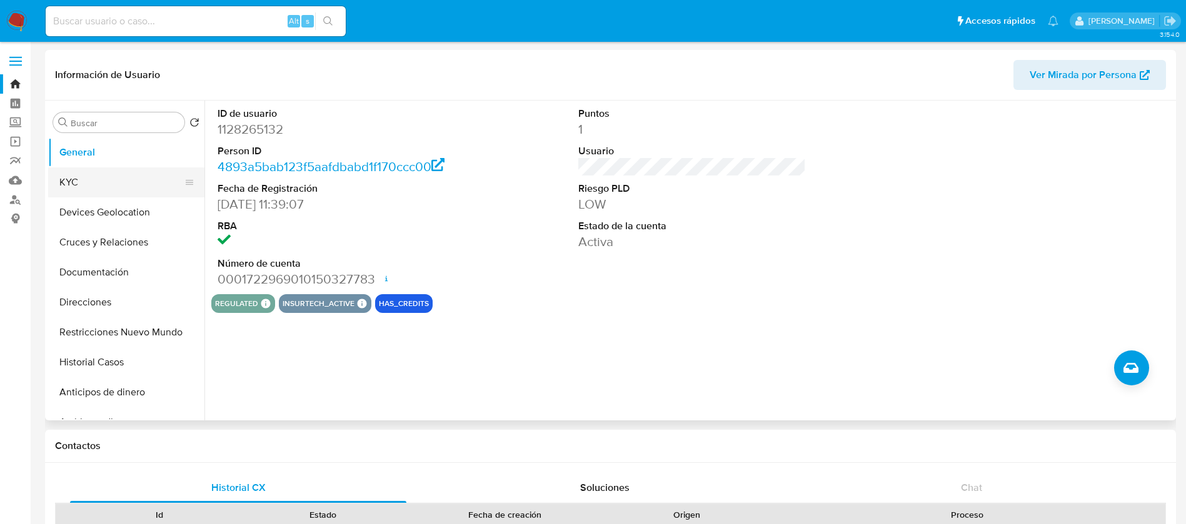
click at [72, 178] on button "KYC" at bounding box center [121, 183] width 146 height 30
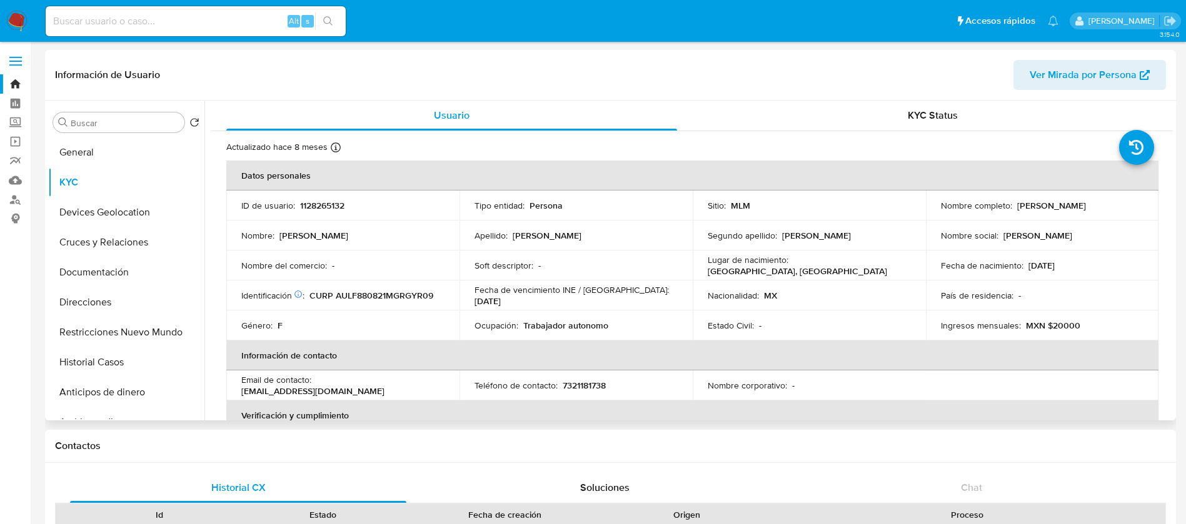
click at [953, 270] on p "Fecha de nacimiento :" at bounding box center [982, 265] width 83 height 11
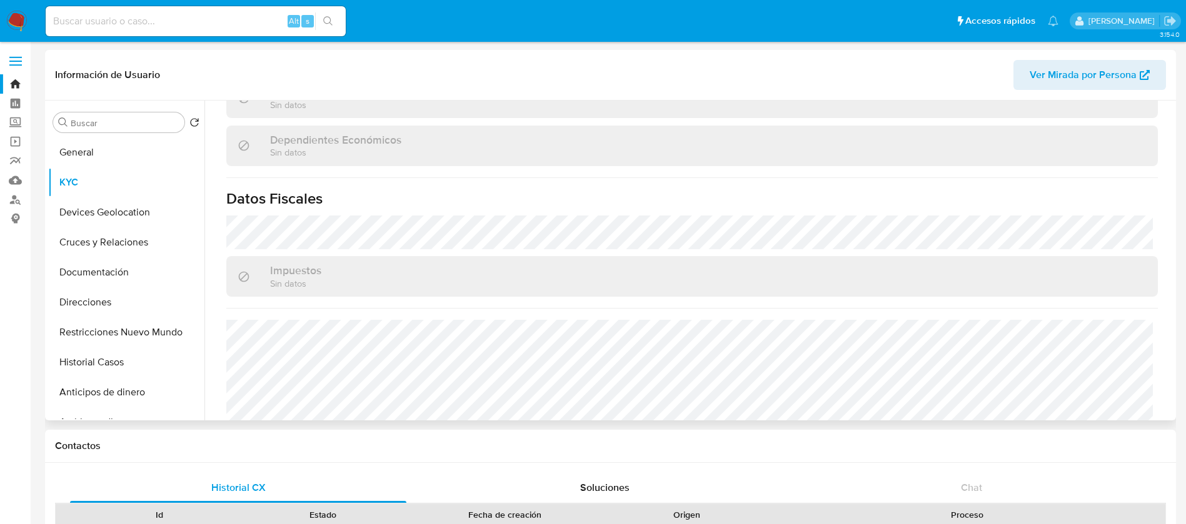
scroll to position [750, 0]
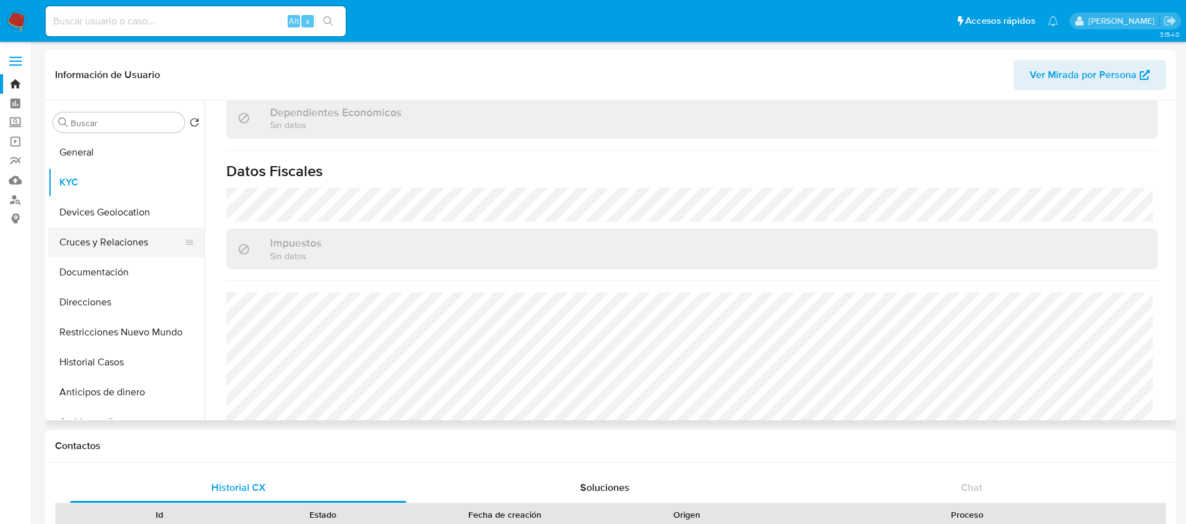
click at [124, 254] on button "Cruces y Relaciones" at bounding box center [121, 243] width 146 height 30
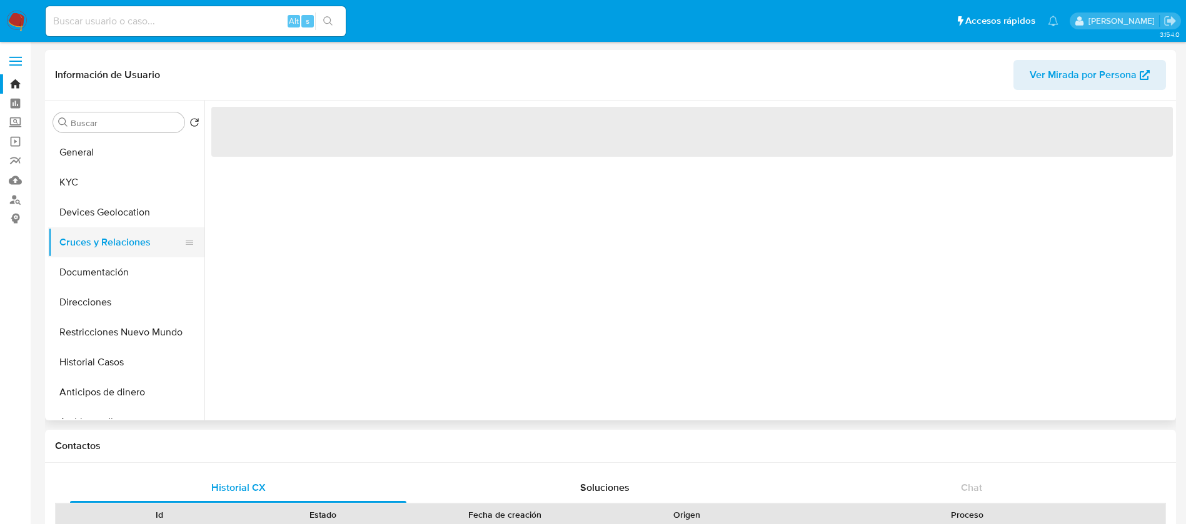
scroll to position [0, 0]
click at [123, 324] on button "Restricciones Nuevo Mundo" at bounding box center [121, 333] width 146 height 30
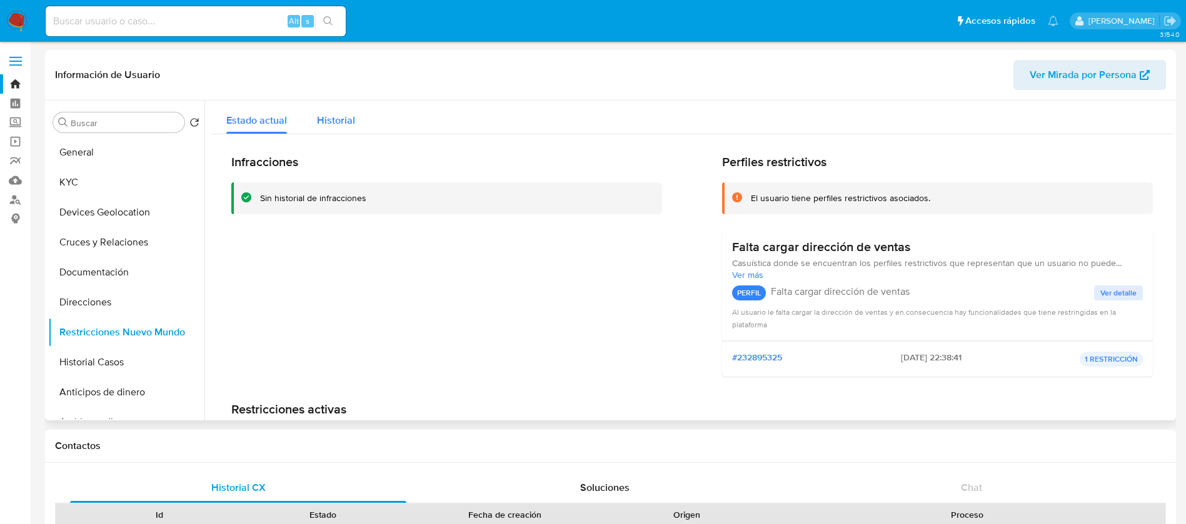
click at [344, 118] on span "Historial" at bounding box center [336, 120] width 38 height 14
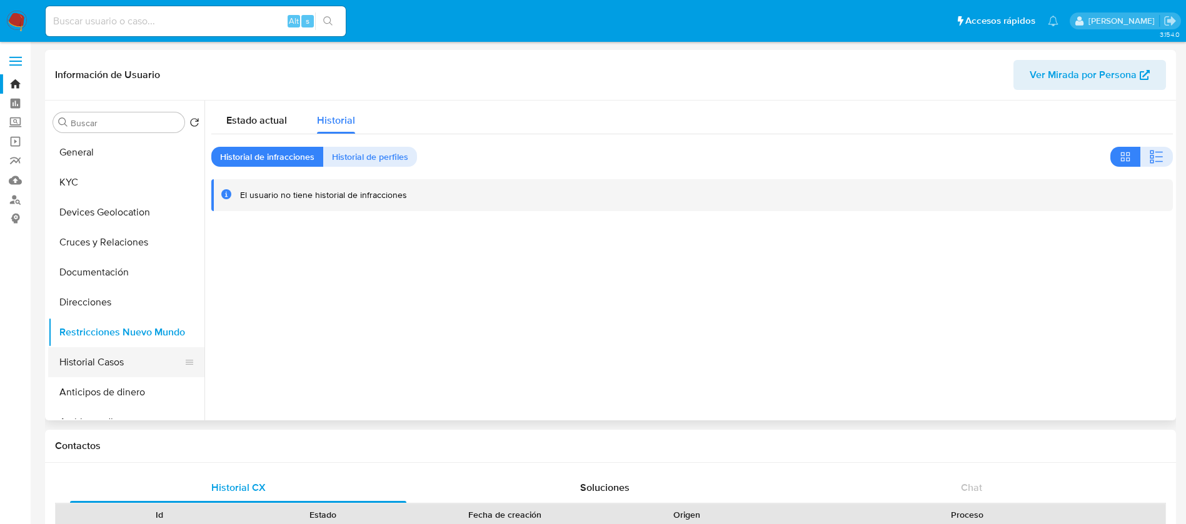
click at [132, 356] on button "Historial Casos" at bounding box center [121, 363] width 146 height 30
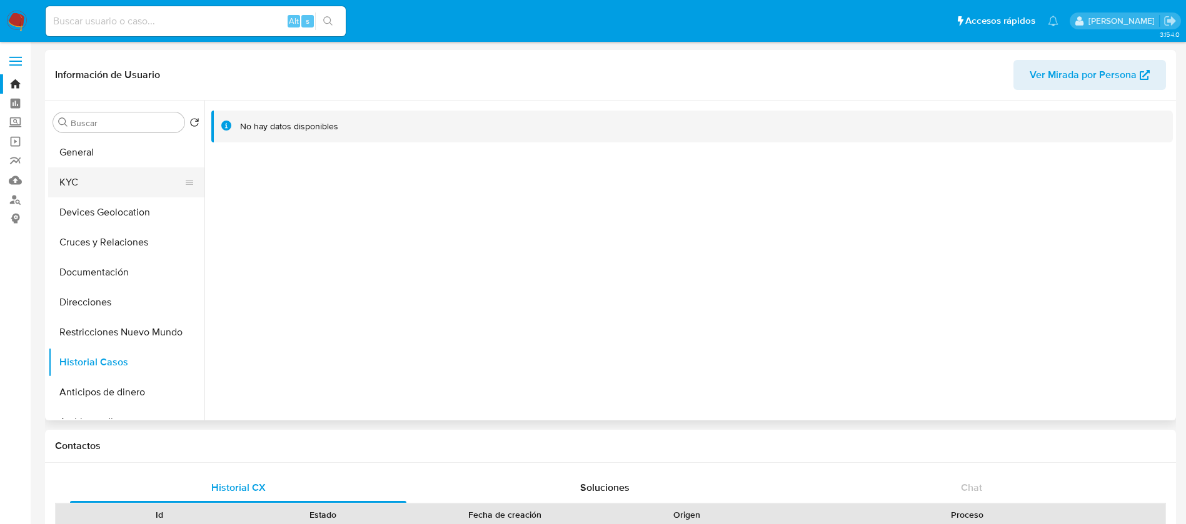
click at [115, 176] on button "KYC" at bounding box center [121, 183] width 146 height 30
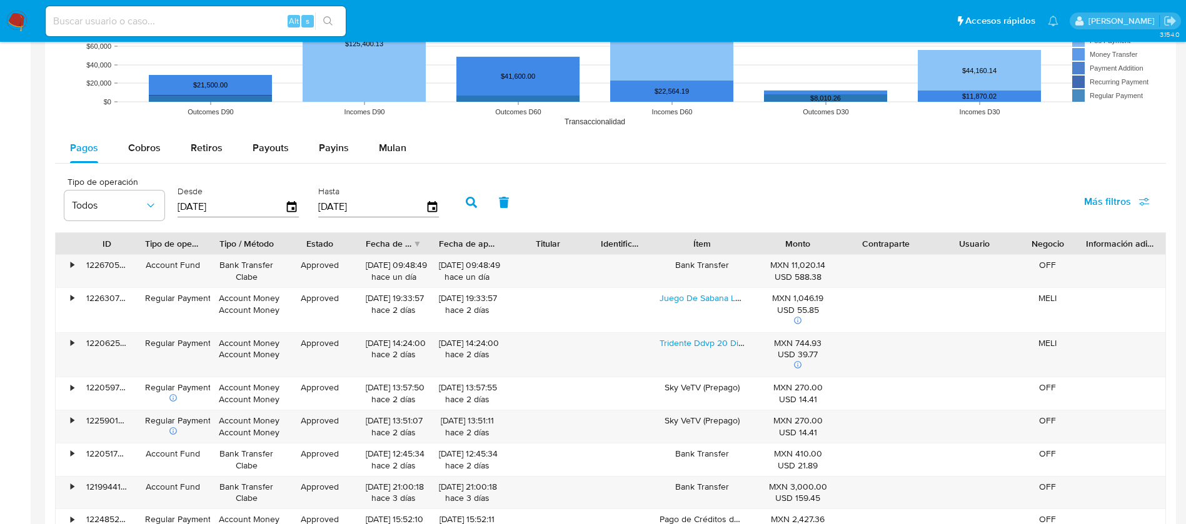
scroll to position [1125, 0]
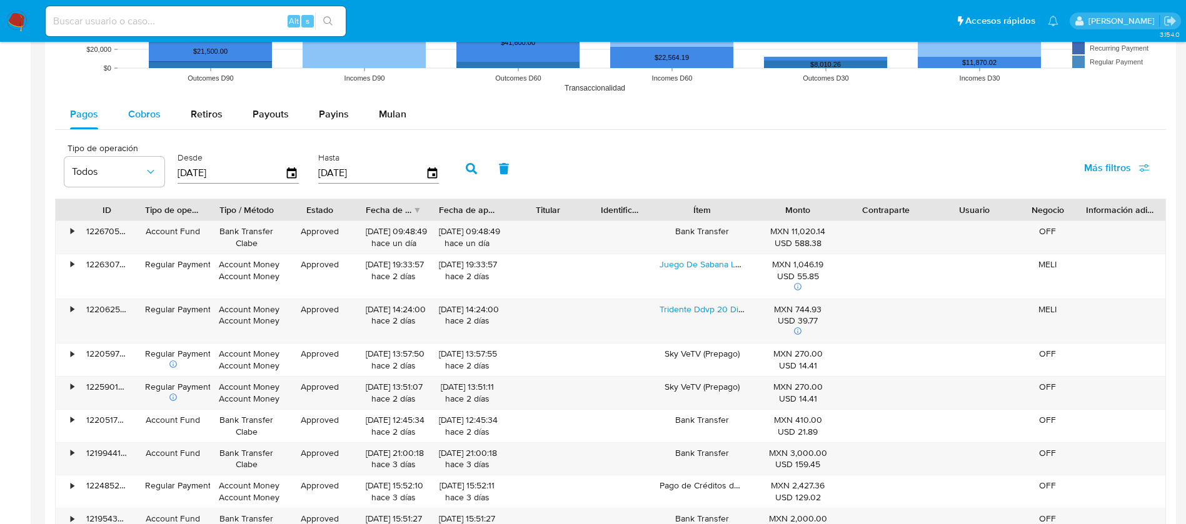
click at [137, 116] on span "Cobros" at bounding box center [144, 114] width 33 height 14
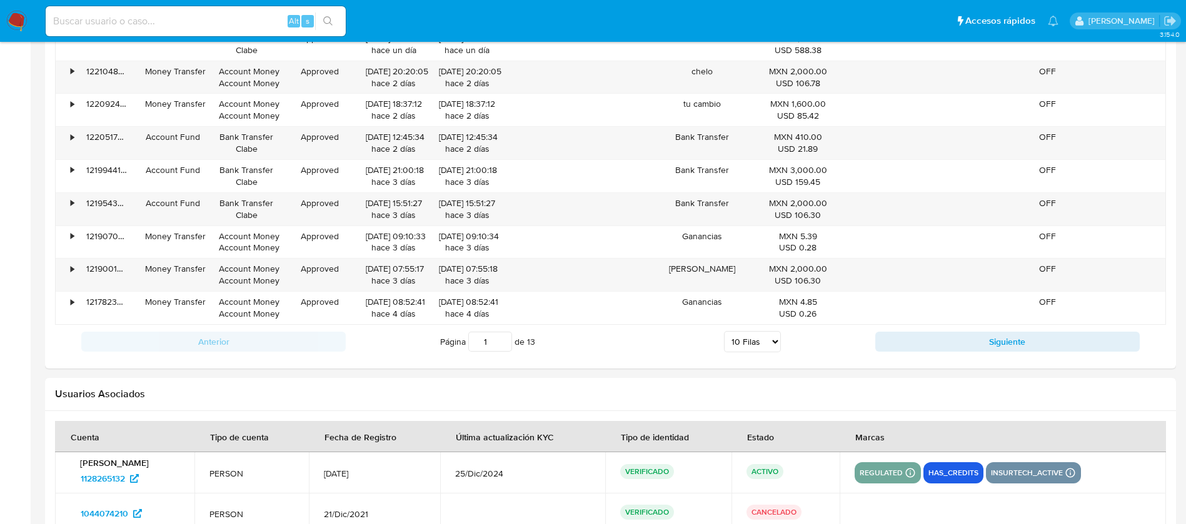
scroll to position [1407, 0]
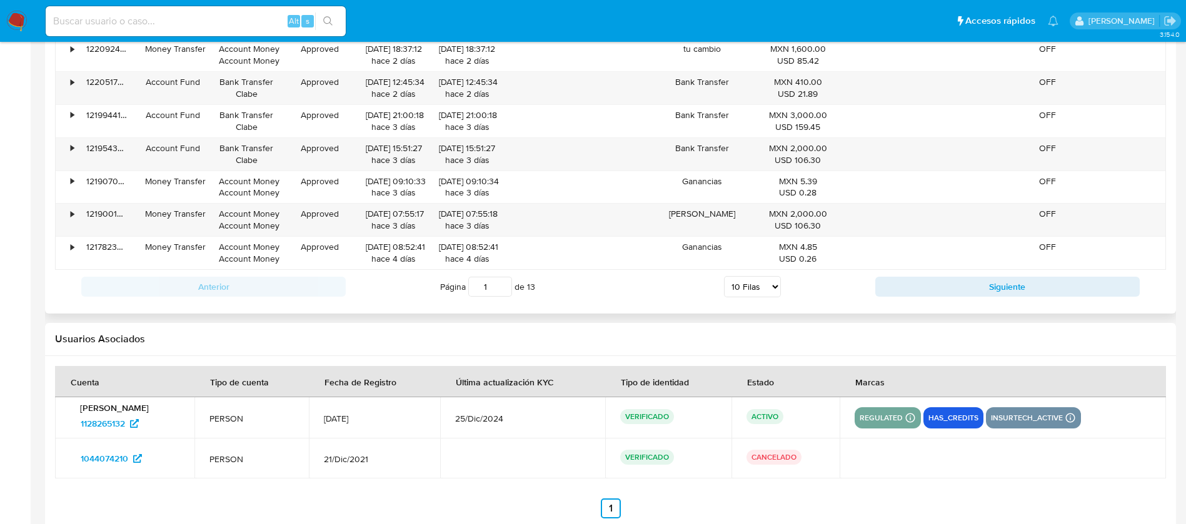
click at [735, 287] on select "5 Filas 10 Filas 20 Filas 25 Filas 50 Filas 100 Filas" at bounding box center [752, 286] width 57 height 21
select select "100"
click at [724, 276] on select "5 Filas 10 Filas 20 Filas 25 Filas 50 Filas 100 Filas" at bounding box center [752, 286] width 57 height 21
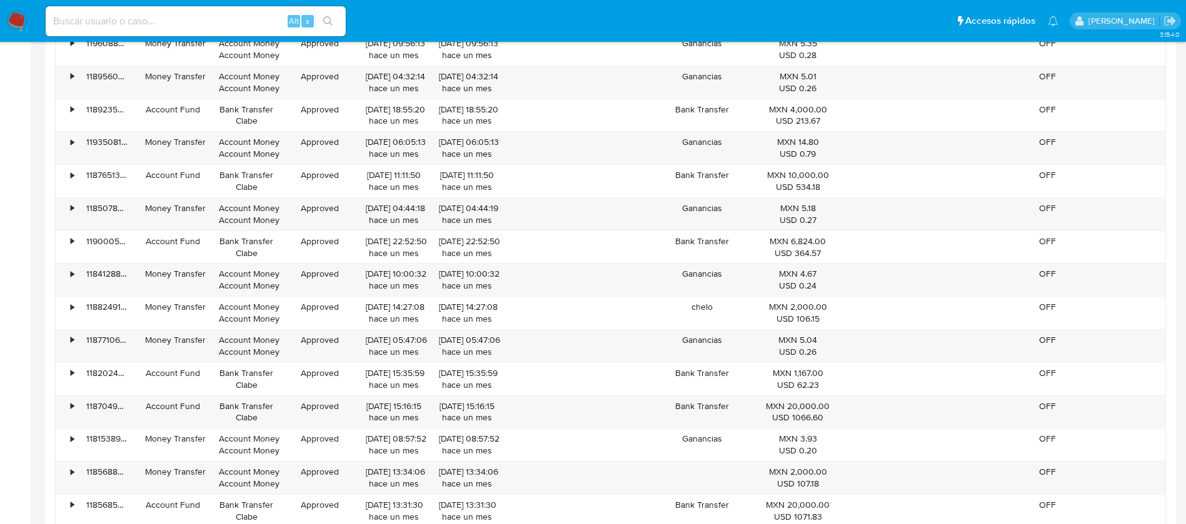
scroll to position [2626, 0]
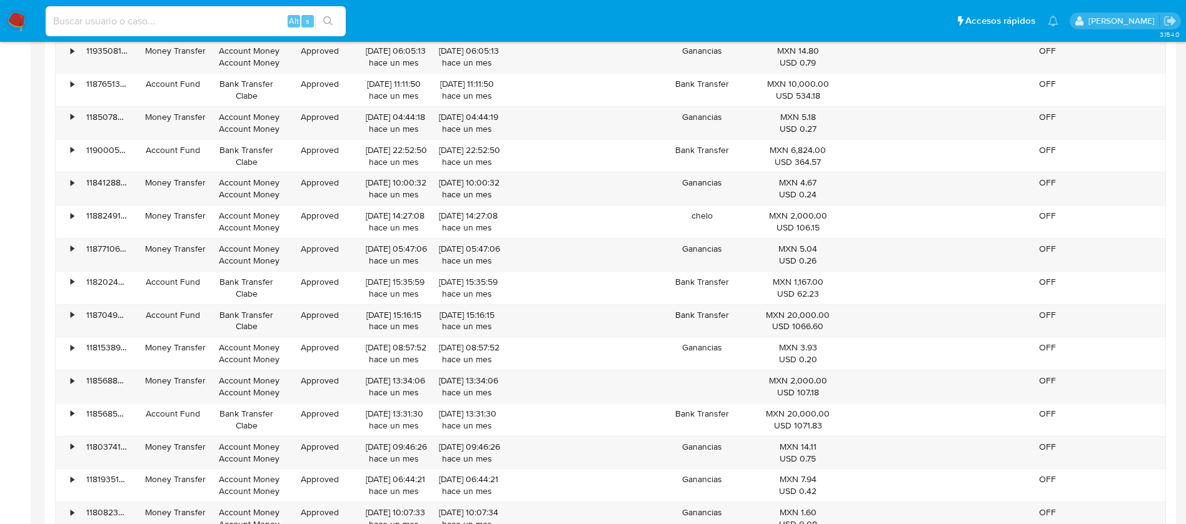
click at [185, 15] on input at bounding box center [196, 21] width 300 height 16
paste input "2028836767"
type input "2028836767"
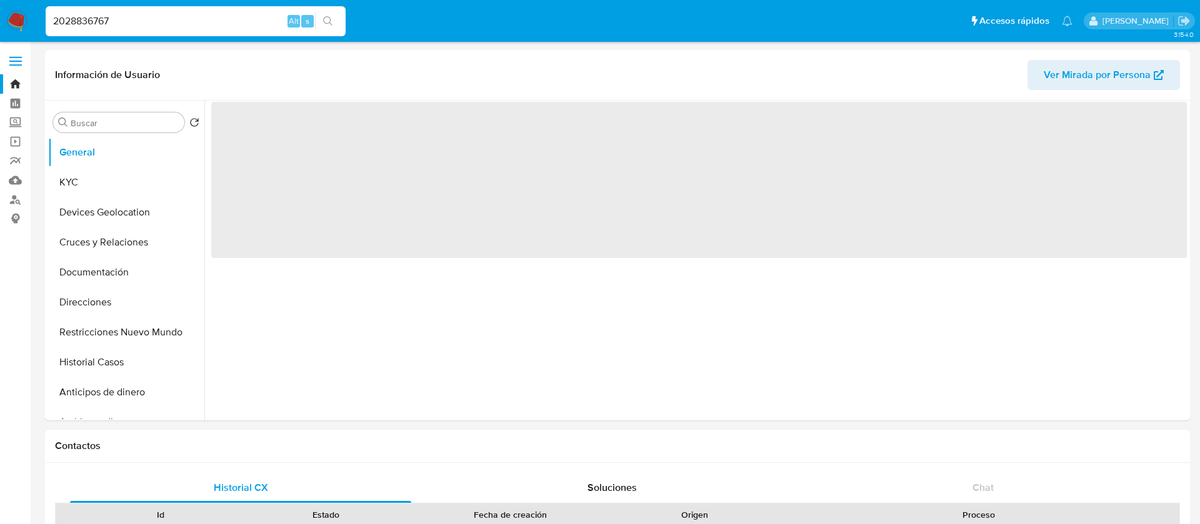
select select "10"
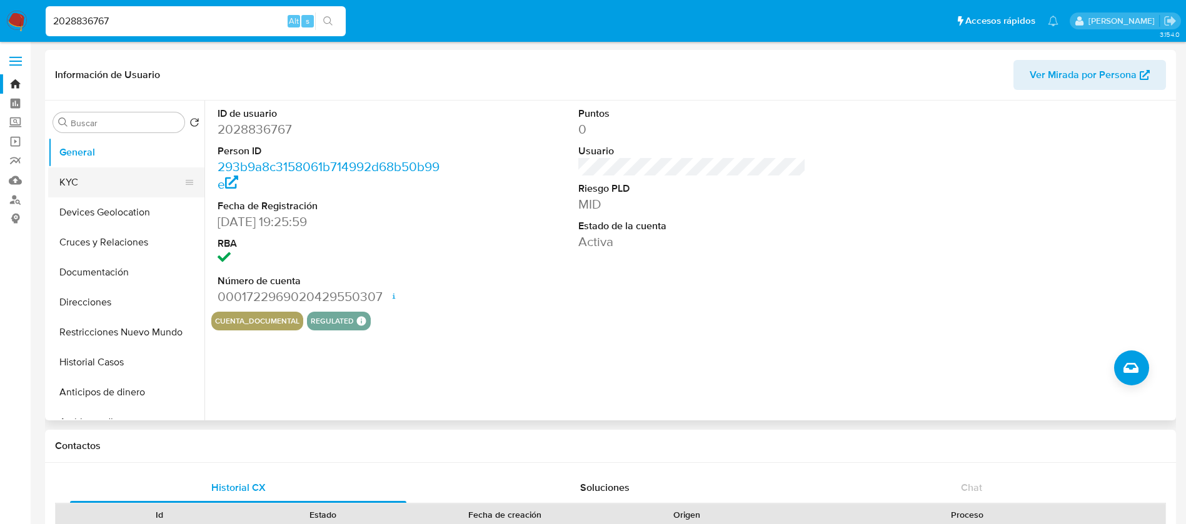
click at [87, 184] on button "KYC" at bounding box center [121, 183] width 146 height 30
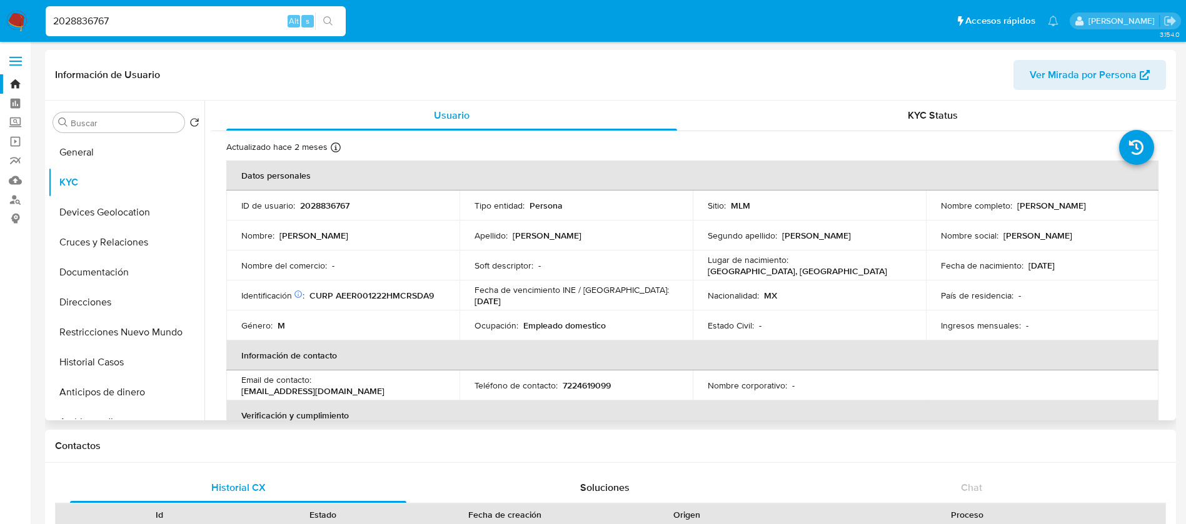
click at [496, 309] on td "Fecha de vencimiento INE / Pasaporte : 31/12/2029" at bounding box center [575, 296] width 233 height 30
click at [167, 338] on button "Restricciones Nuevo Mundo" at bounding box center [121, 333] width 146 height 30
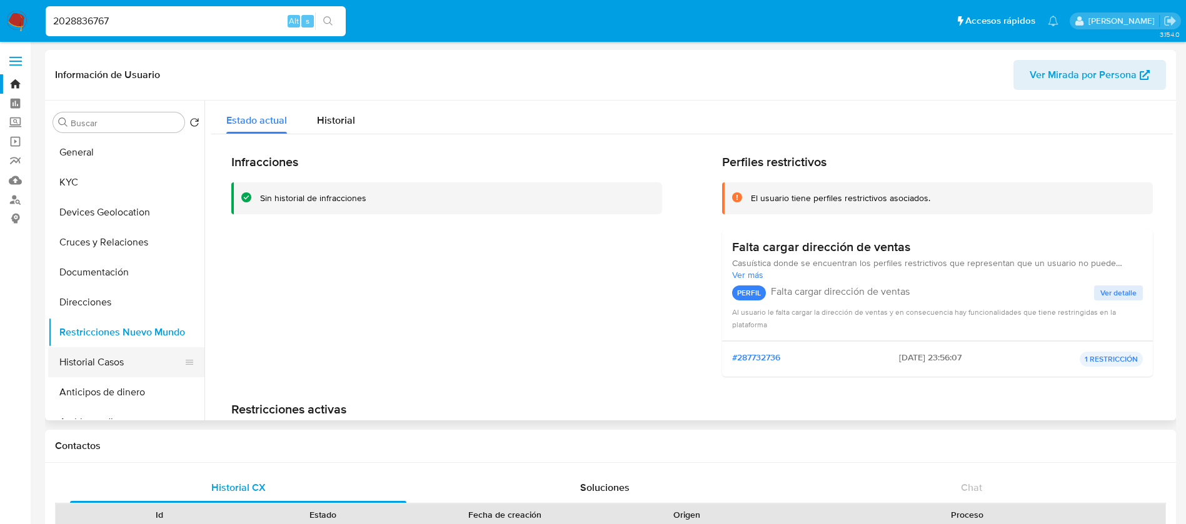
click at [75, 356] on button "Historial Casos" at bounding box center [121, 363] width 146 height 30
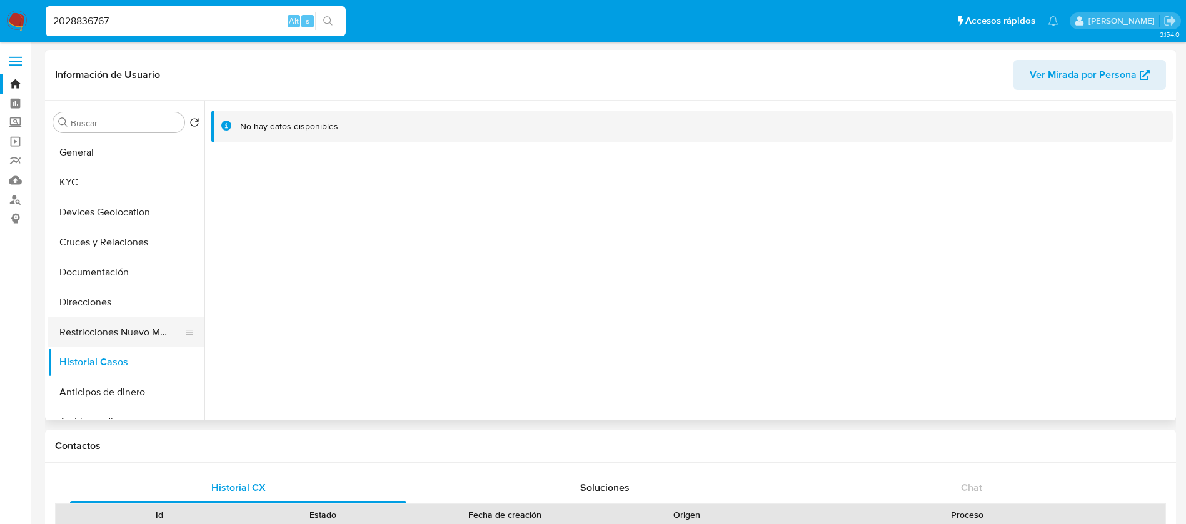
click at [157, 329] on button "Restricciones Nuevo Mundo" at bounding box center [121, 333] width 146 height 30
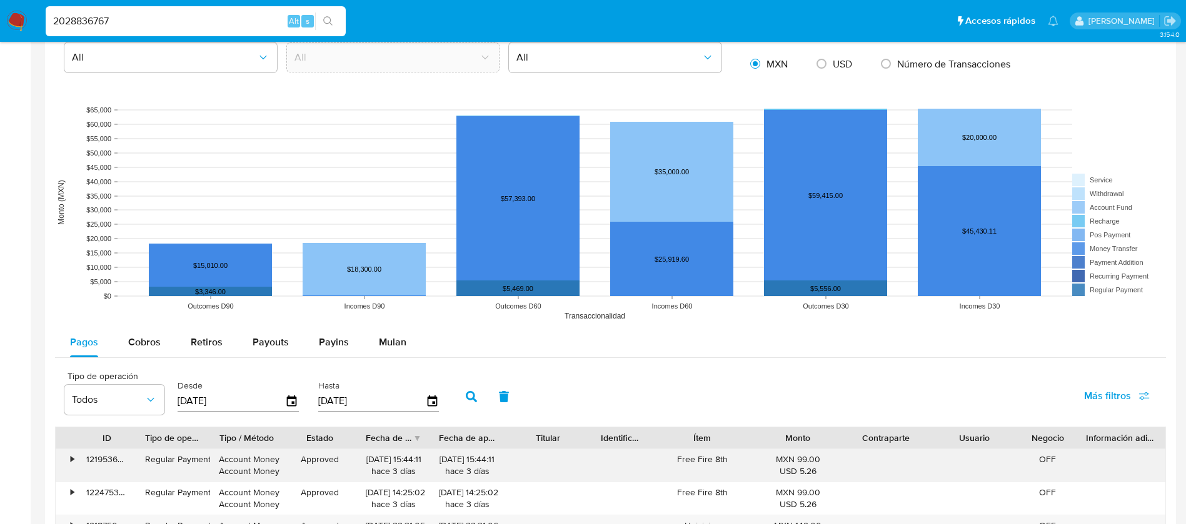
scroll to position [1125, 0]
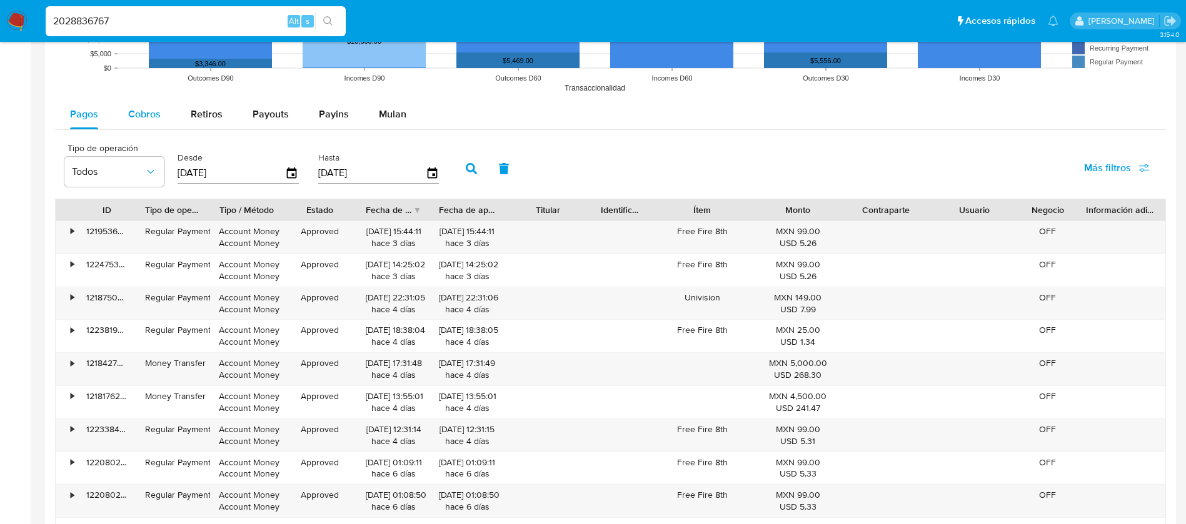
click at [122, 113] on button "Cobros" at bounding box center [144, 114] width 63 height 30
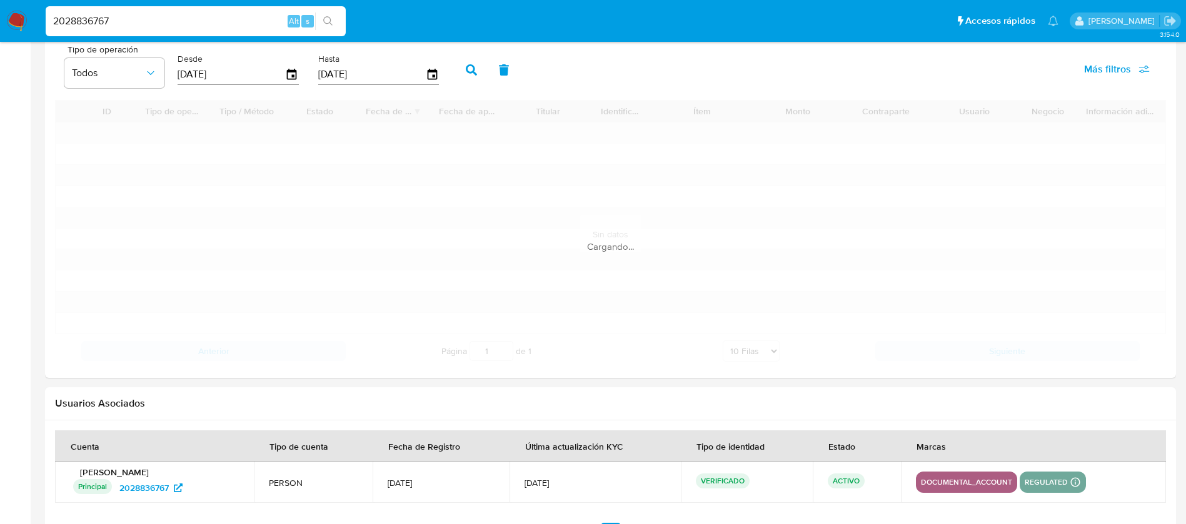
scroll to position [1270, 0]
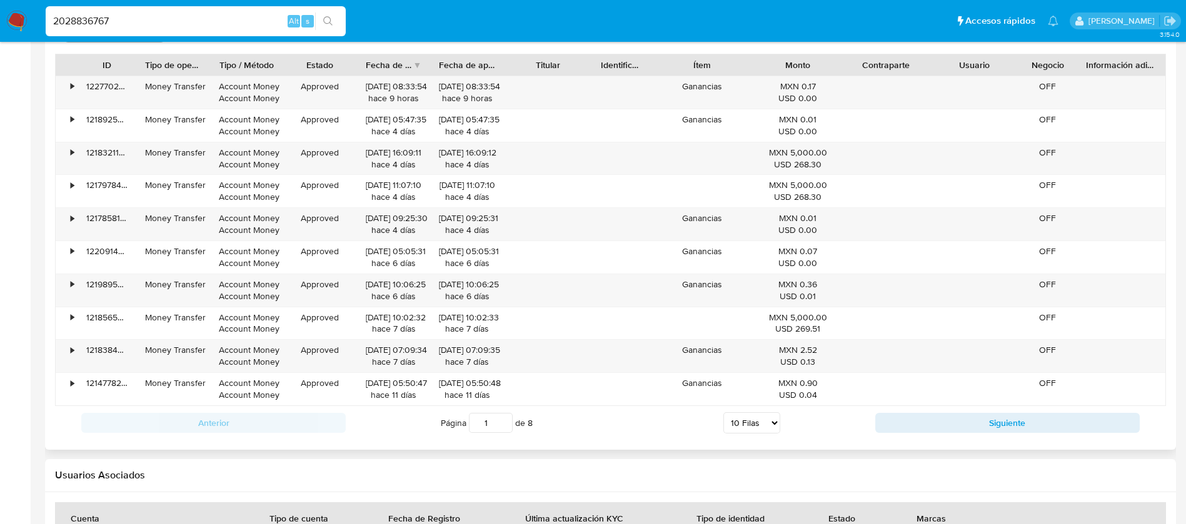
click at [732, 415] on select "5 Filas 10 Filas 20 Filas 25 Filas 50 Filas 100 Filas" at bounding box center [751, 423] width 57 height 21
select select "100"
click at [723, 413] on select "5 Filas 10 Filas 20 Filas 25 Filas 50 Filas 100 Filas" at bounding box center [751, 423] width 57 height 21
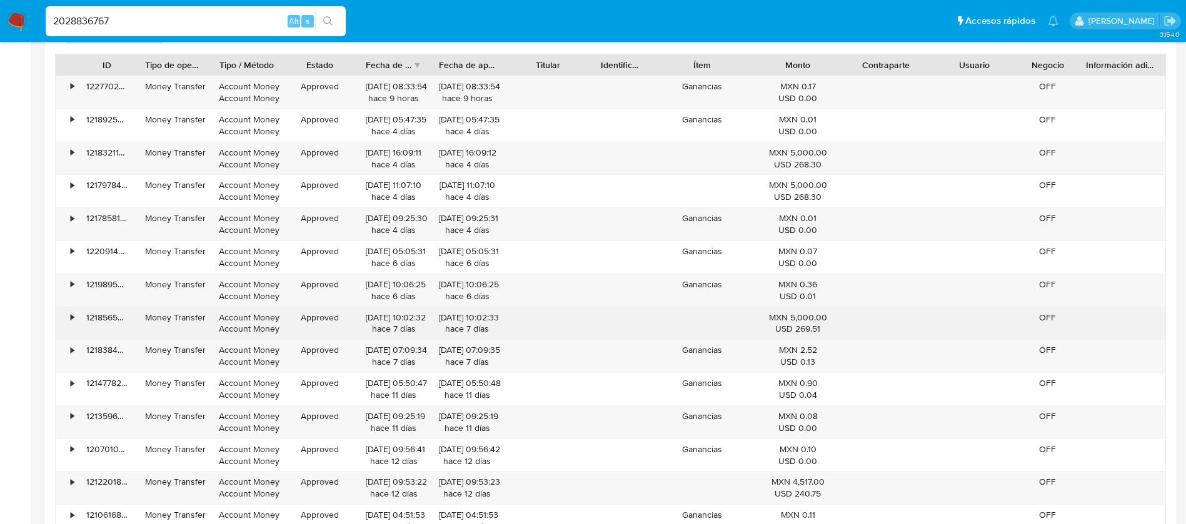
click at [76, 318] on div "•" at bounding box center [67, 324] width 22 height 33
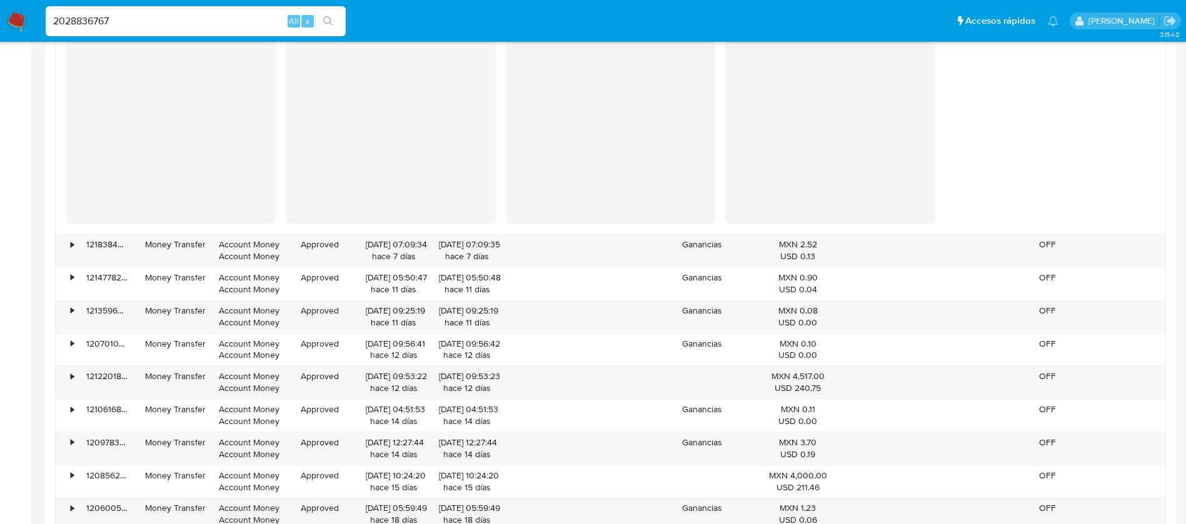
scroll to position [1645, 0]
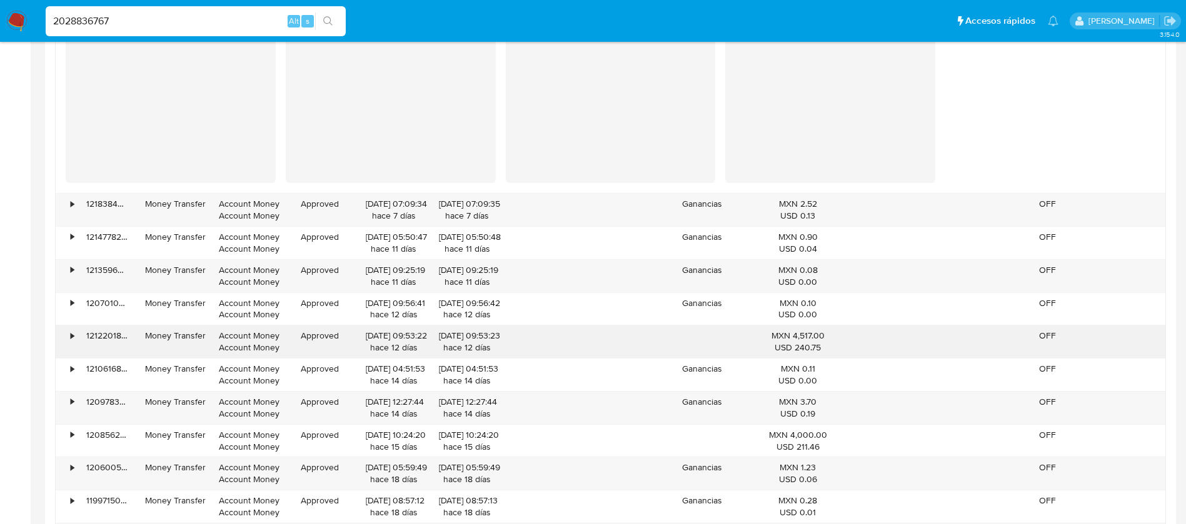
click at [71, 335] on div "•" at bounding box center [72, 336] width 3 height 12
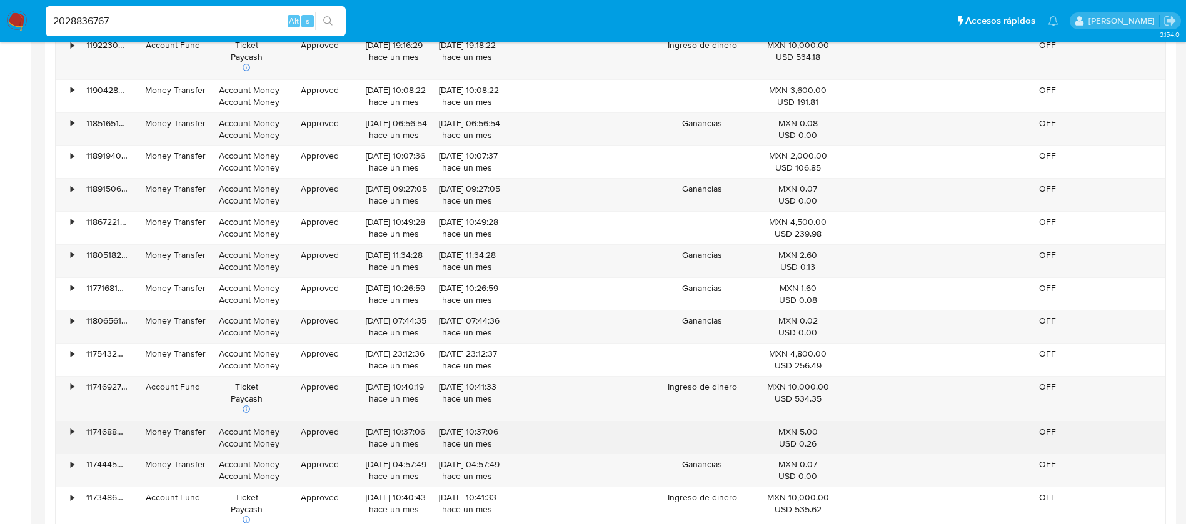
scroll to position [2864, 0]
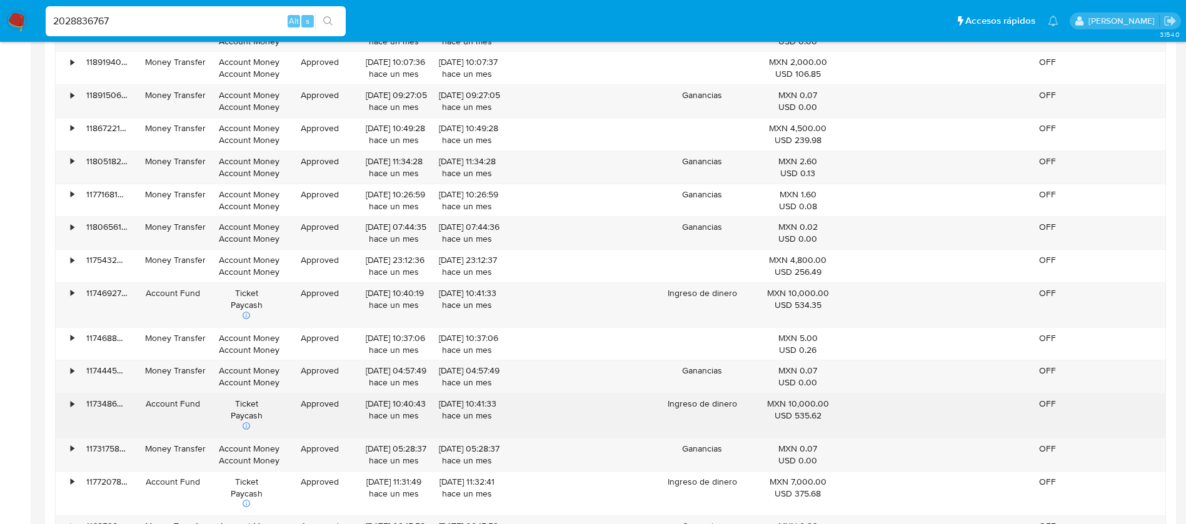
click at [76, 403] on div "•" at bounding box center [67, 416] width 22 height 44
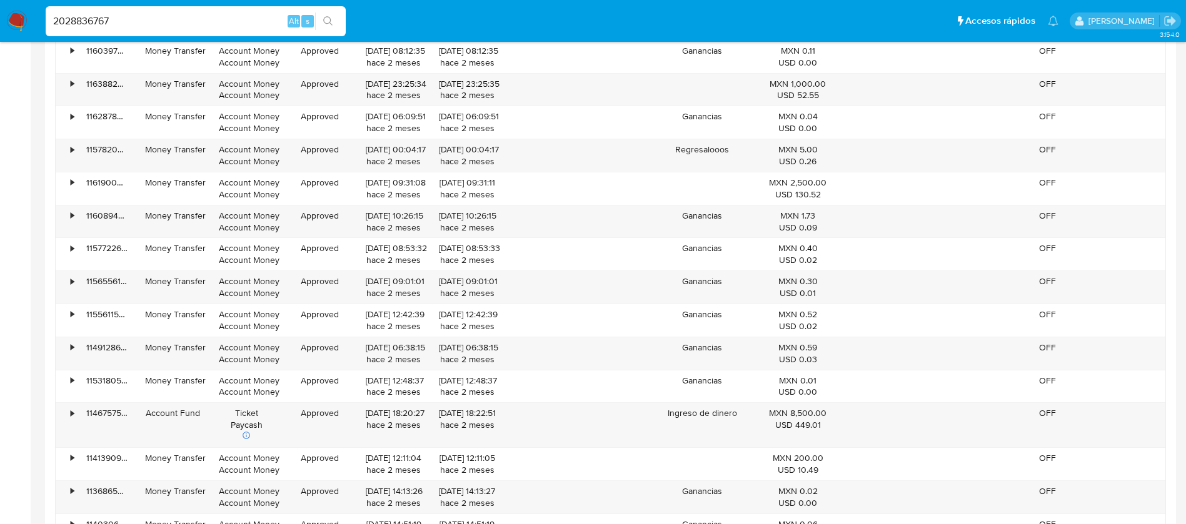
scroll to position [3896, 0]
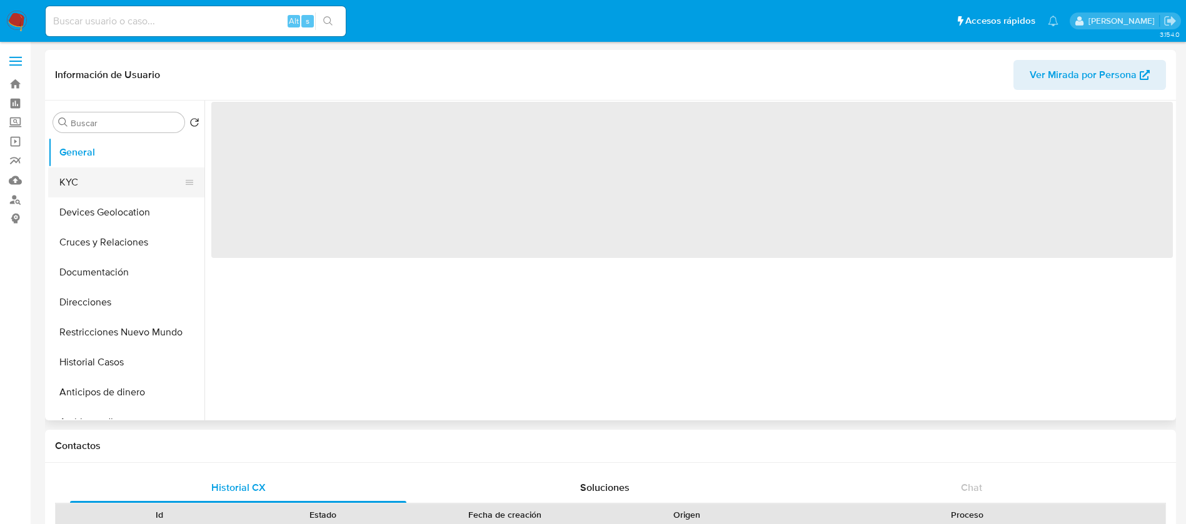
click at [75, 183] on button "KYC" at bounding box center [121, 183] width 146 height 30
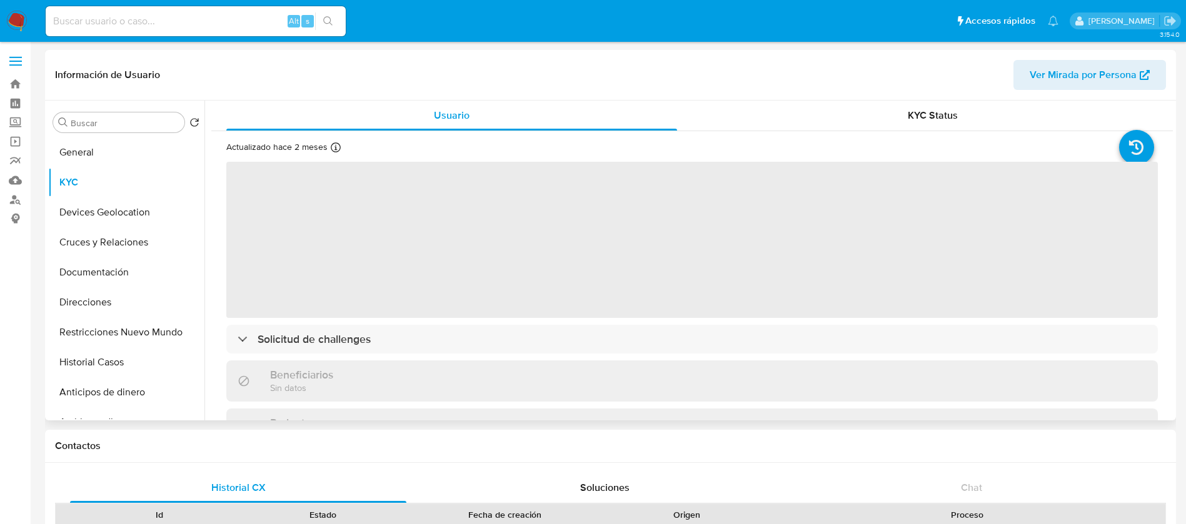
select select "10"
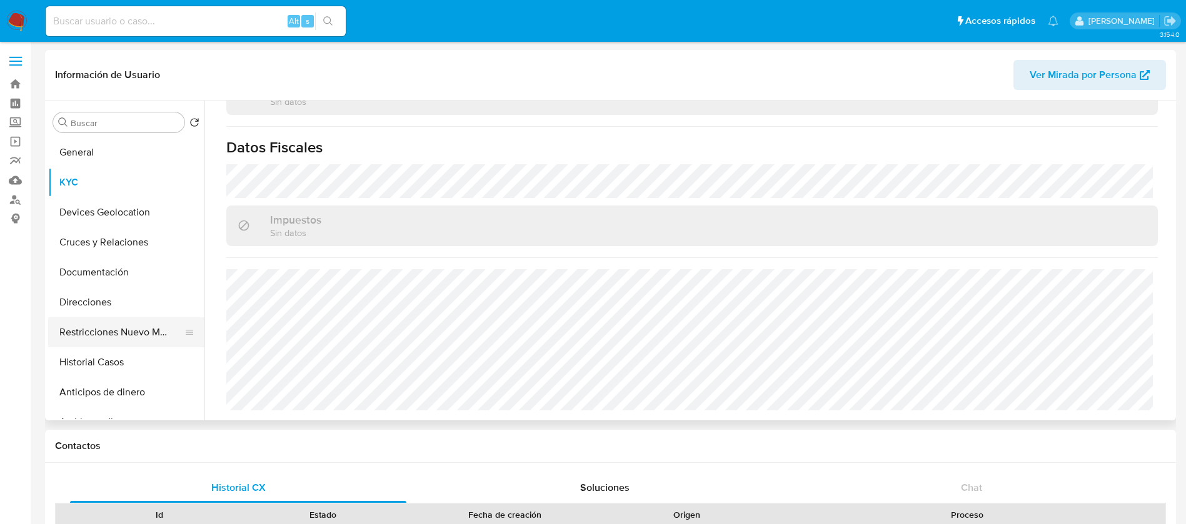
click at [161, 329] on button "Restricciones Nuevo Mundo" at bounding box center [121, 333] width 146 height 30
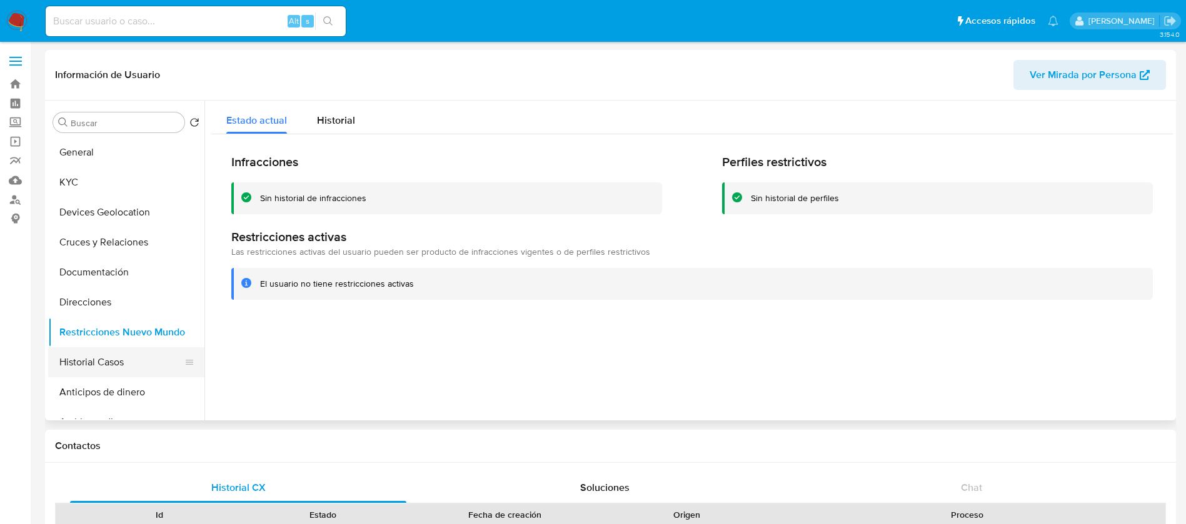
click at [123, 361] on button "Historial Casos" at bounding box center [121, 363] width 146 height 30
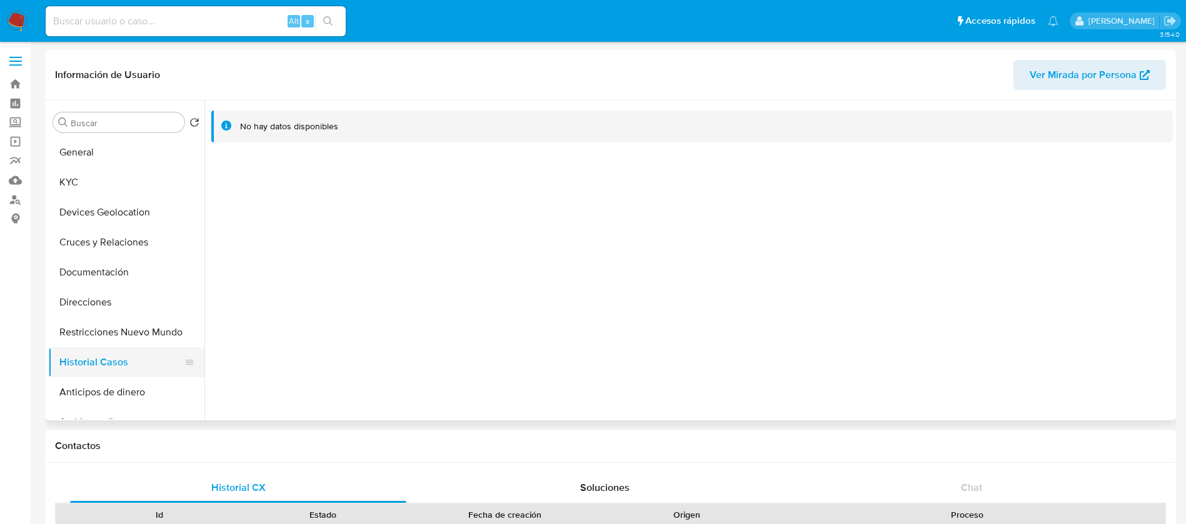
click at [76, 369] on button "Historial Casos" at bounding box center [121, 363] width 146 height 30
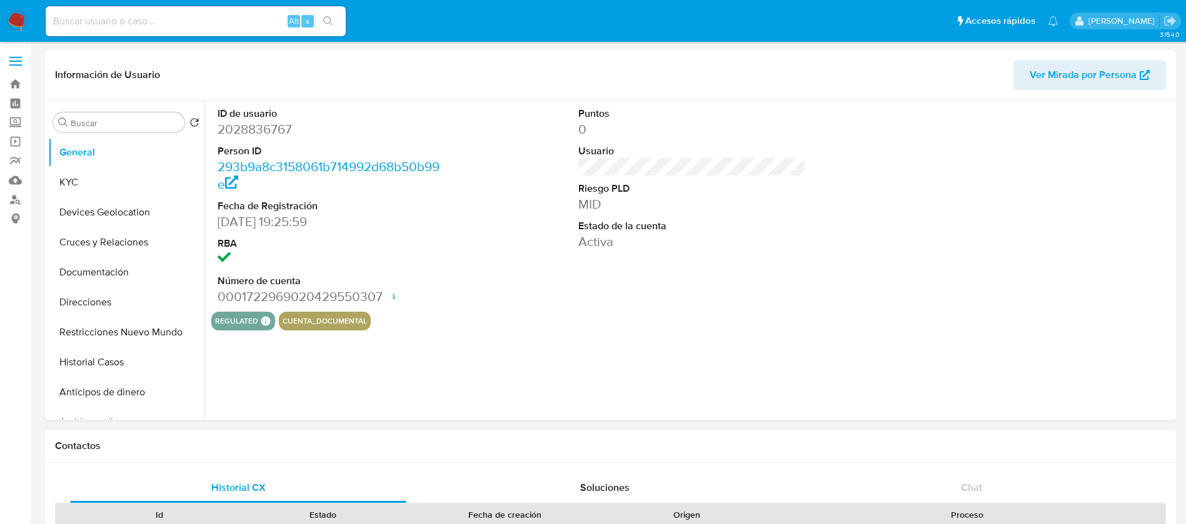
select select "10"
click at [14, 8] on nav "Pausado Ver notificaciones Alt s Accesos rápidos Presiona las siguientes teclas…" at bounding box center [593, 21] width 1186 height 42
click at [15, 15] on img at bounding box center [16, 21] width 21 height 21
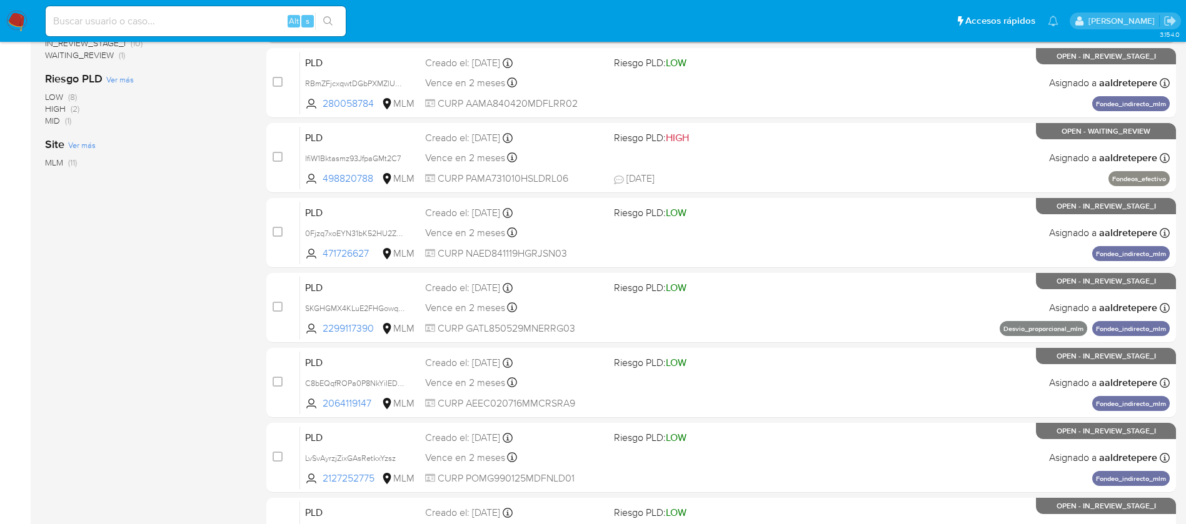
scroll to position [463, 0]
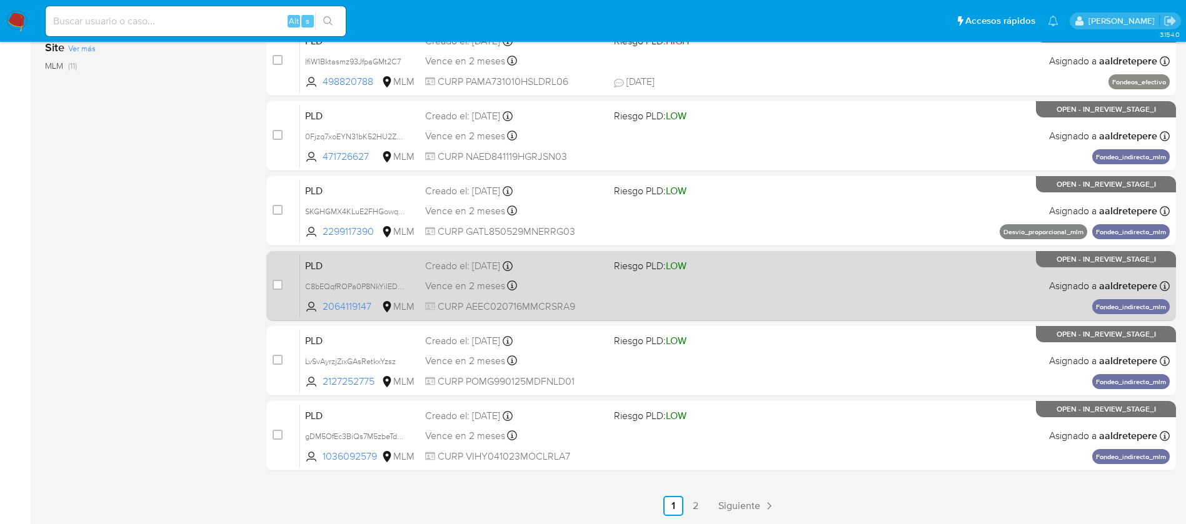
click at [621, 259] on span "Riesgo PLD: LOW" at bounding box center [650, 266] width 73 height 14
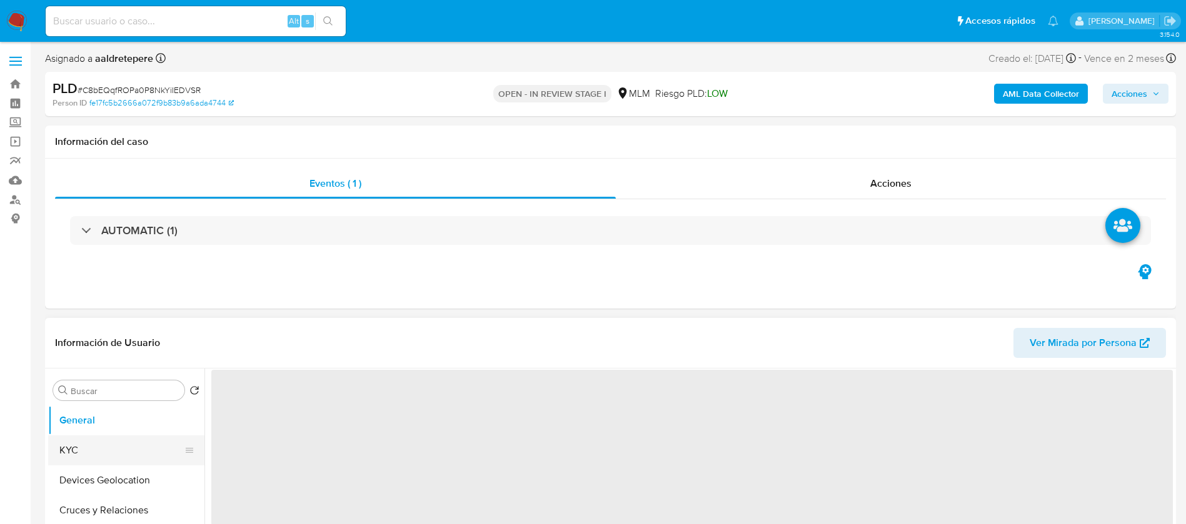
click at [102, 455] on button "KYC" at bounding box center [121, 451] width 146 height 30
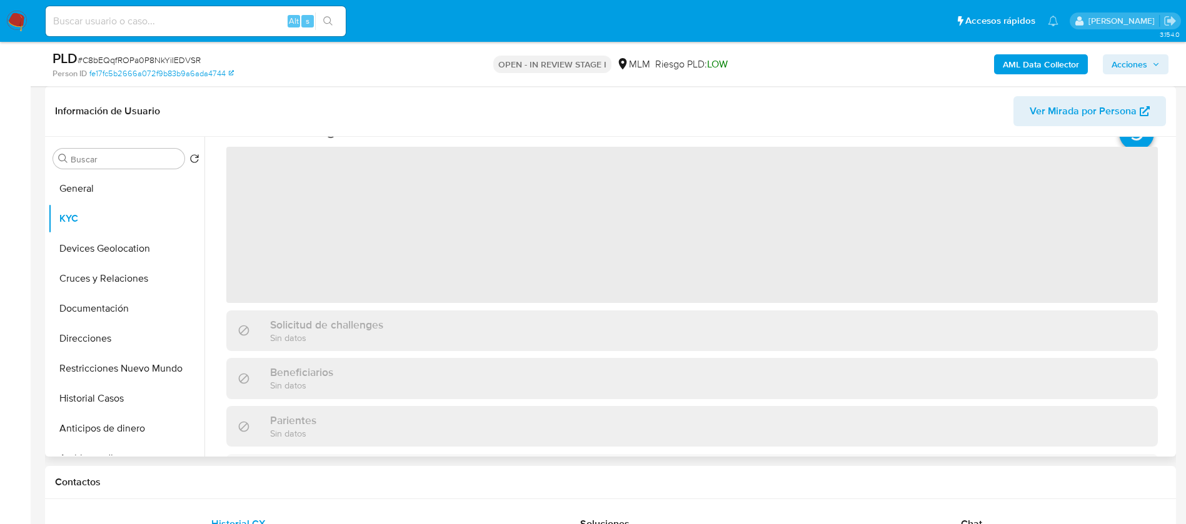
scroll to position [94, 0]
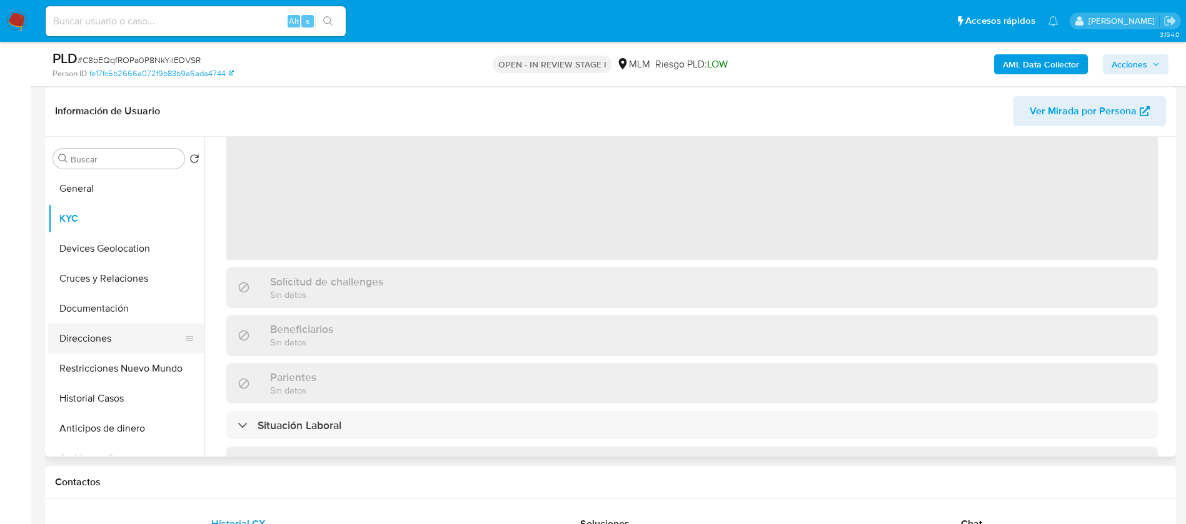
select select "10"
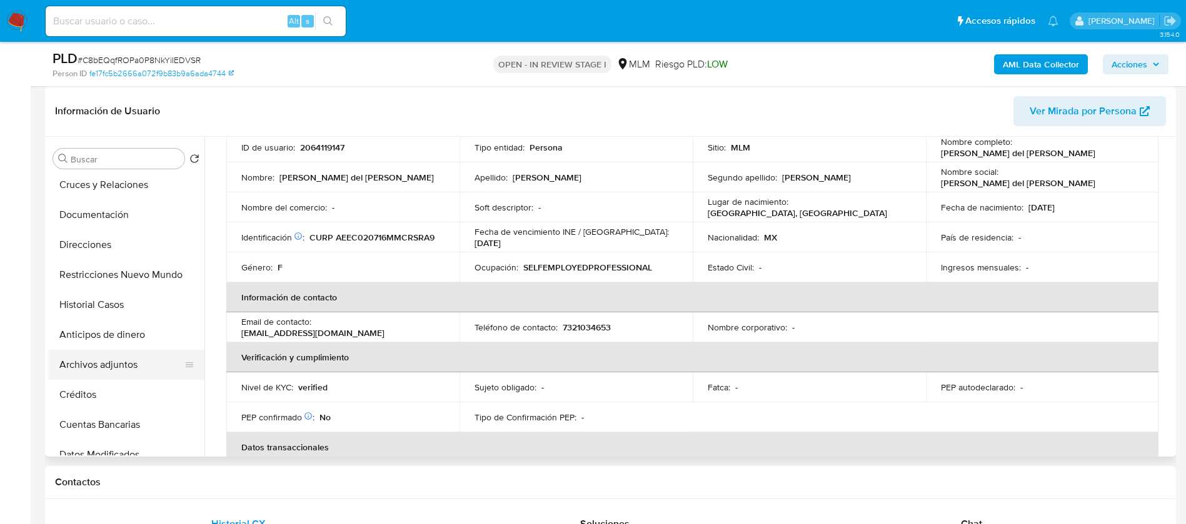
click at [109, 353] on button "Archivos adjuntos" at bounding box center [121, 365] width 146 height 30
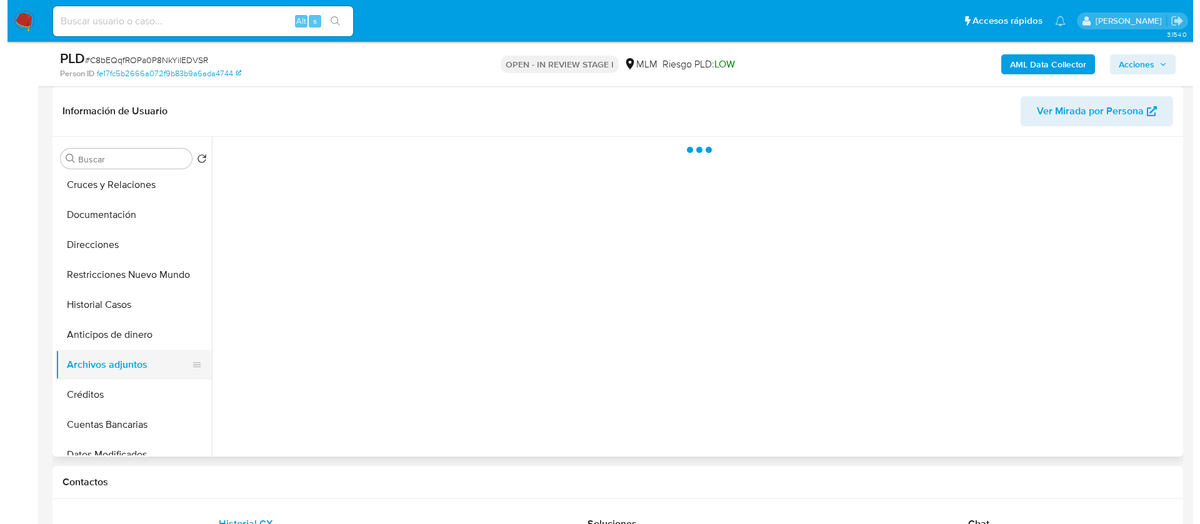
scroll to position [0, 0]
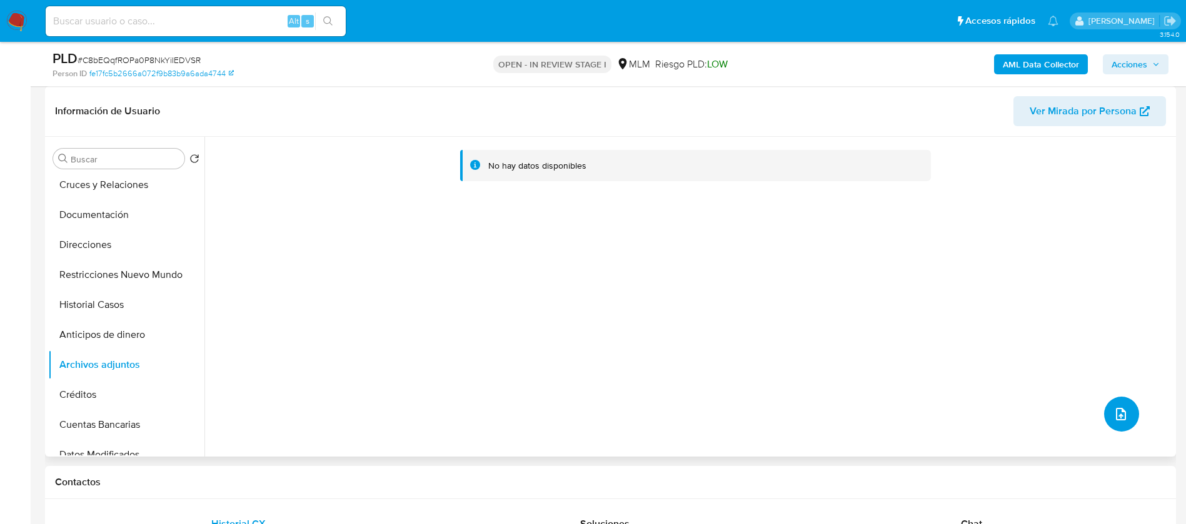
click at [1120, 418] on icon "upload-file" at bounding box center [1120, 414] width 15 height 15
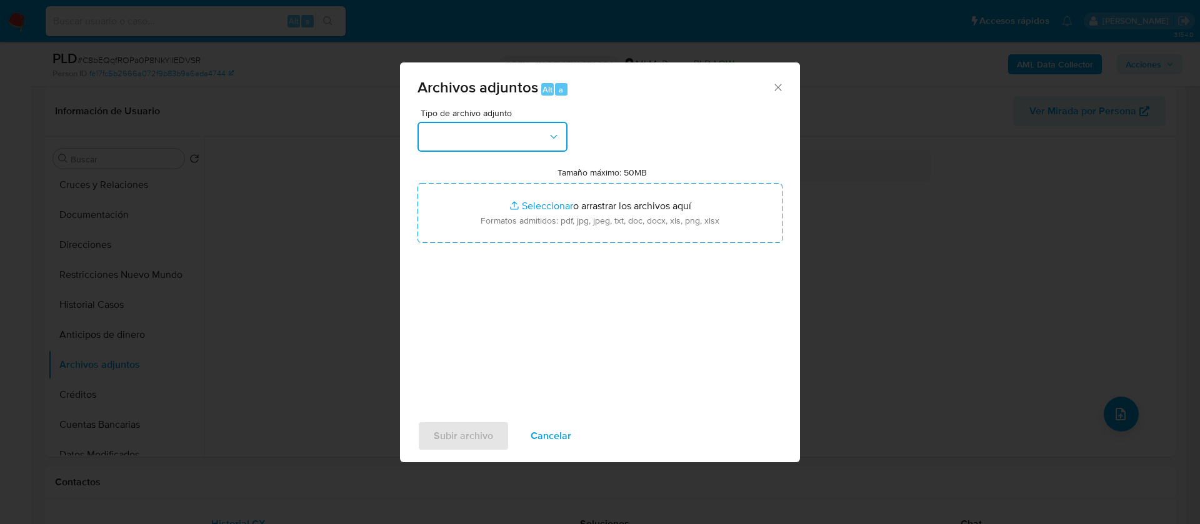
click at [474, 123] on button "button" at bounding box center [493, 137] width 150 height 30
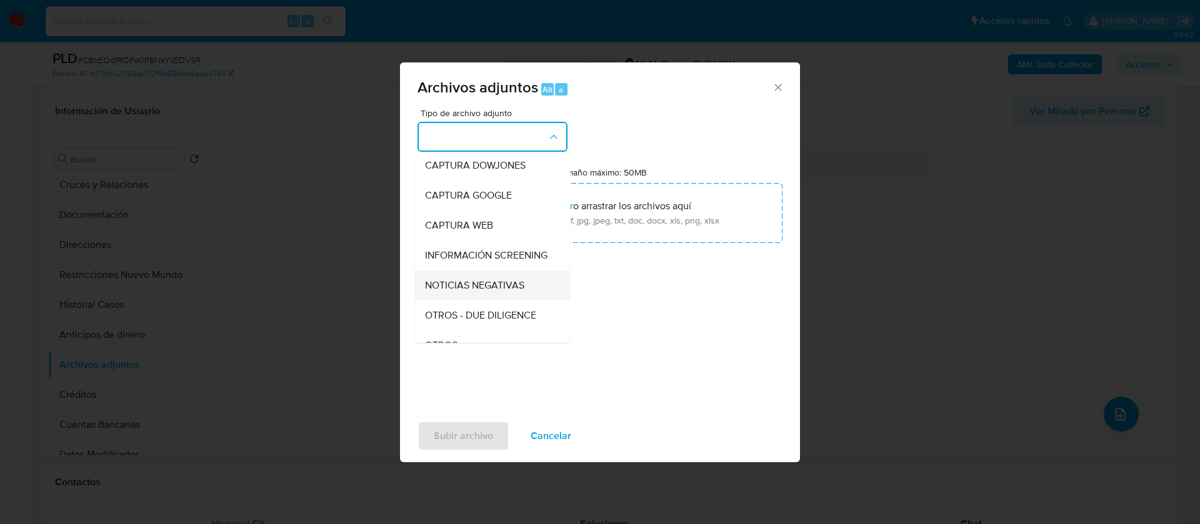
scroll to position [129, 0]
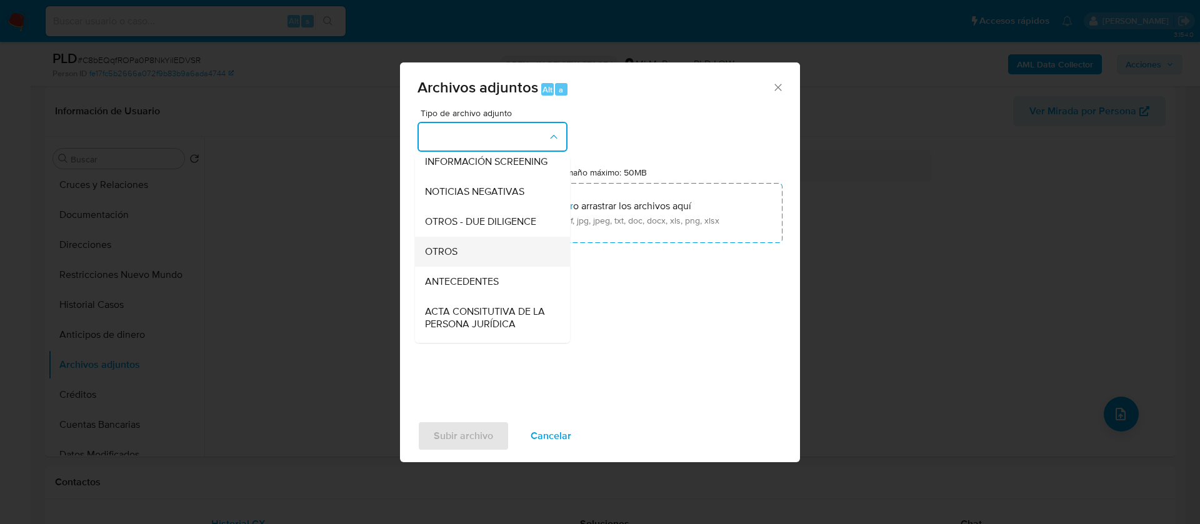
click at [456, 258] on span "OTROS" at bounding box center [441, 252] width 33 height 13
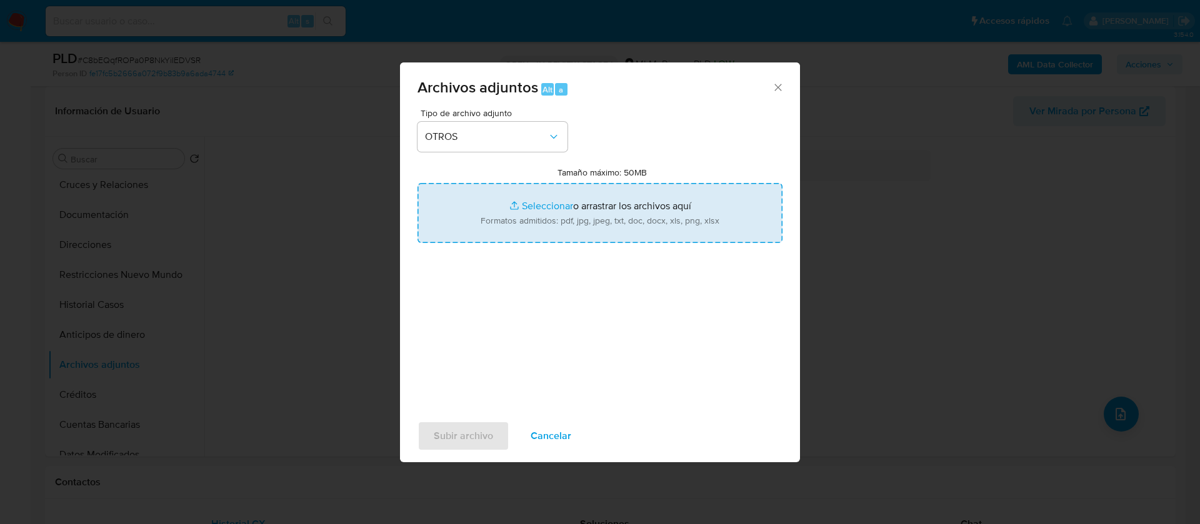
click at [537, 208] on input "Tamaño máximo: 50MB Seleccionar archivos" at bounding box center [600, 213] width 365 height 60
type input "C:\fakepath\2064119147_MARIA DEL [PERSON_NAME] ESPINOZA_AGOSTO_2025.xlsx"
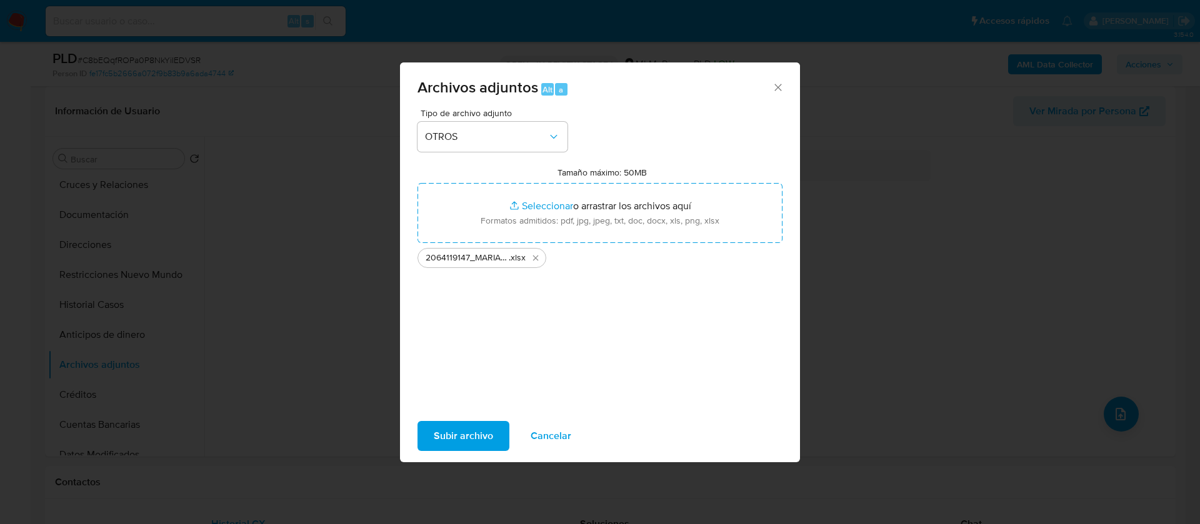
click at [456, 447] on span "Subir archivo" at bounding box center [463, 437] width 59 height 28
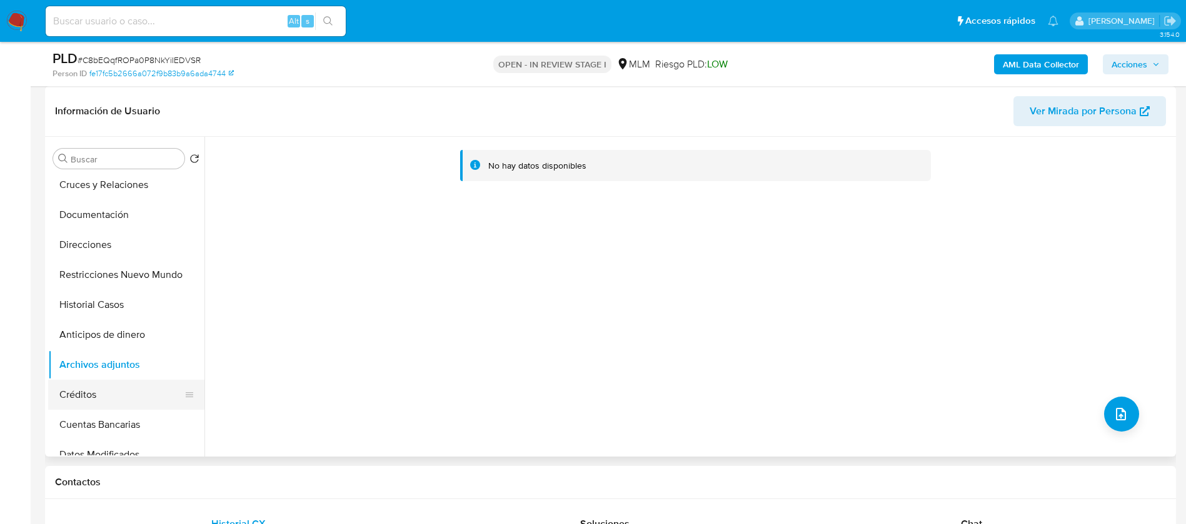
click at [96, 396] on button "Créditos" at bounding box center [121, 395] width 146 height 30
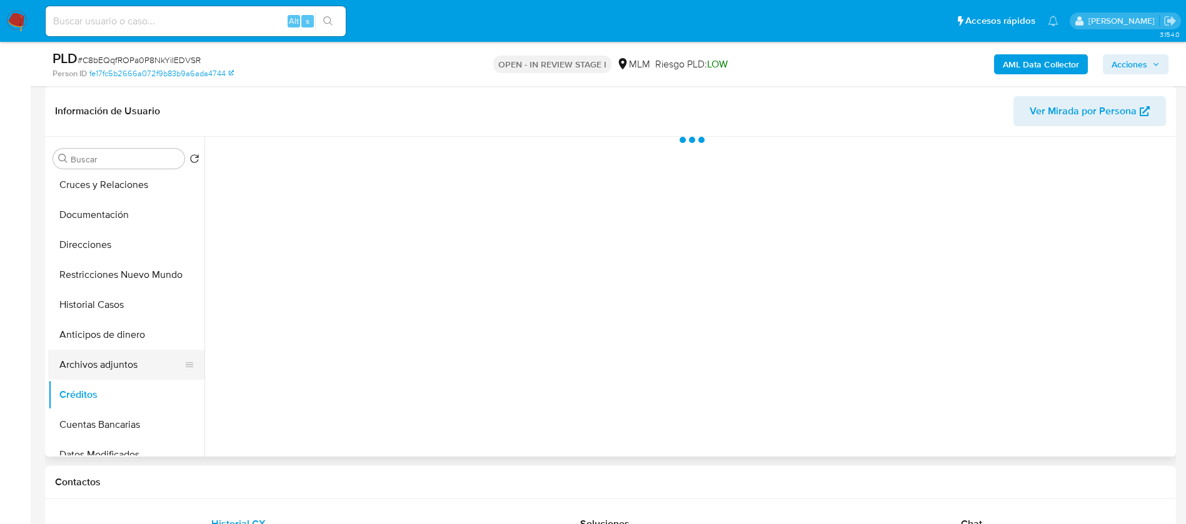
click at [104, 367] on button "Archivos adjuntos" at bounding box center [121, 365] width 146 height 30
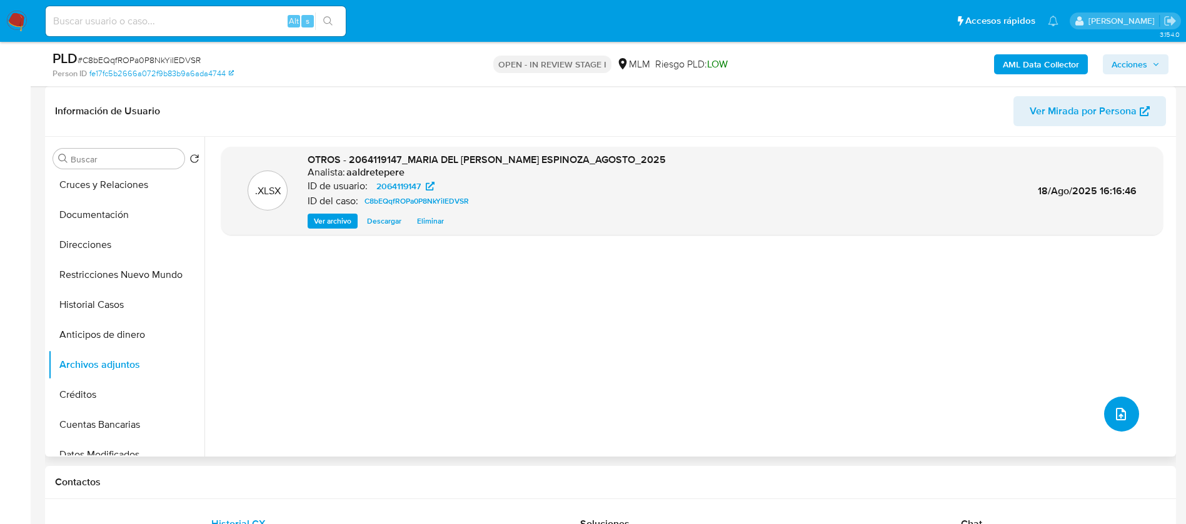
click at [1114, 401] on button "upload-file" at bounding box center [1121, 414] width 35 height 35
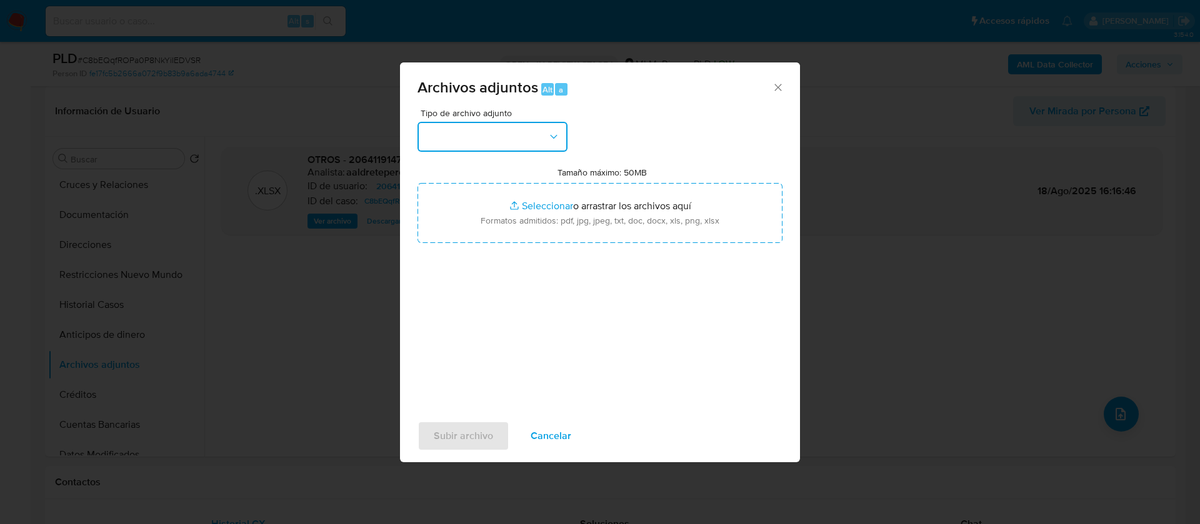
click at [502, 130] on button "button" at bounding box center [493, 137] width 150 height 30
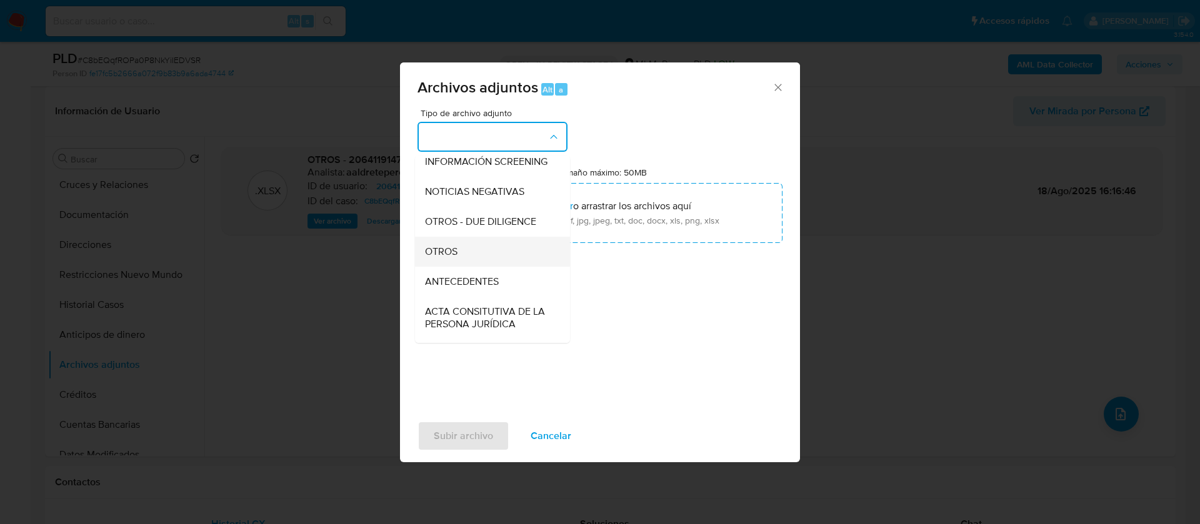
click at [474, 264] on div "OTROS" at bounding box center [489, 252] width 128 height 30
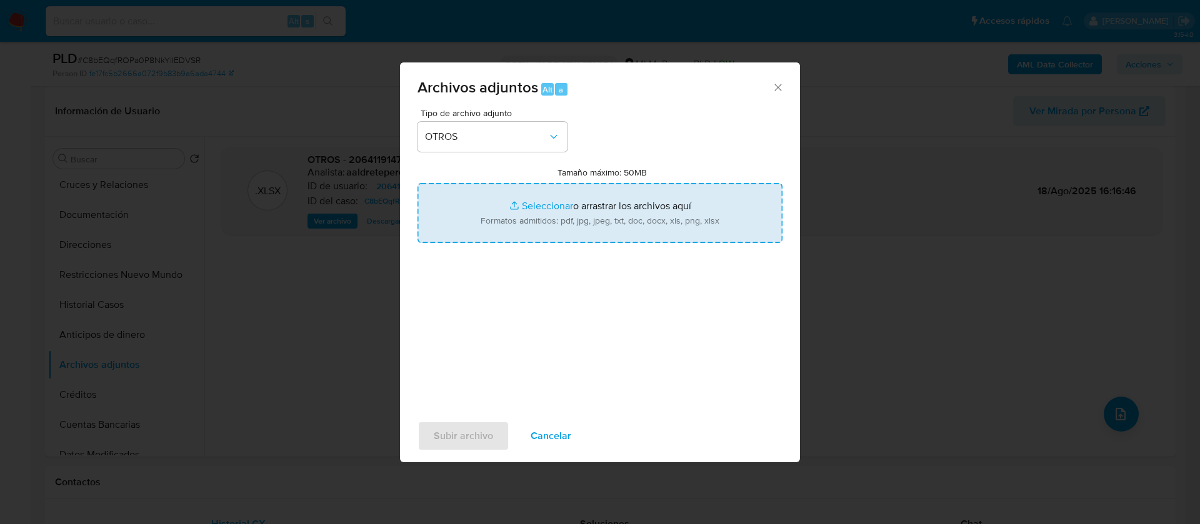
click at [527, 204] on input "Tamaño máximo: 50MB Seleccionar archivos" at bounding box center [600, 213] width 365 height 60
type input "C:\fakepath\2064119147_MARIA DEL [PERSON_NAME] 2025.pdf"
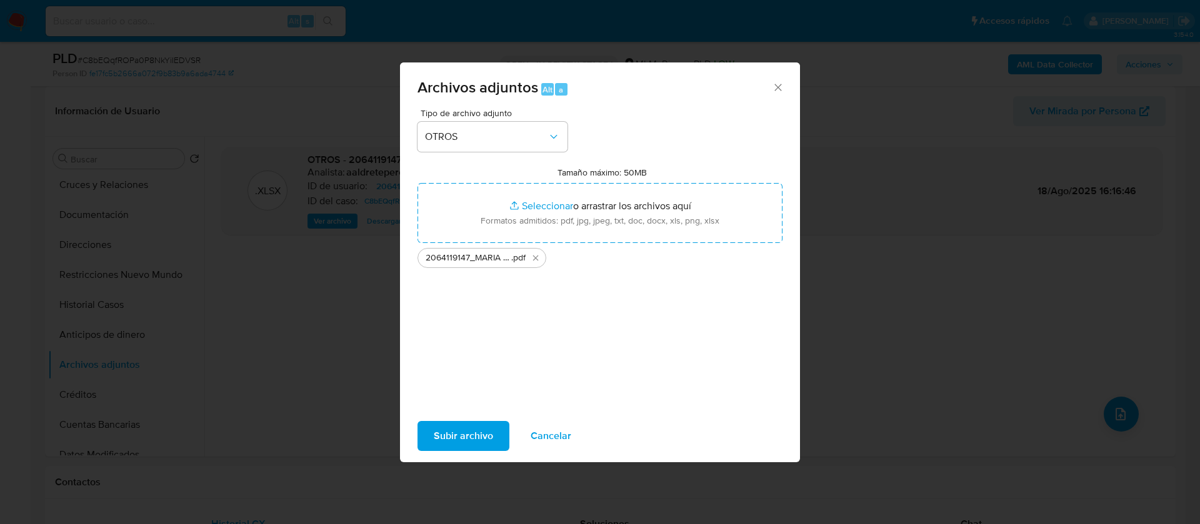
click at [474, 436] on span "Subir archivo" at bounding box center [463, 437] width 59 height 28
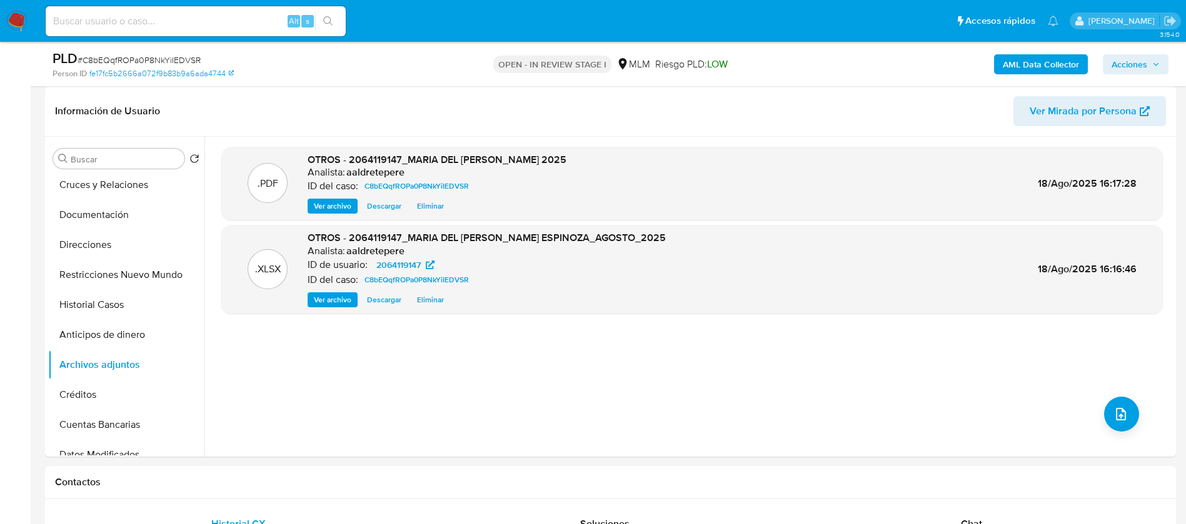
click at [1131, 59] on span "Acciones" at bounding box center [1129, 64] width 36 height 20
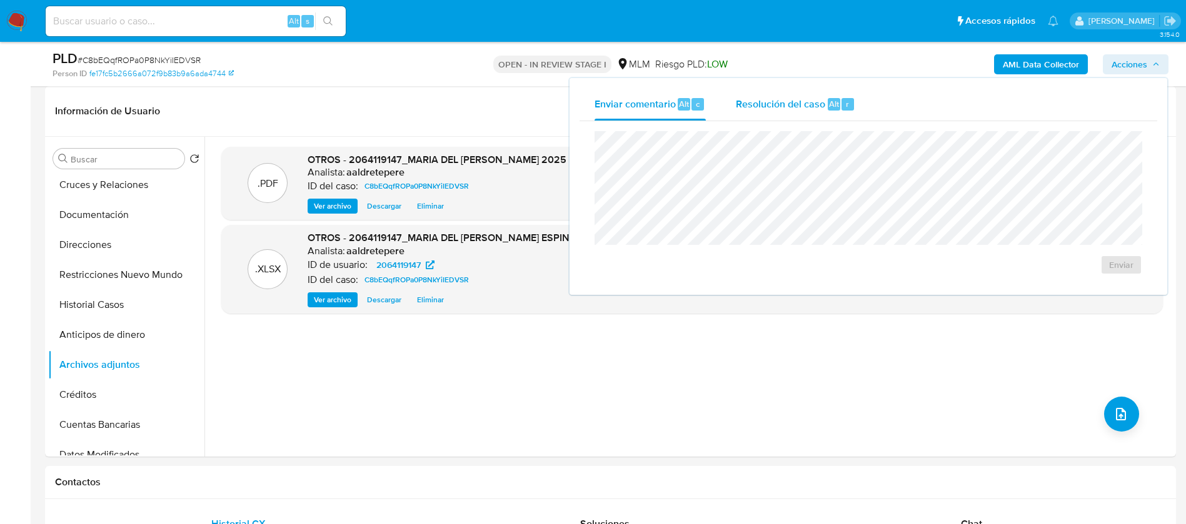
click at [766, 111] on div "Resolución del caso Alt r" at bounding box center [795, 104] width 119 height 33
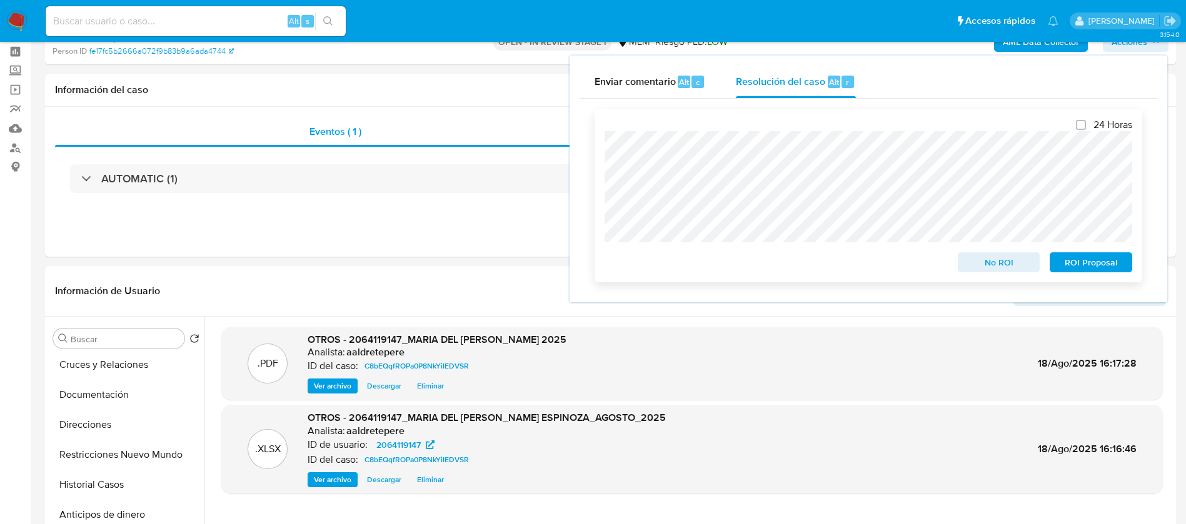
scroll to position [94, 0]
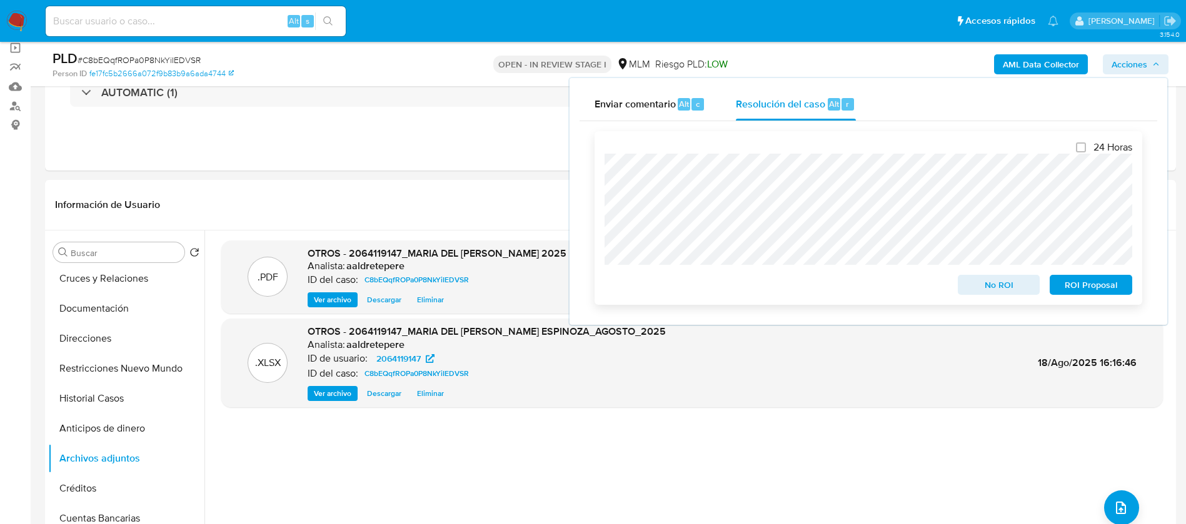
click at [1030, 295] on button "No ROI" at bounding box center [999, 285] width 83 height 20
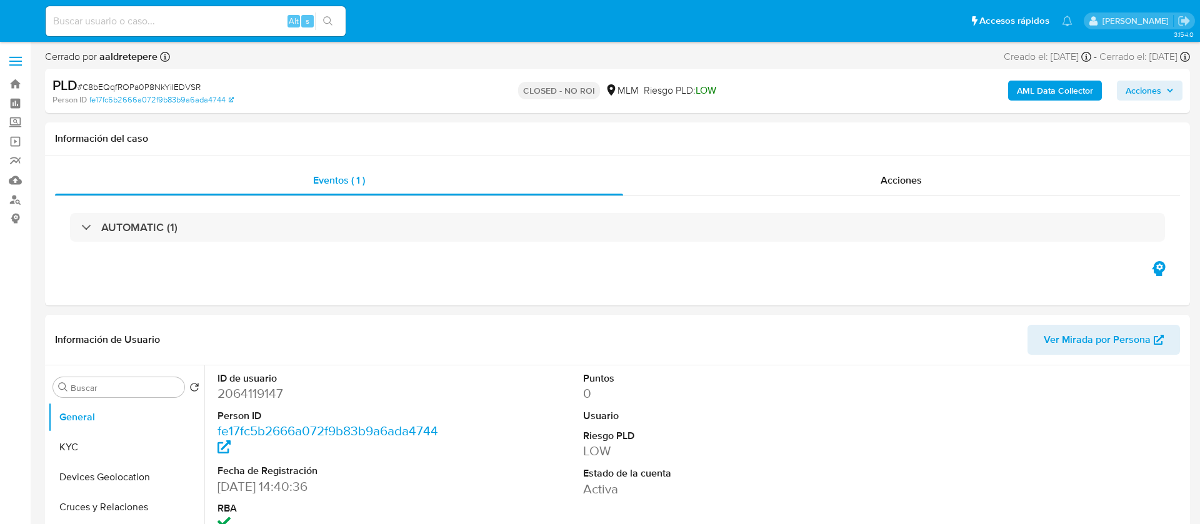
select select "10"
